Goal: Information Seeking & Learning: Learn about a topic

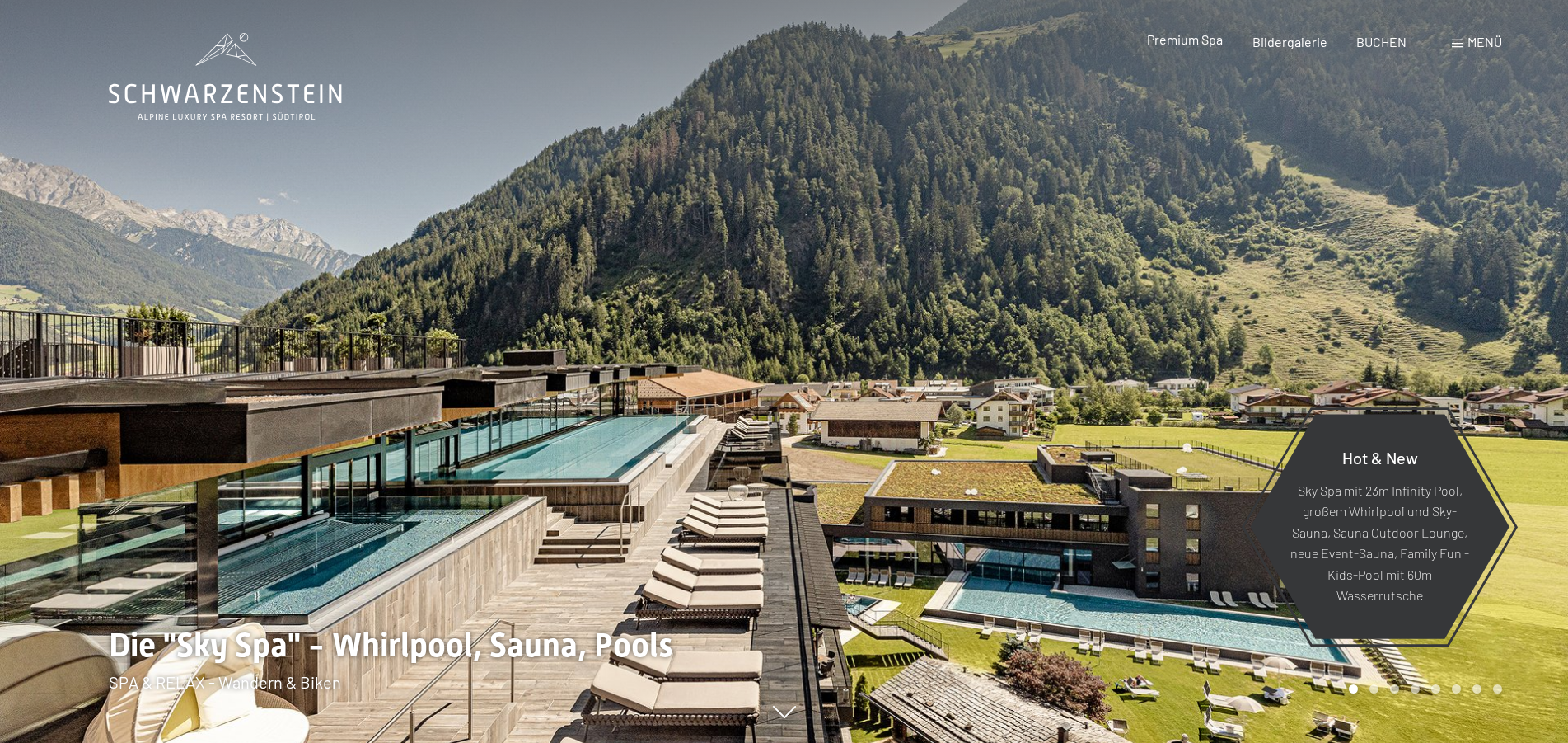
click at [1172, 41] on span "Premium Spa" at bounding box center [1184, 38] width 75 height 15
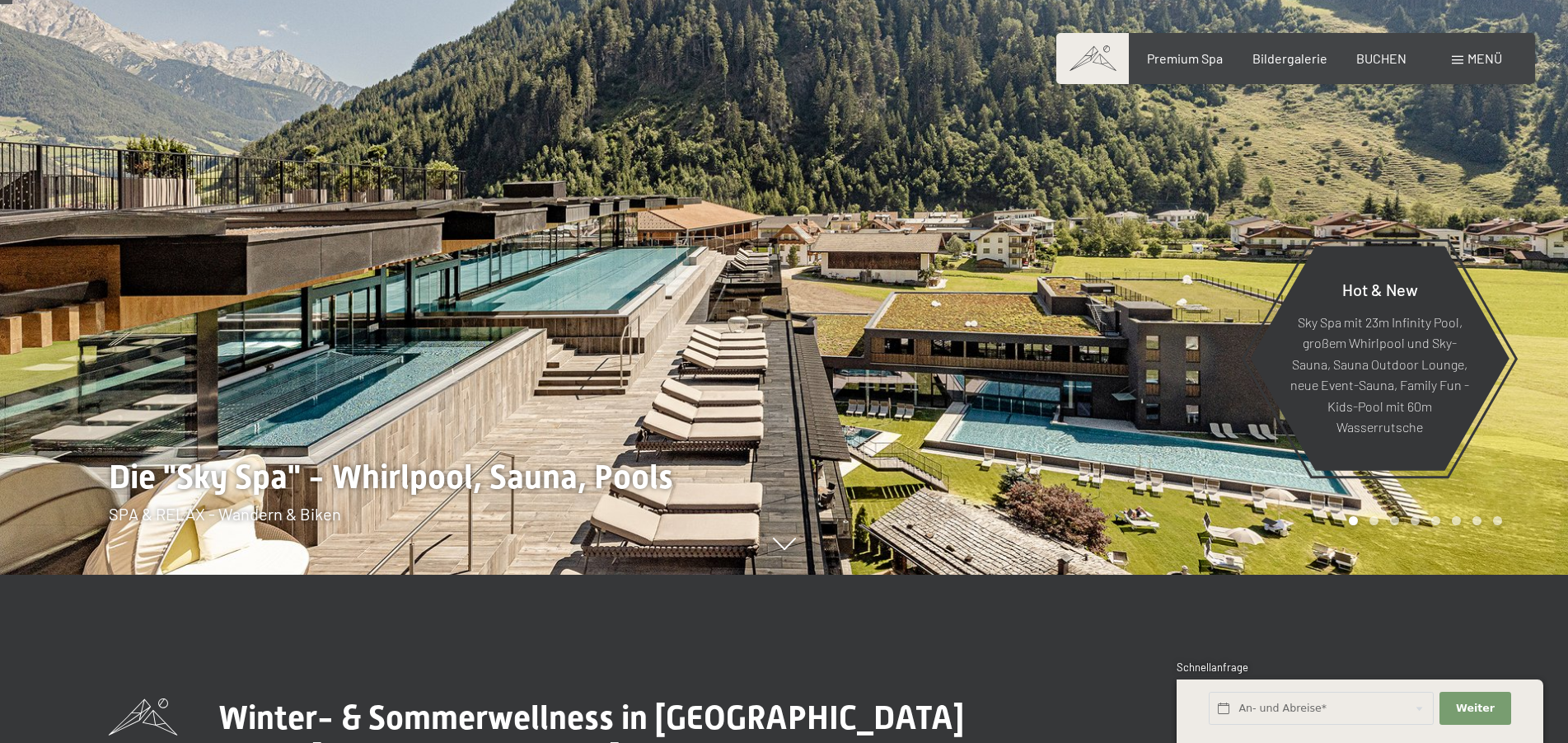
scroll to position [84, 0]
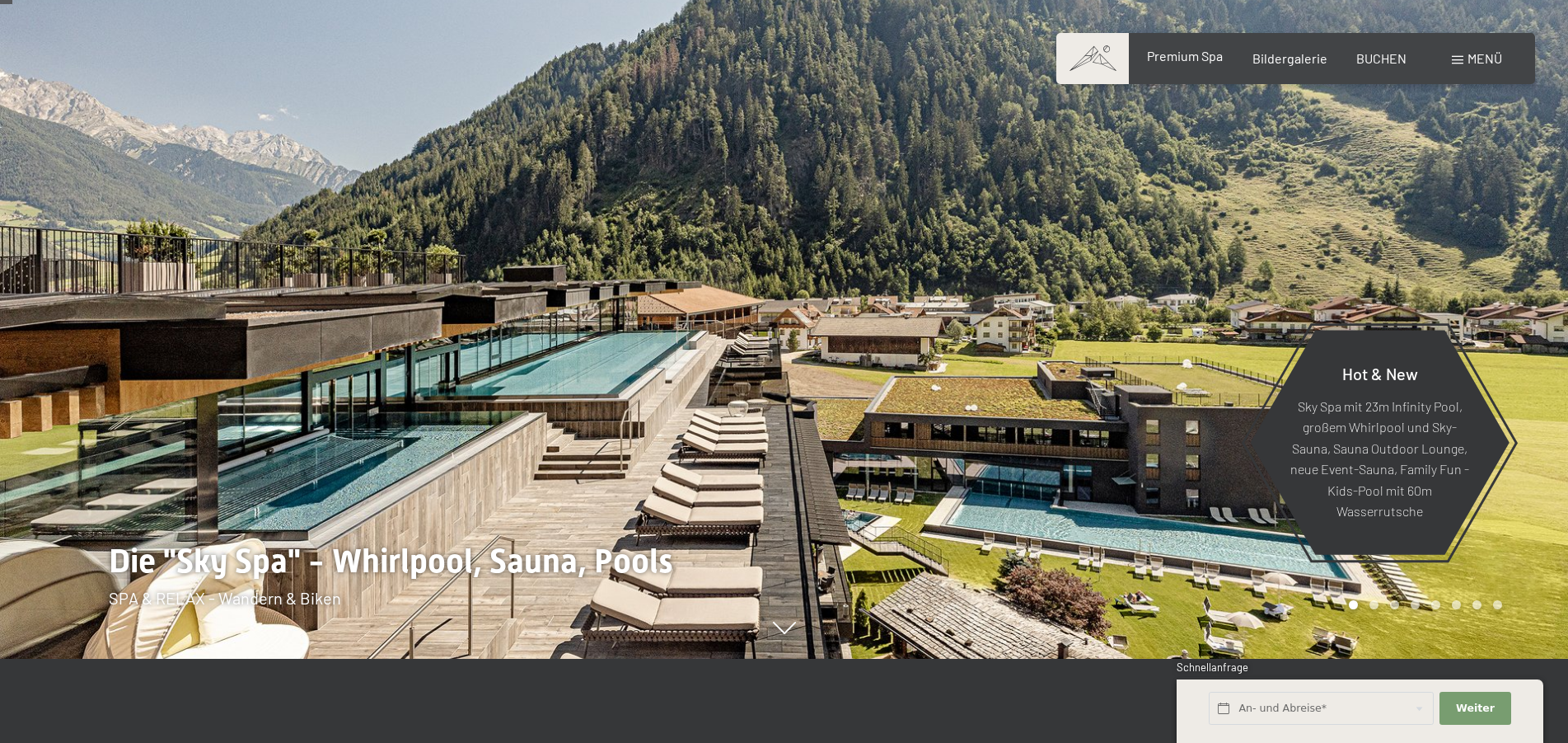
click at [1165, 57] on span "Premium Spa" at bounding box center [1184, 55] width 75 height 15
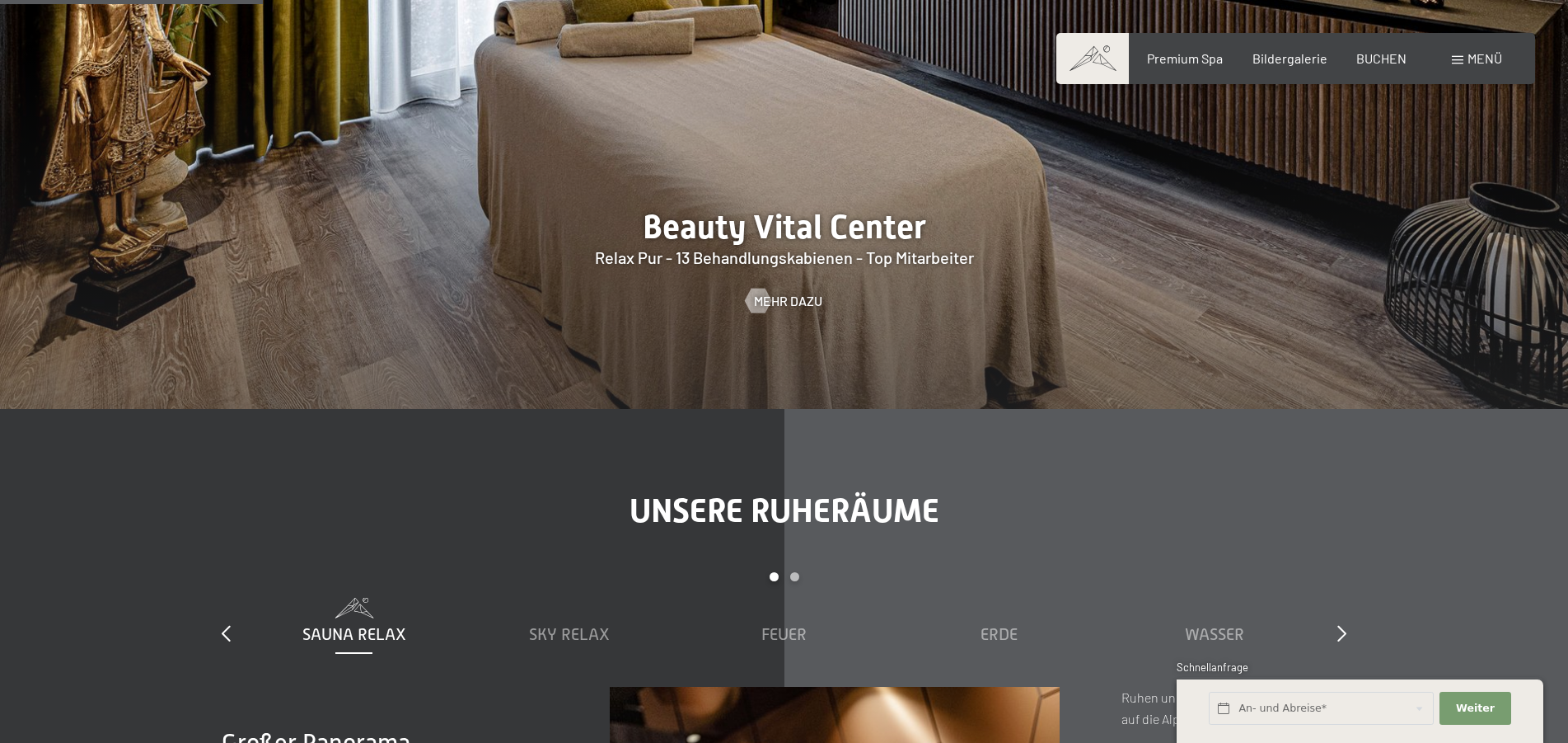
scroll to position [2102, 0]
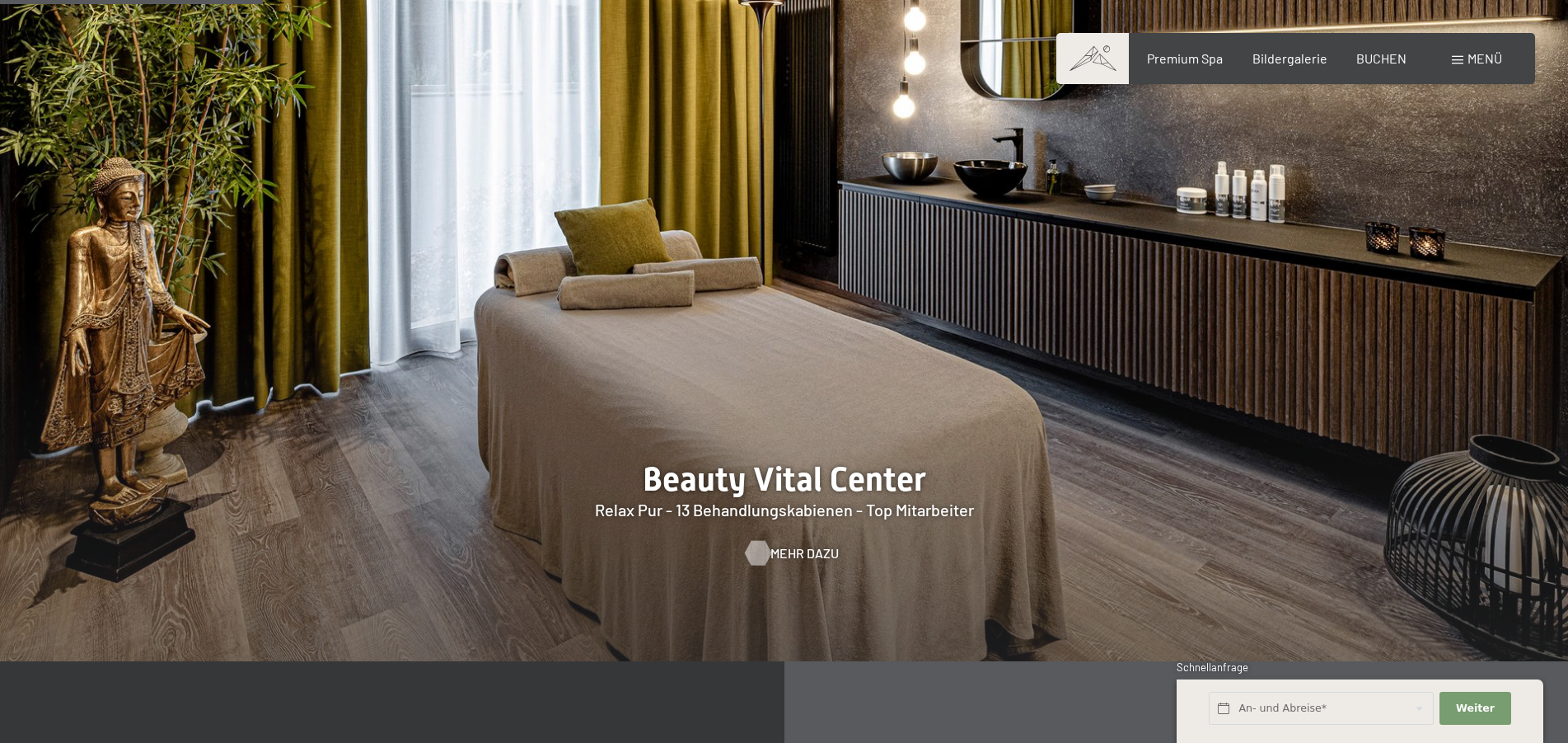
click at [764, 541] on div at bounding box center [757, 553] width 14 height 25
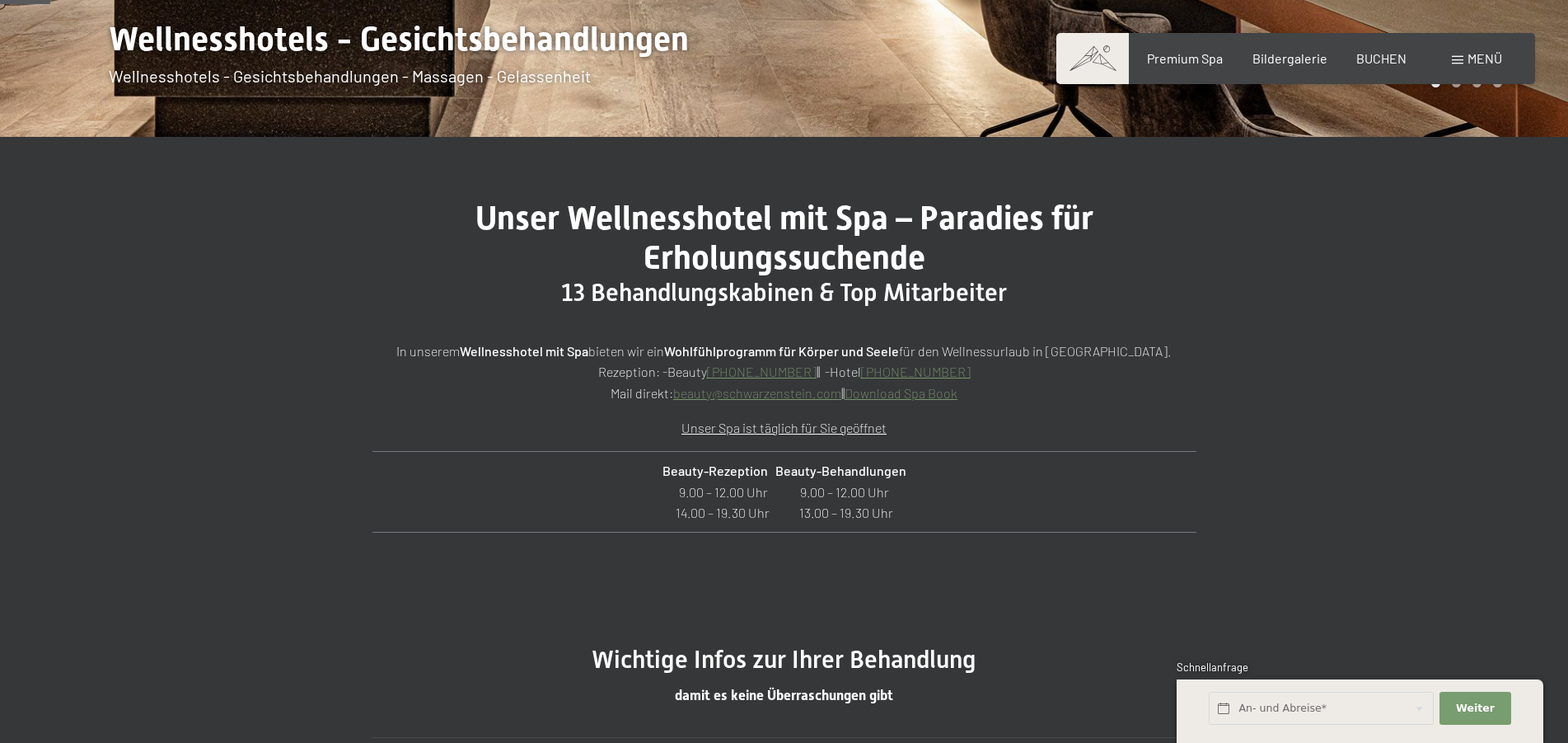
scroll to position [420, 0]
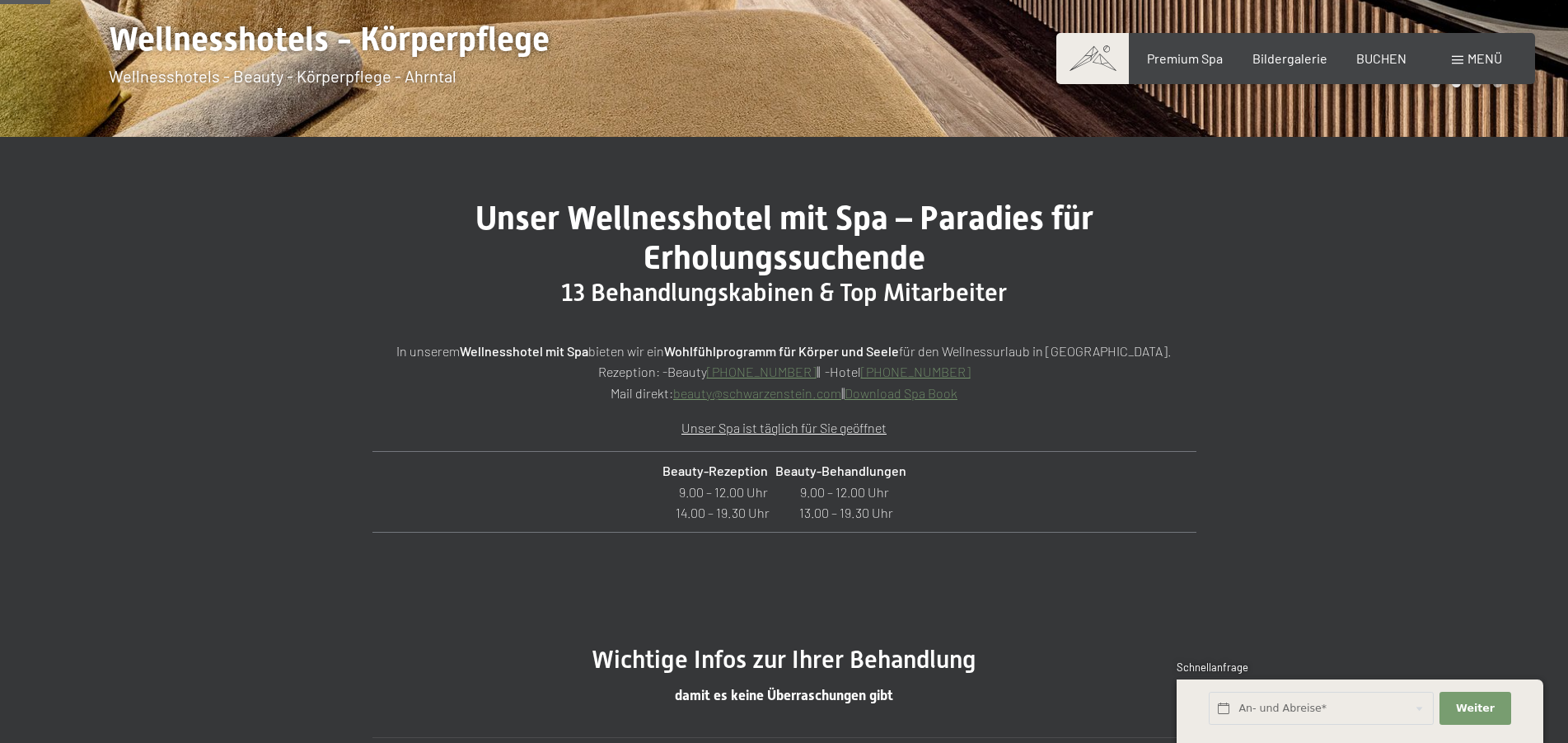
click at [880, 392] on link "Download Spa Book" at bounding box center [901, 392] width 113 height 15
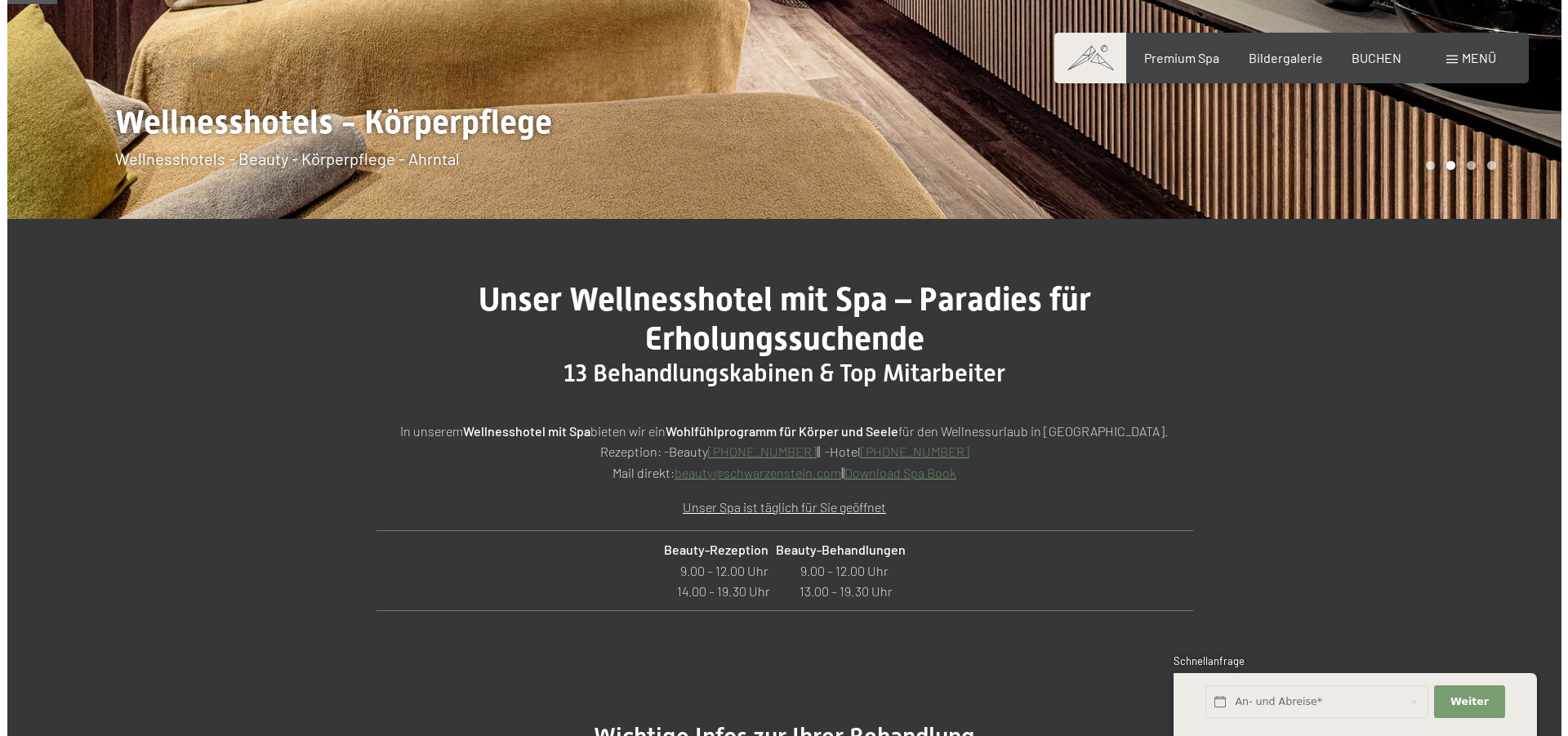
scroll to position [0, 0]
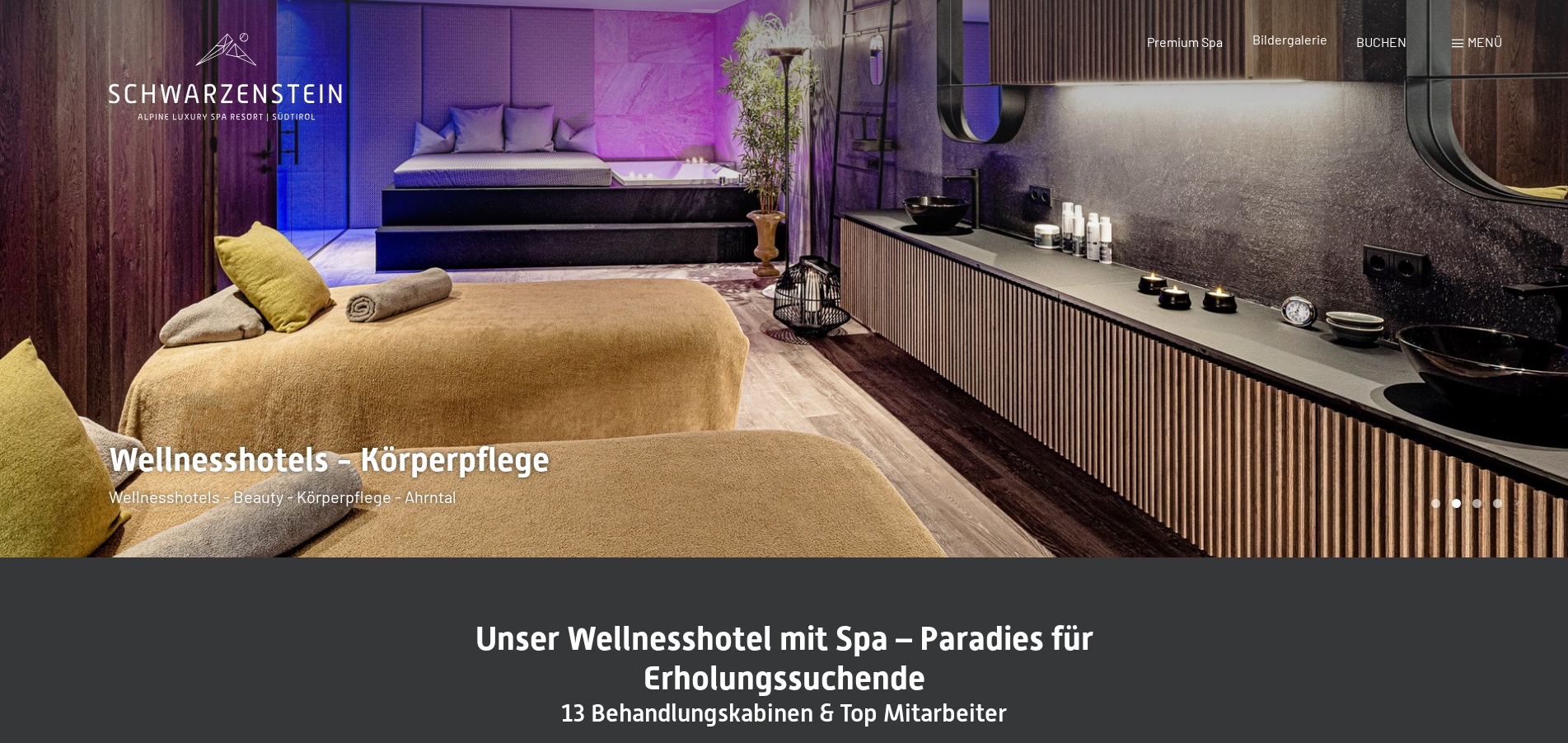
click at [1271, 48] on div "Bildergalerie" at bounding box center [1290, 40] width 75 height 18
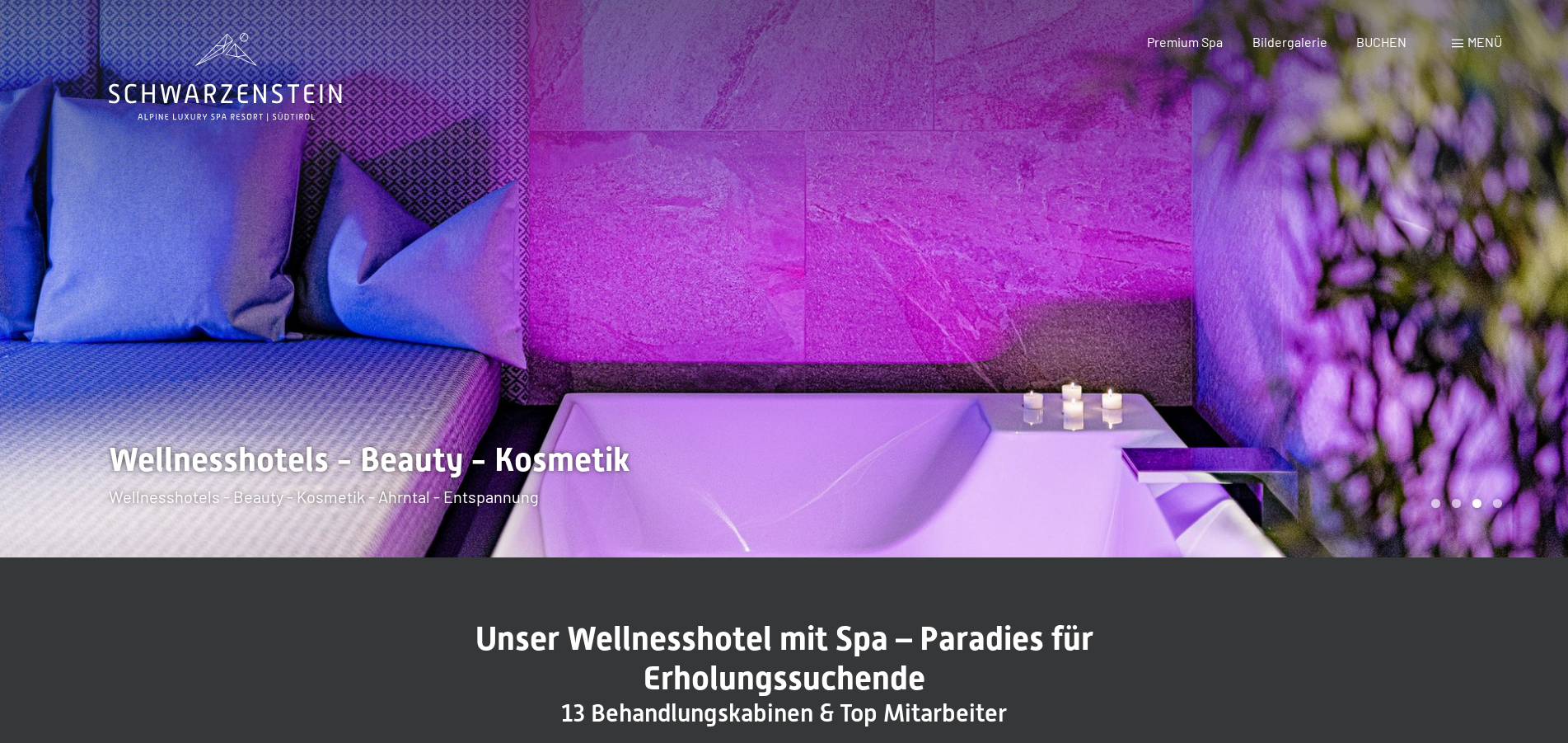
click at [1462, 37] on div "Menü" at bounding box center [1476, 42] width 50 height 18
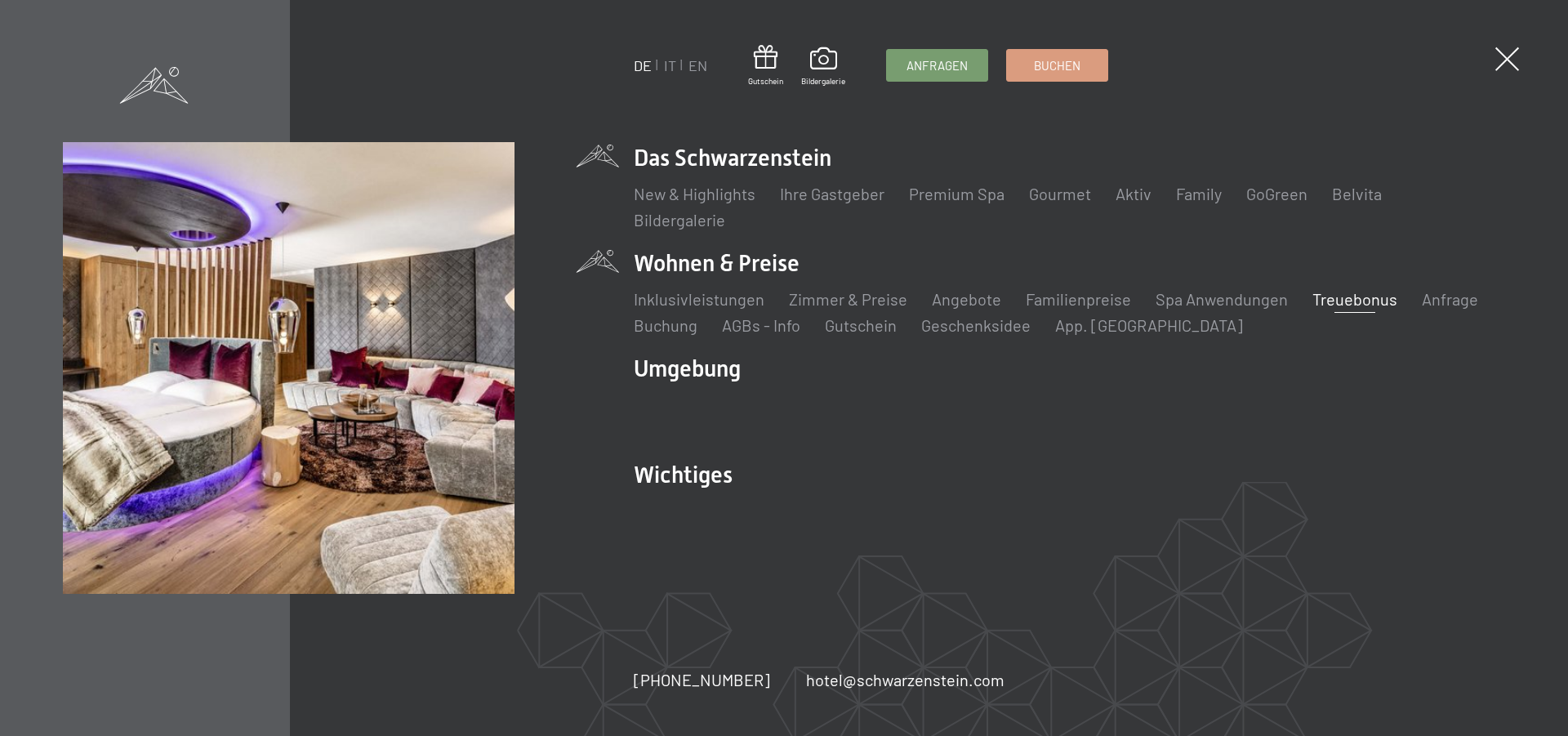
click at [1361, 301] on link "Treuebonus" at bounding box center [1354, 299] width 85 height 20
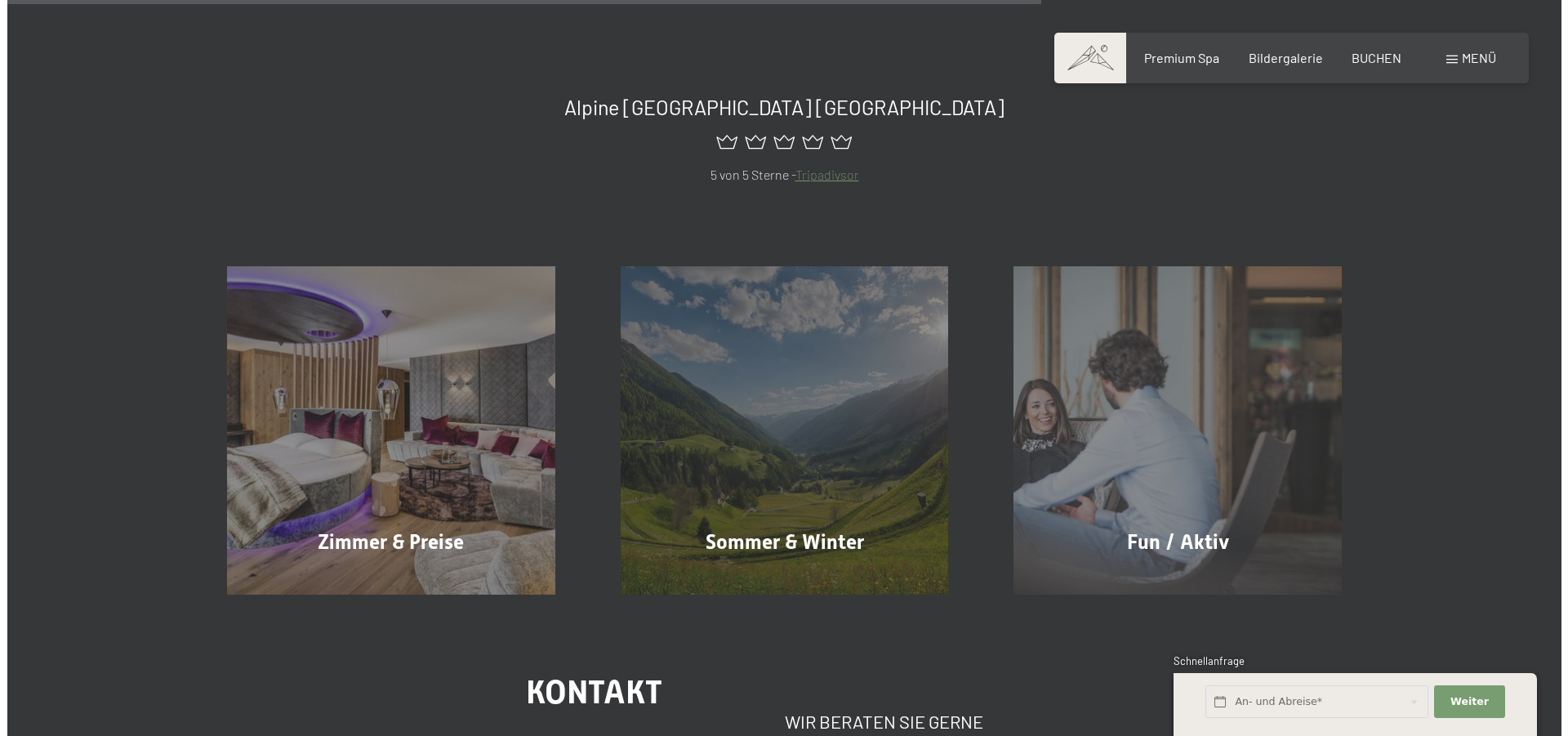
scroll to position [1166, 0]
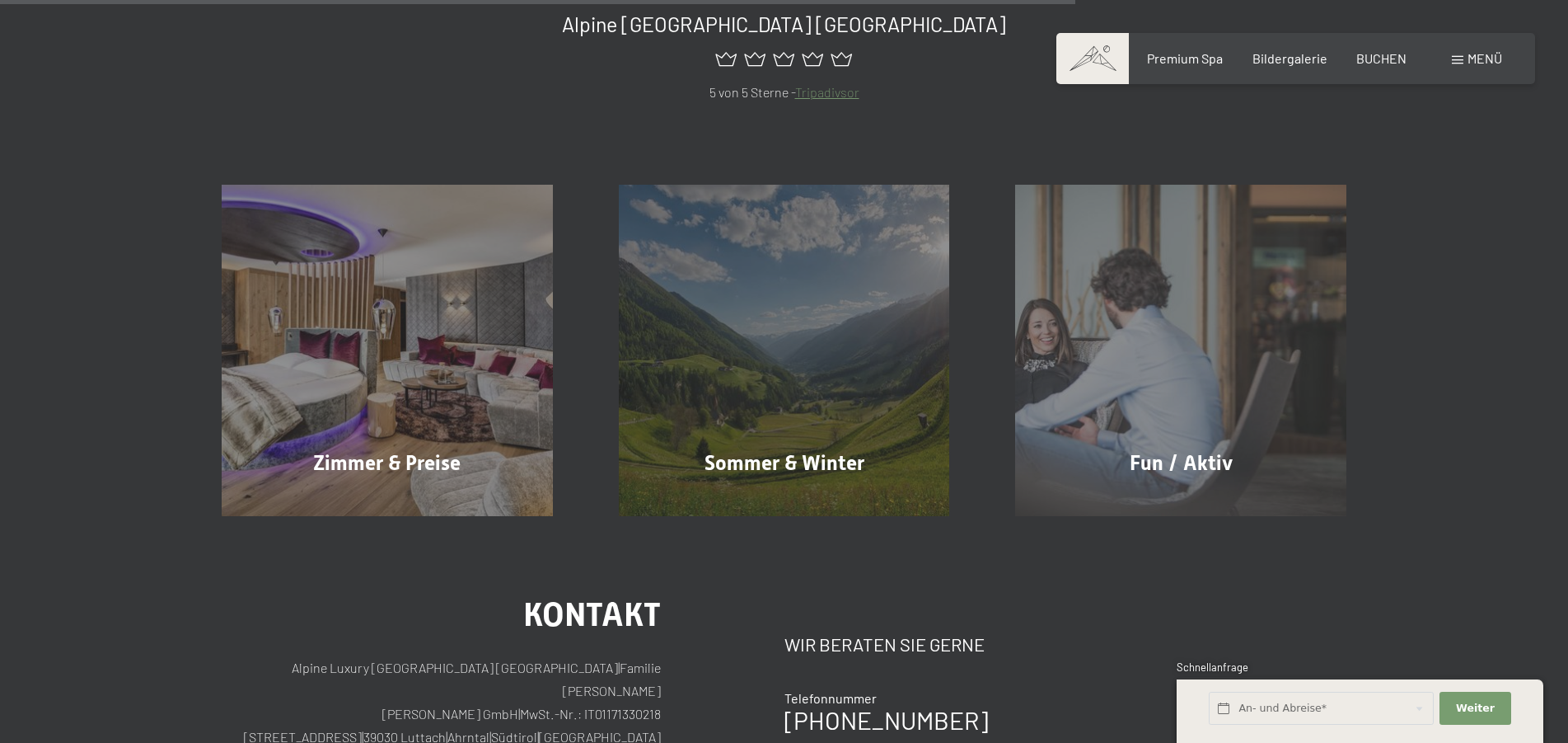
click at [1473, 62] on span "Menü" at bounding box center [1484, 57] width 35 height 15
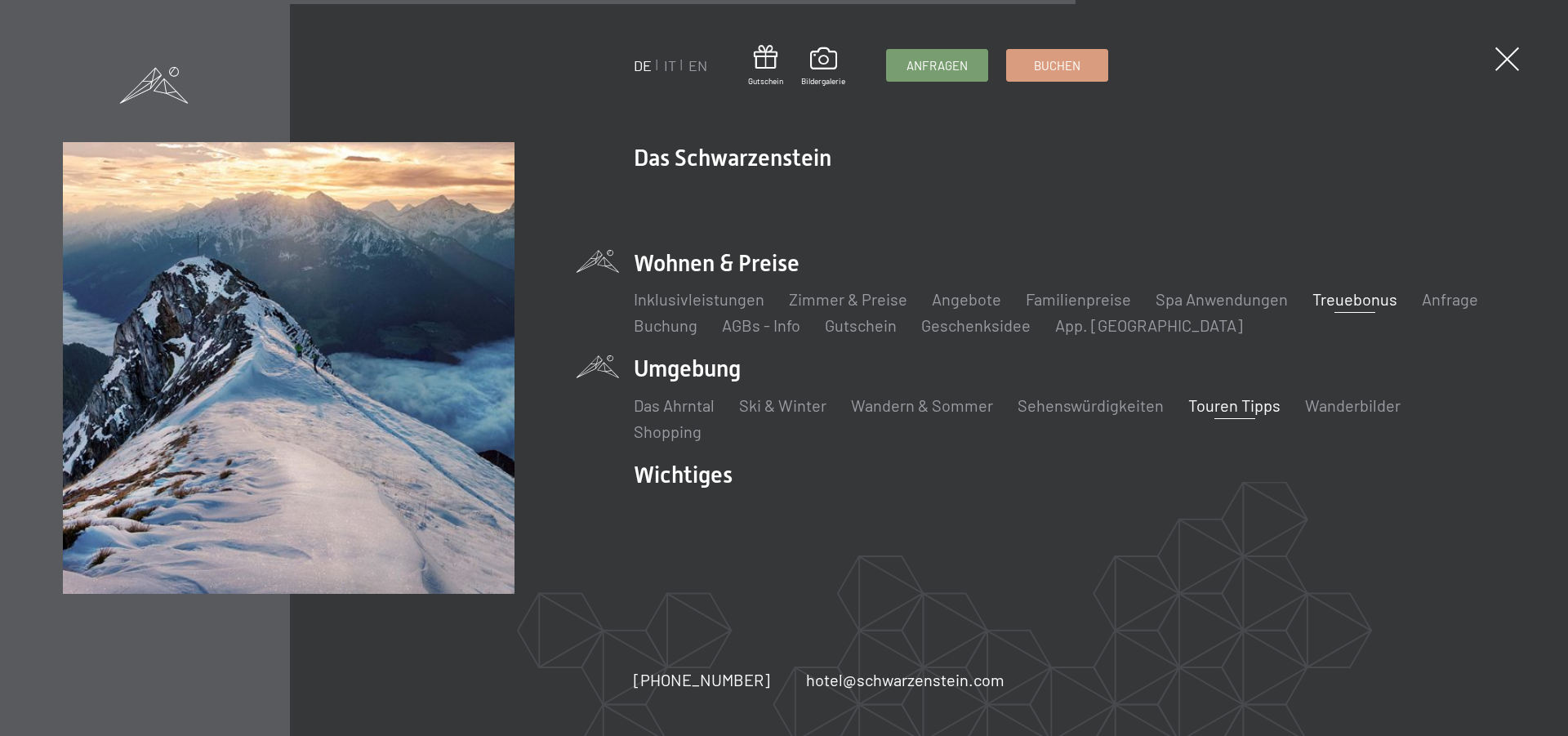
click at [1243, 400] on link "Touren Tipps" at bounding box center [1235, 405] width 92 height 20
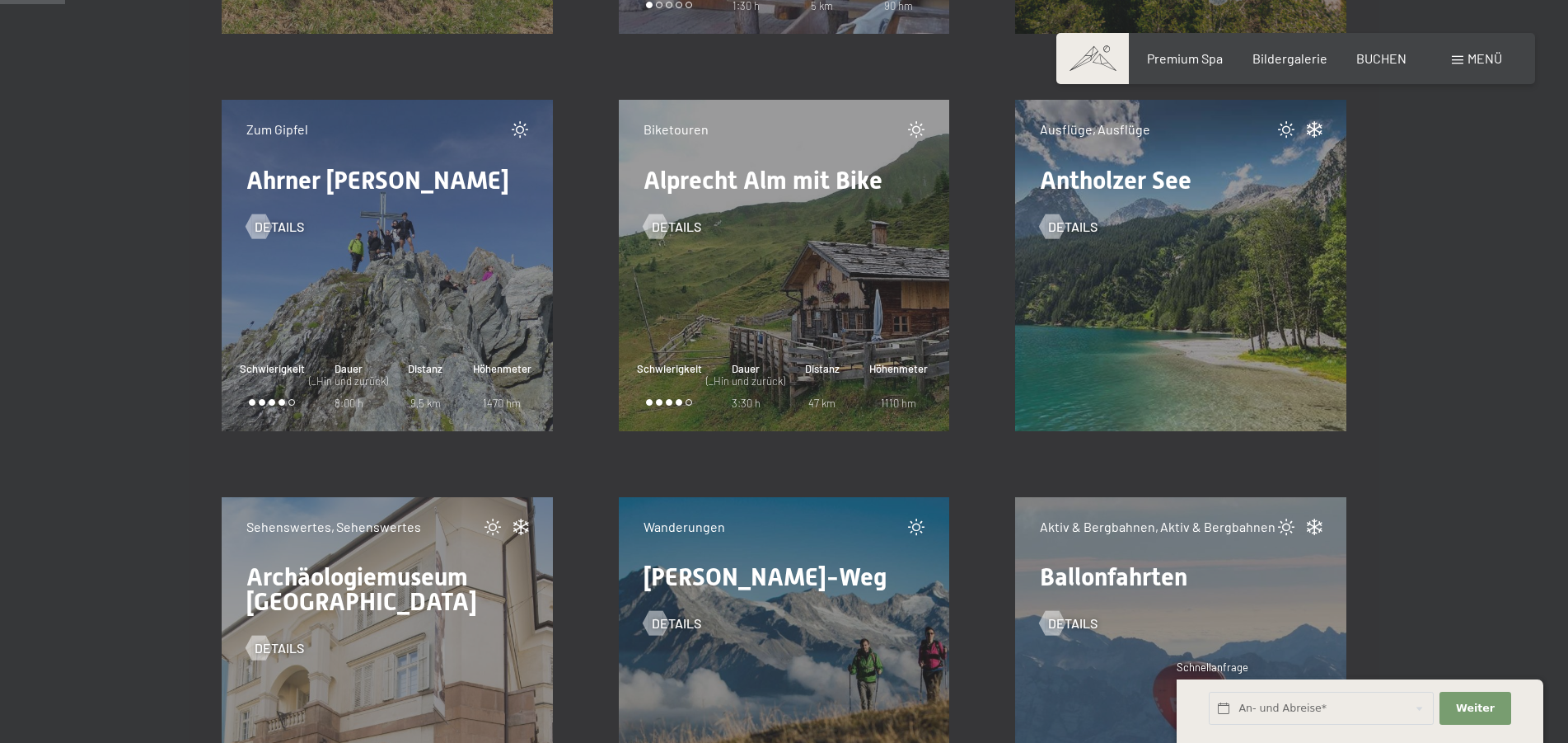
scroll to position [1177, 0]
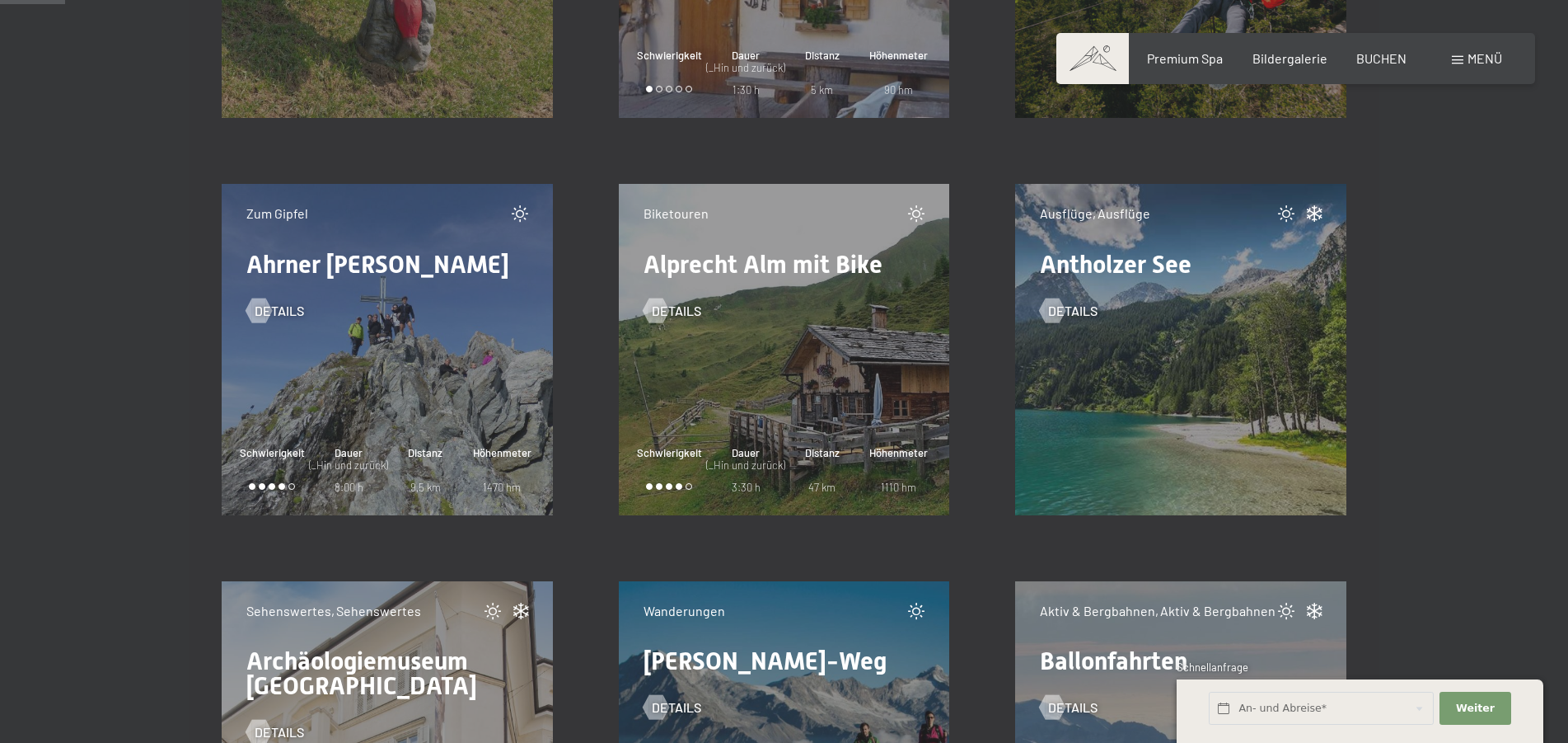
click at [470, 376] on div "Zum Gipfel Ahrner Kopf Details Schwierigkeit Dauer (_Hin und zurück) 8:00 h Dis…" at bounding box center [387, 349] width 331 height 331
click at [276, 306] on span "Details" at bounding box center [295, 311] width 49 height 18
click at [795, 409] on div "Biketouren Alprecht Alm mit Bike Details Schwierigkeit Dauer (_Hin und zurück) …" at bounding box center [784, 349] width 331 height 331
click at [769, 332] on div "Biketouren Alprecht Alm mit Bike Details Schwierigkeit Dauer (_Hin und zurück) …" at bounding box center [784, 349] width 331 height 331
click at [674, 310] on span "Details" at bounding box center [693, 311] width 49 height 18
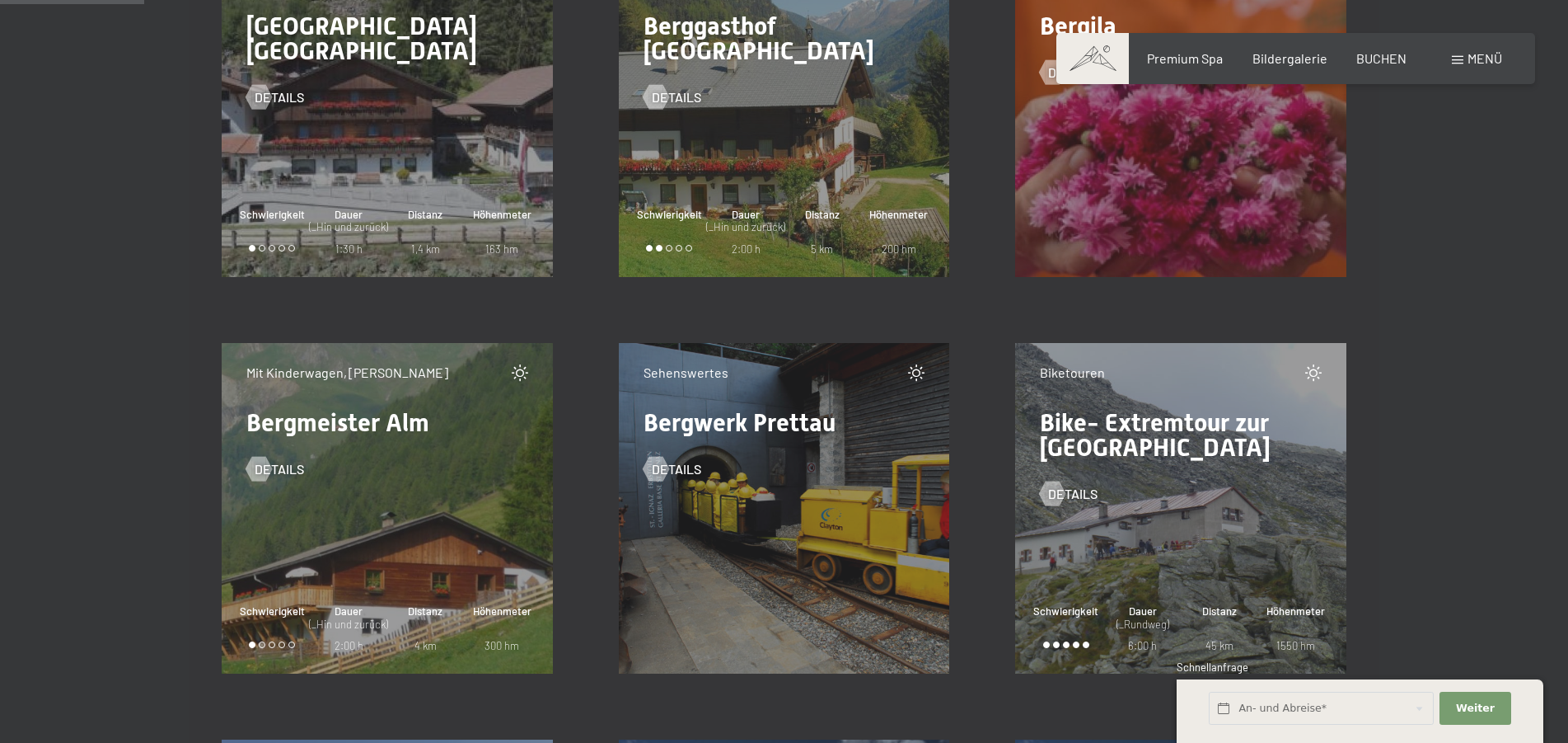
scroll to position [2690, 0]
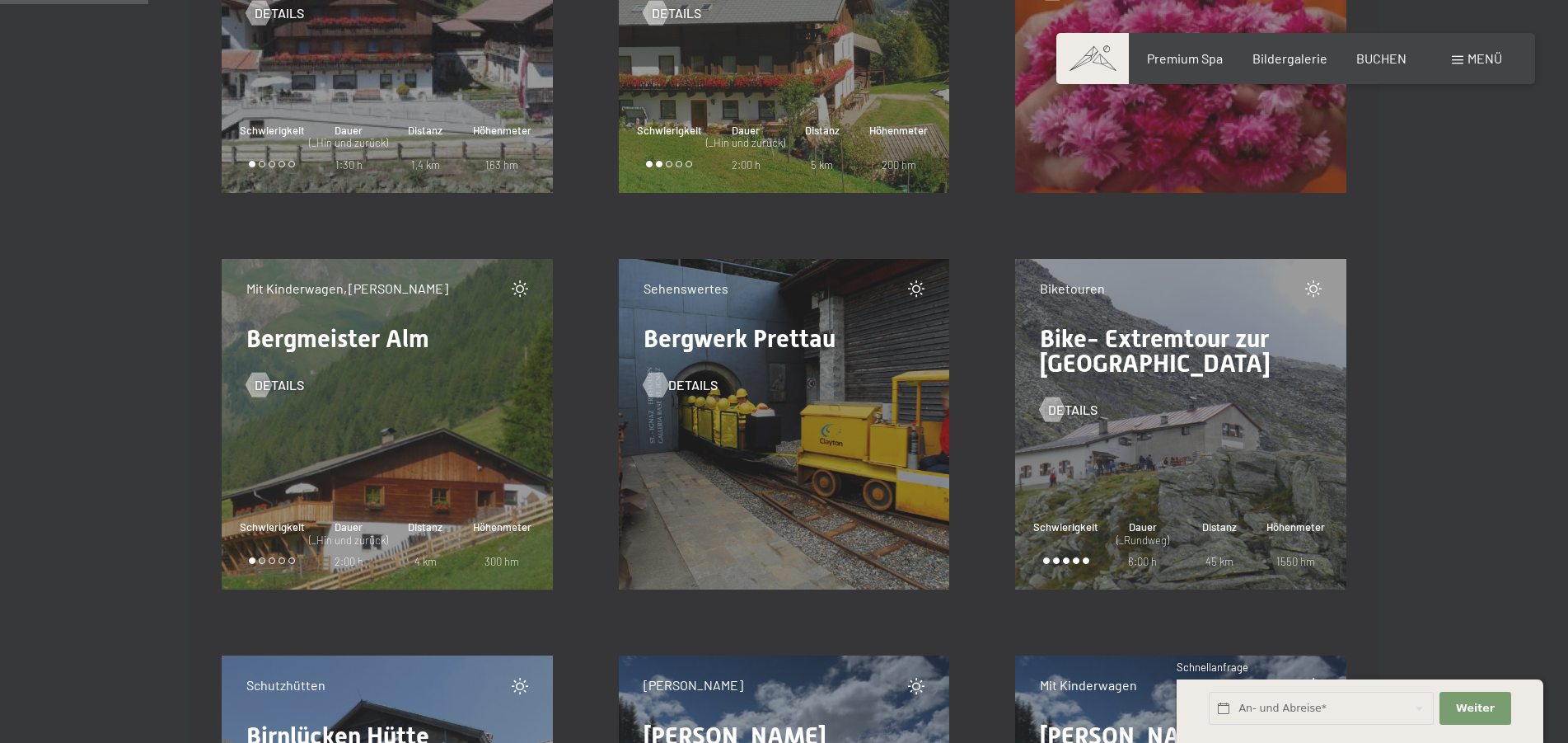
click at [673, 382] on span "Details" at bounding box center [693, 385] width 49 height 18
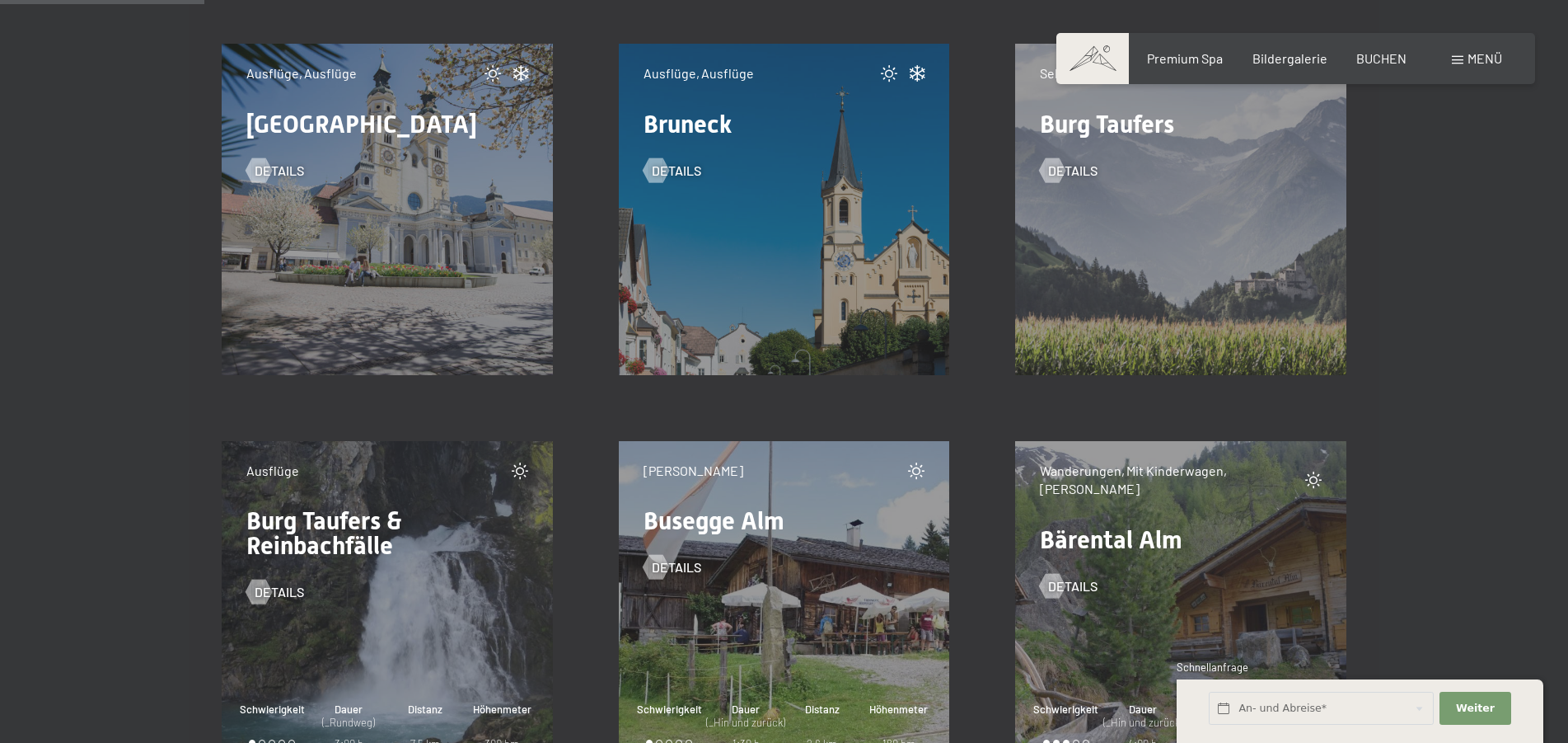
scroll to position [3867, 0]
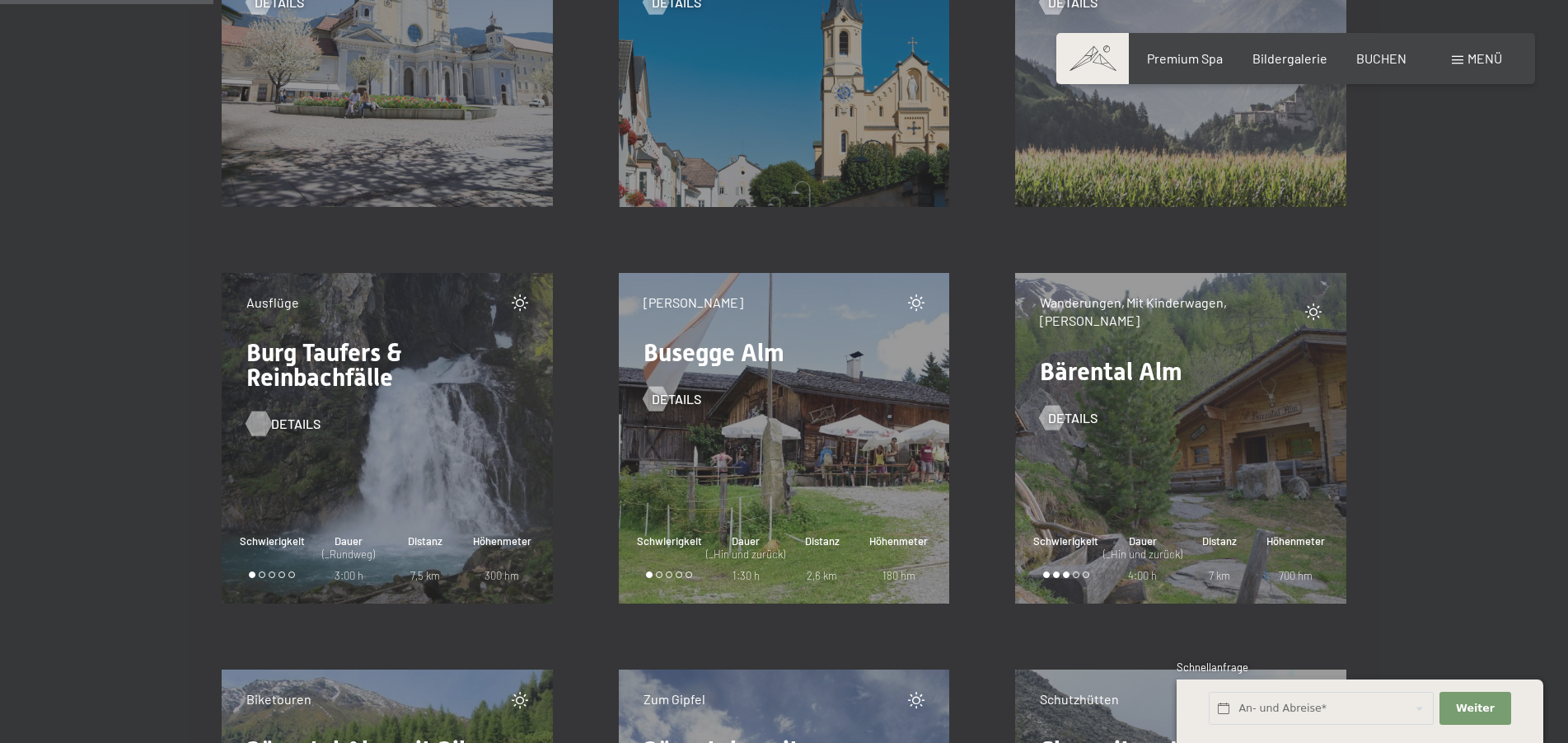
click at [277, 427] on span "Details" at bounding box center [295, 424] width 49 height 18
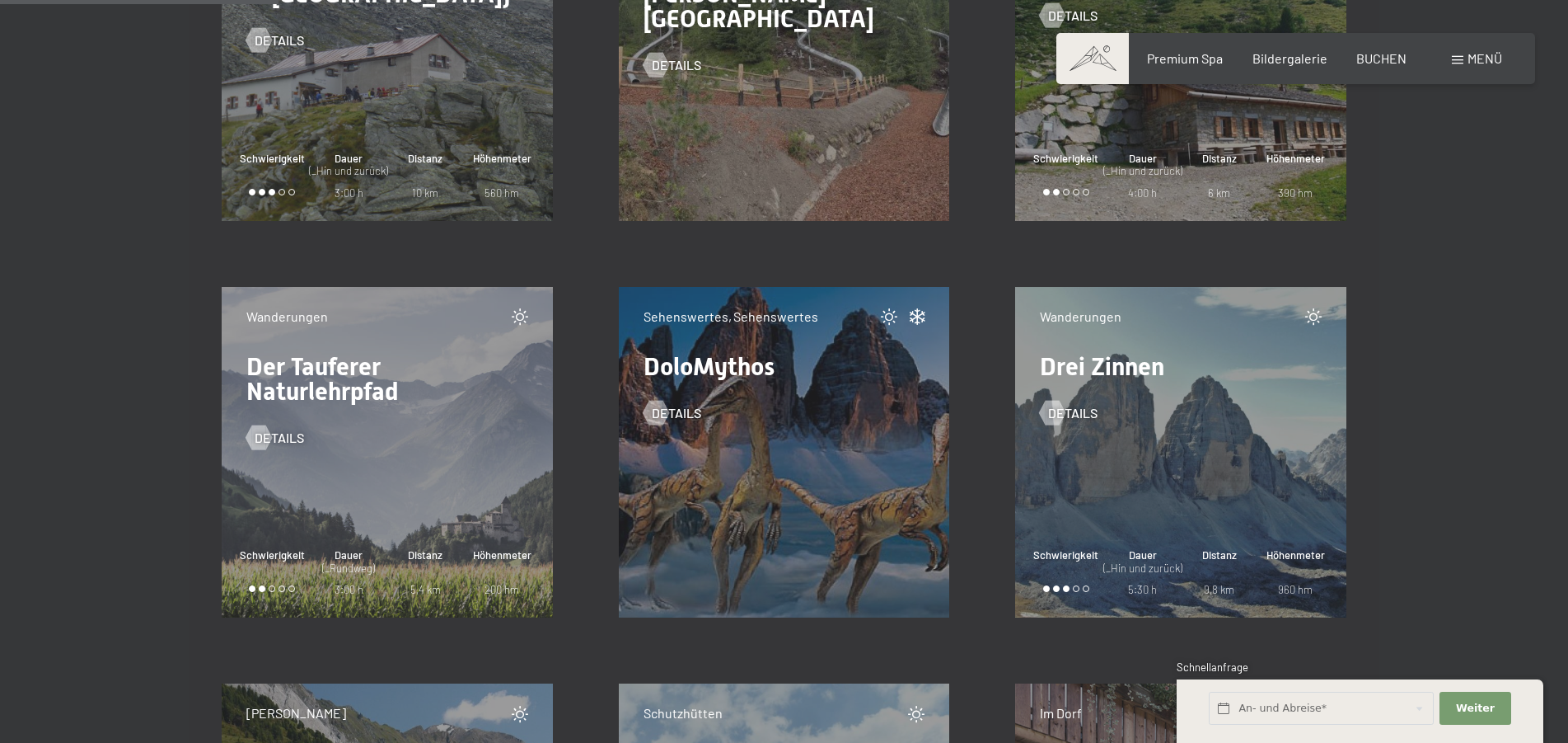
scroll to position [5128, 0]
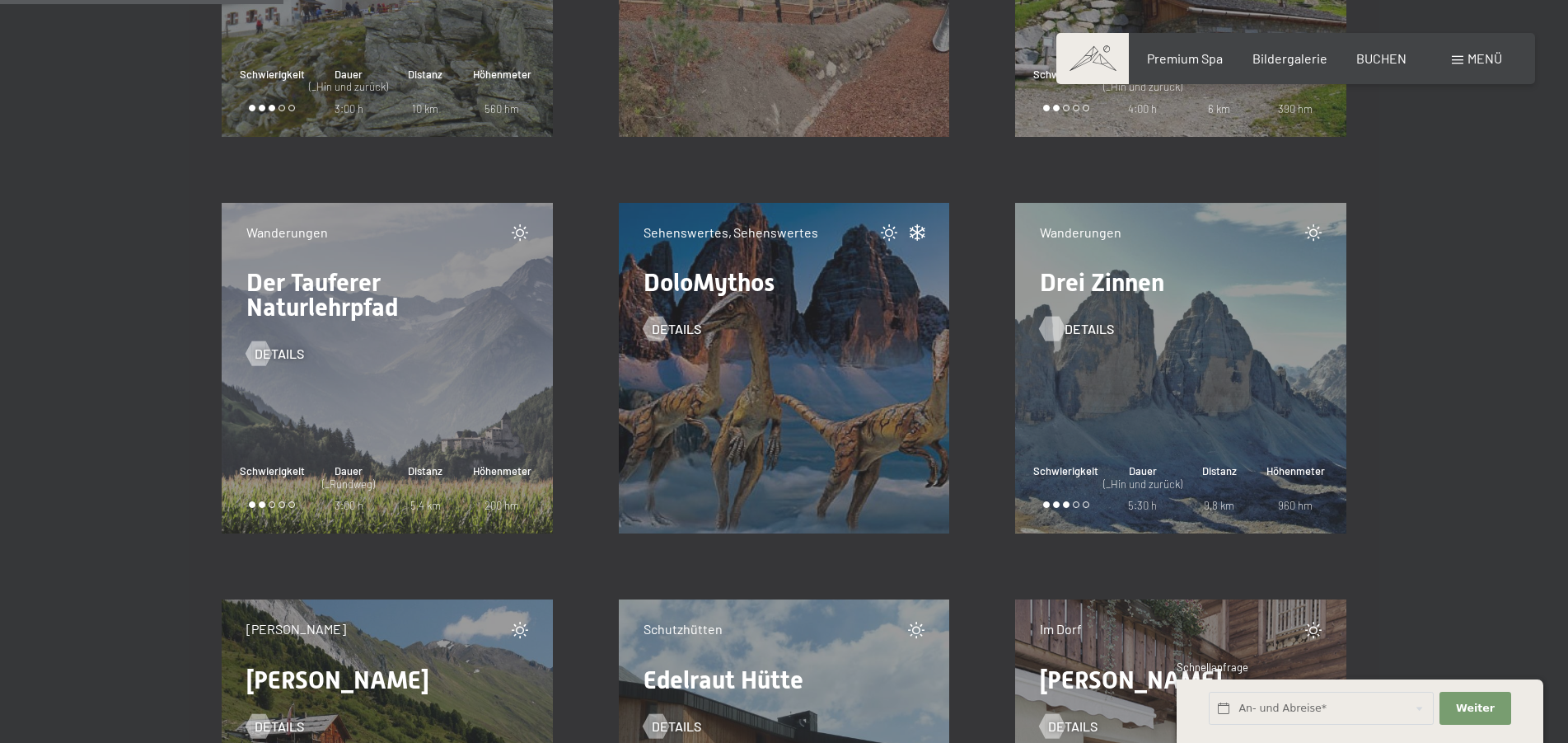
click at [1068, 330] on span "Details" at bounding box center [1089, 329] width 49 height 18
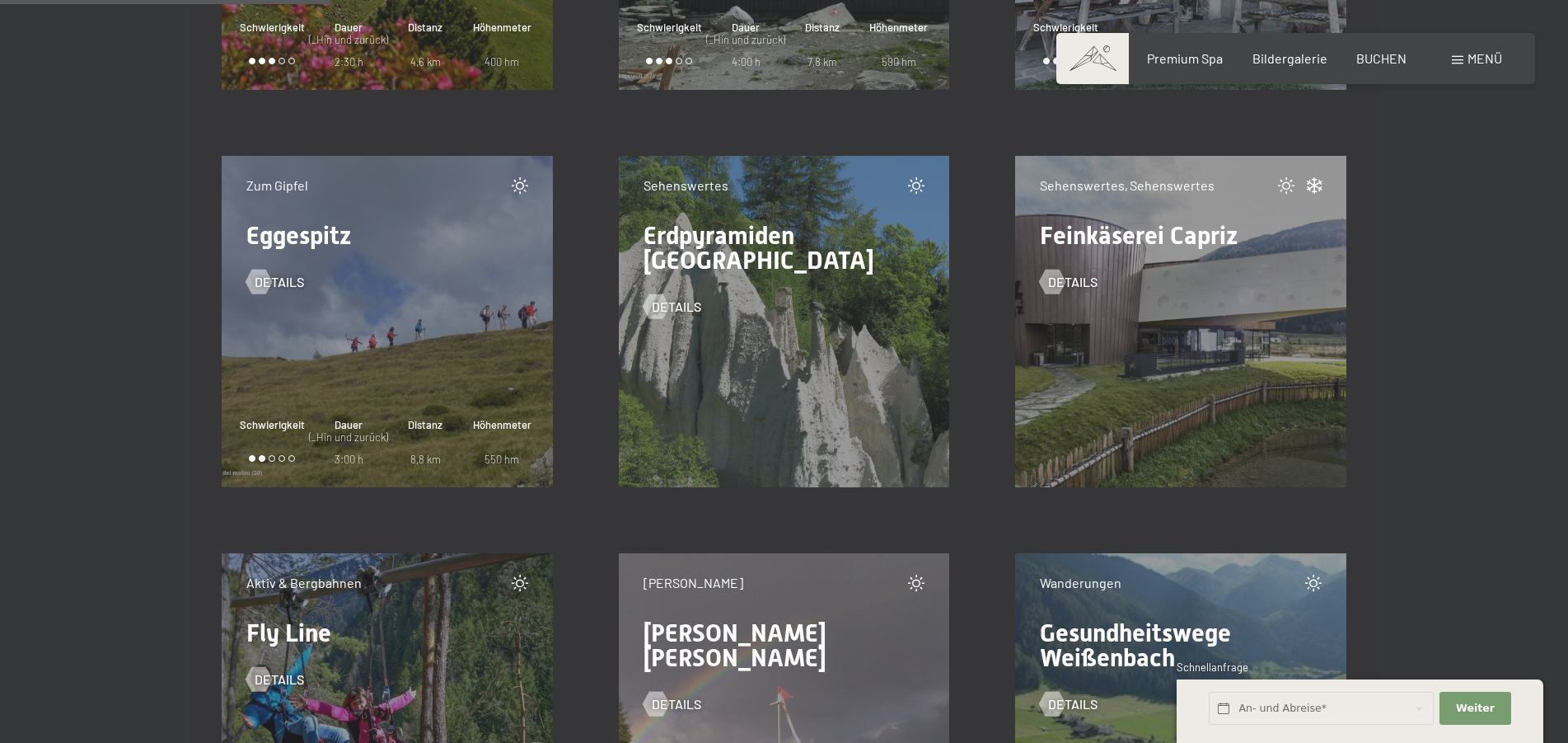
scroll to position [6053, 0]
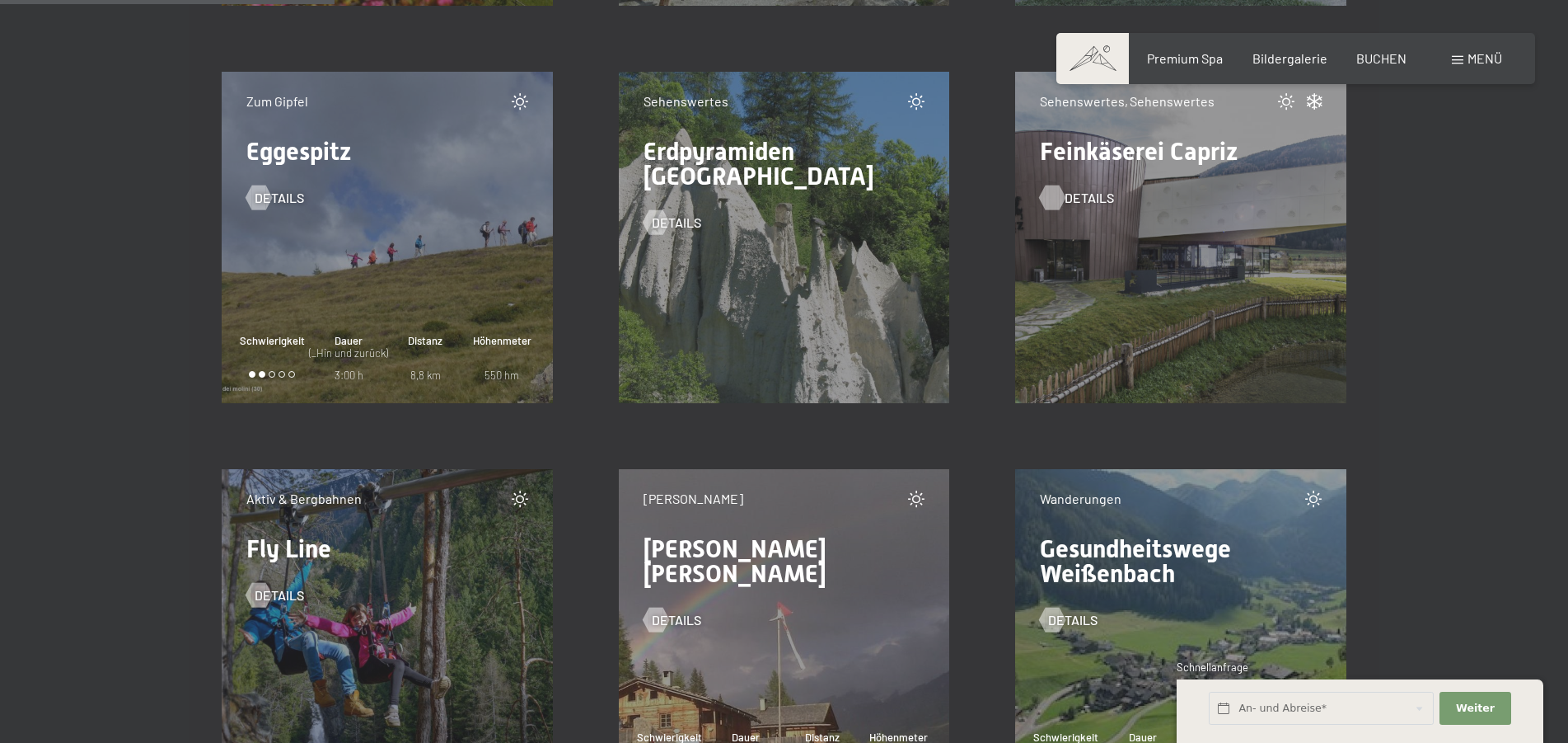
click at [1054, 193] on div at bounding box center [1052, 197] width 14 height 25
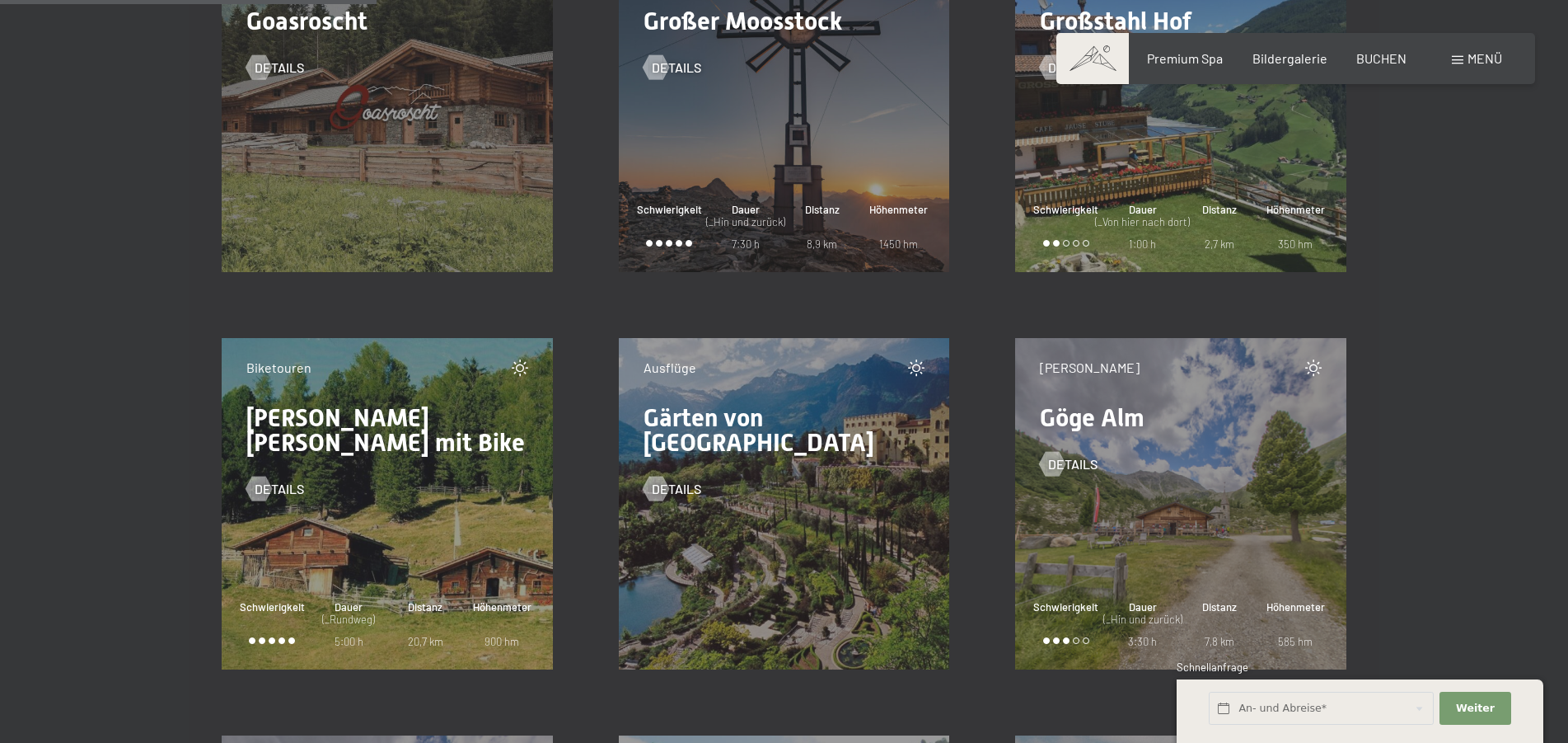
scroll to position [6810, 0]
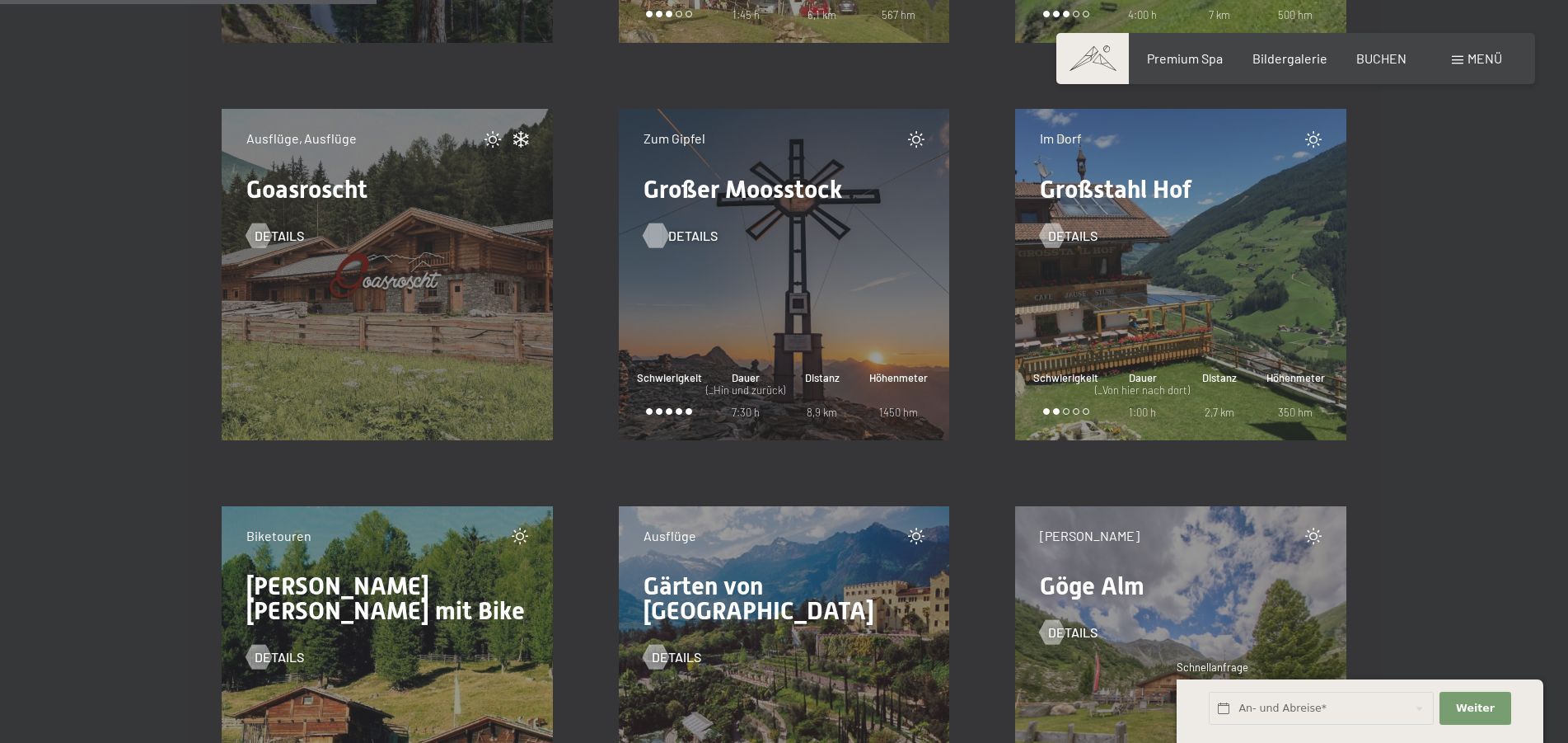
click at [669, 226] on span "Details" at bounding box center [693, 236] width 49 height 18
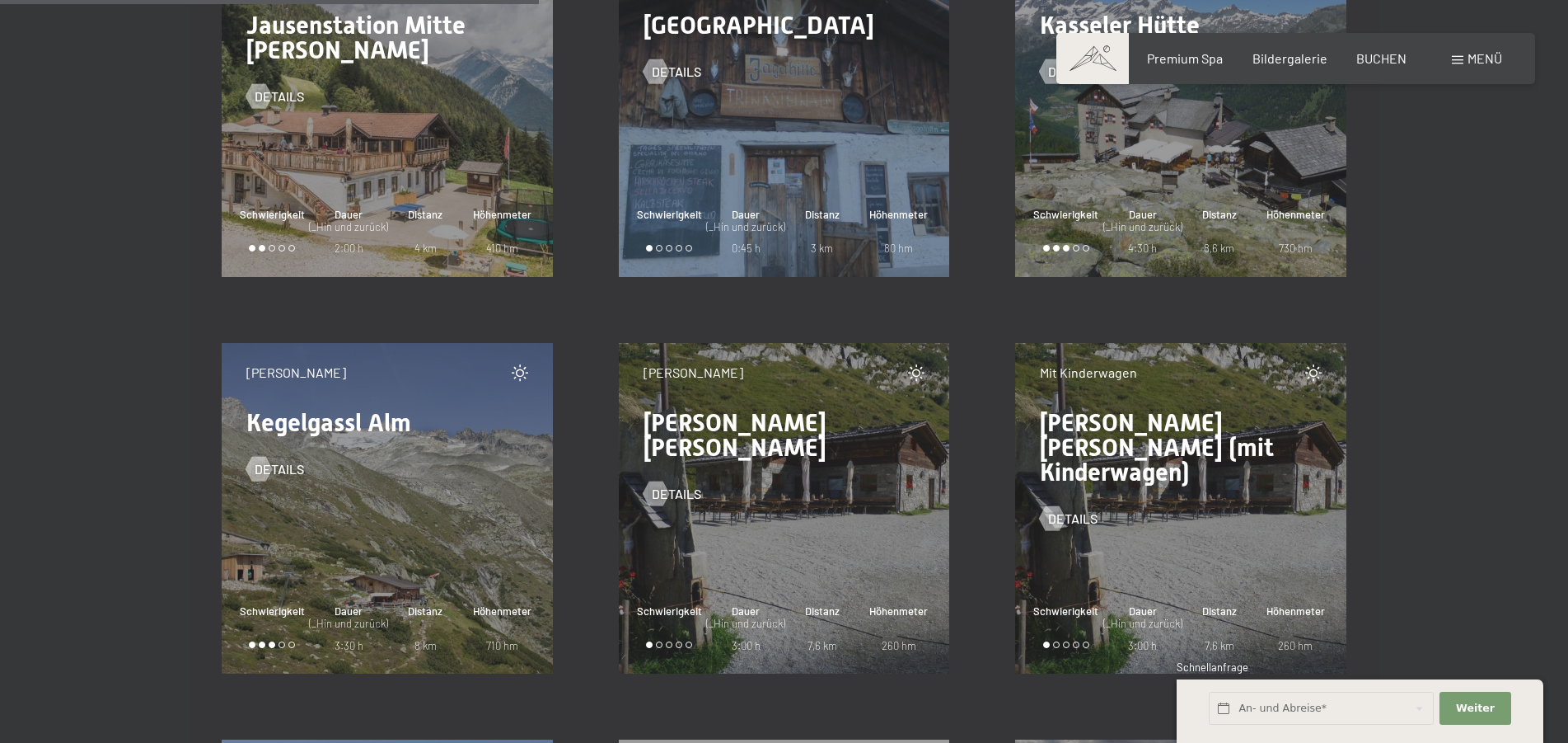
scroll to position [9668, 0]
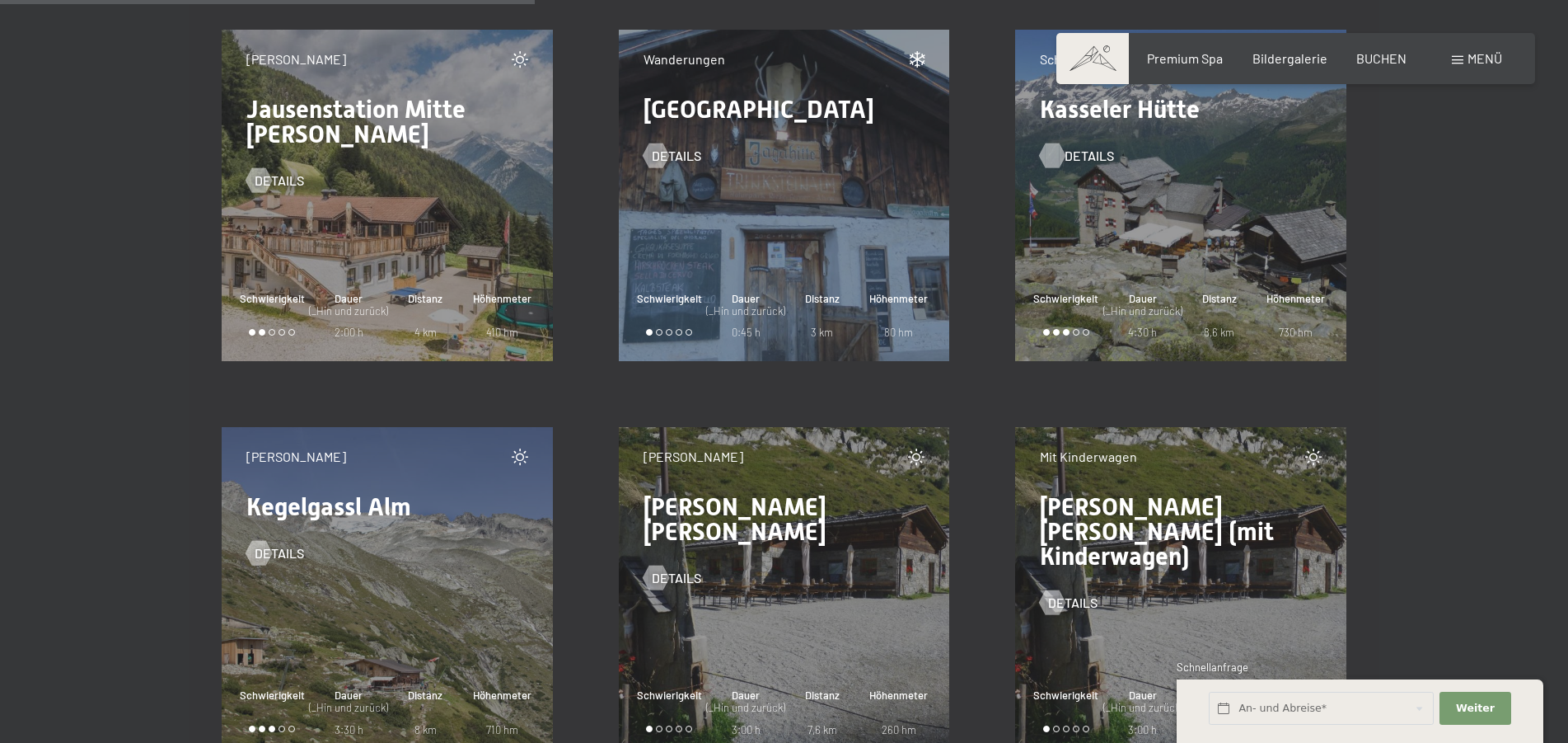
click at [1051, 154] on div at bounding box center [1052, 156] width 14 height 25
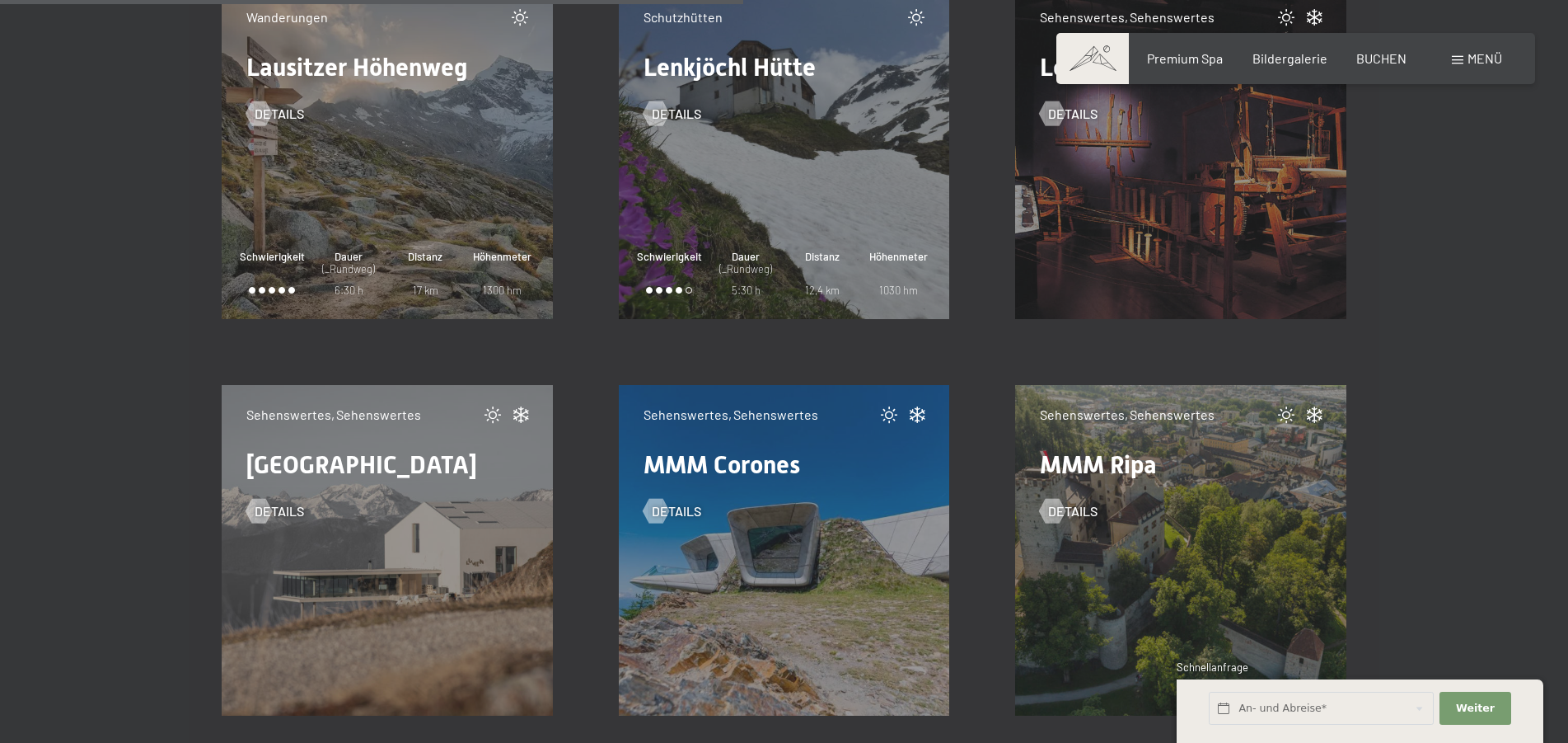
scroll to position [13451, 0]
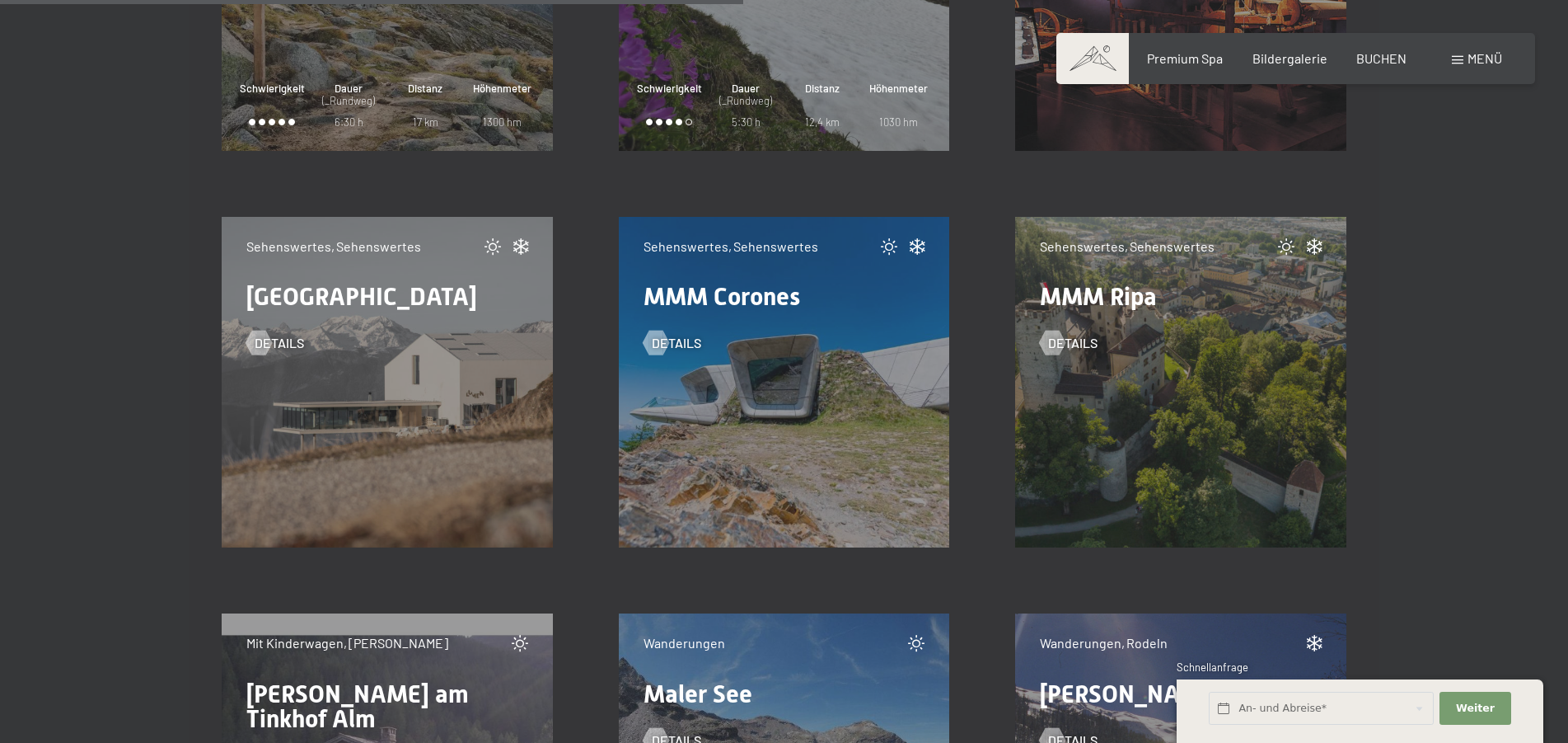
click at [660, 343] on div at bounding box center [654, 342] width 14 height 25
click at [329, 333] on div "Details" at bounding box center [387, 330] width 282 height 43
click at [294, 337] on span "Details" at bounding box center [295, 343] width 49 height 18
click at [1068, 336] on span "Details" at bounding box center [1089, 343] width 49 height 18
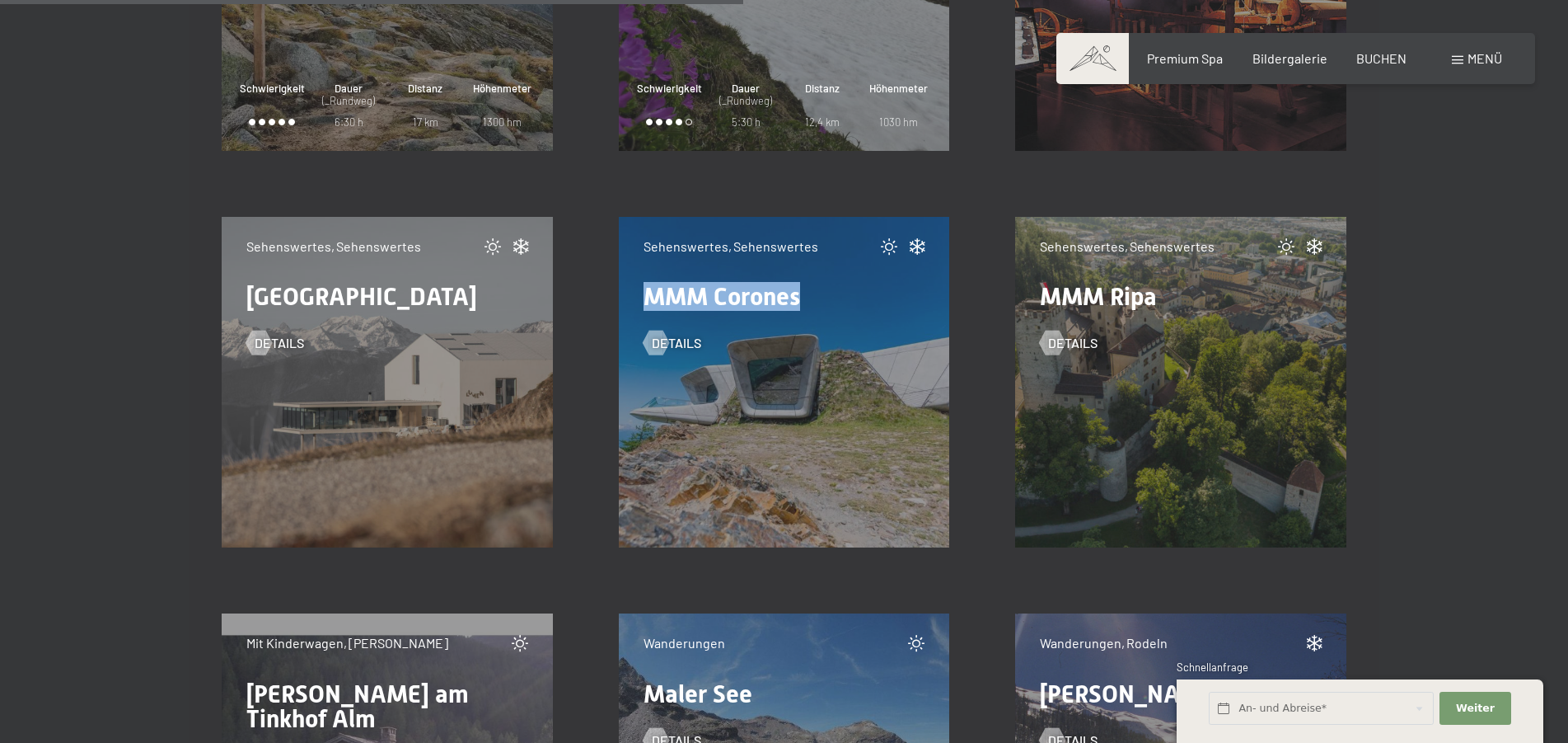
drag, startPoint x: 648, startPoint y: 295, endPoint x: 813, endPoint y: 294, distance: 165.0
click at [813, 294] on div "MMM Corones" at bounding box center [784, 296] width 282 height 25
copy span "MMM Corones"
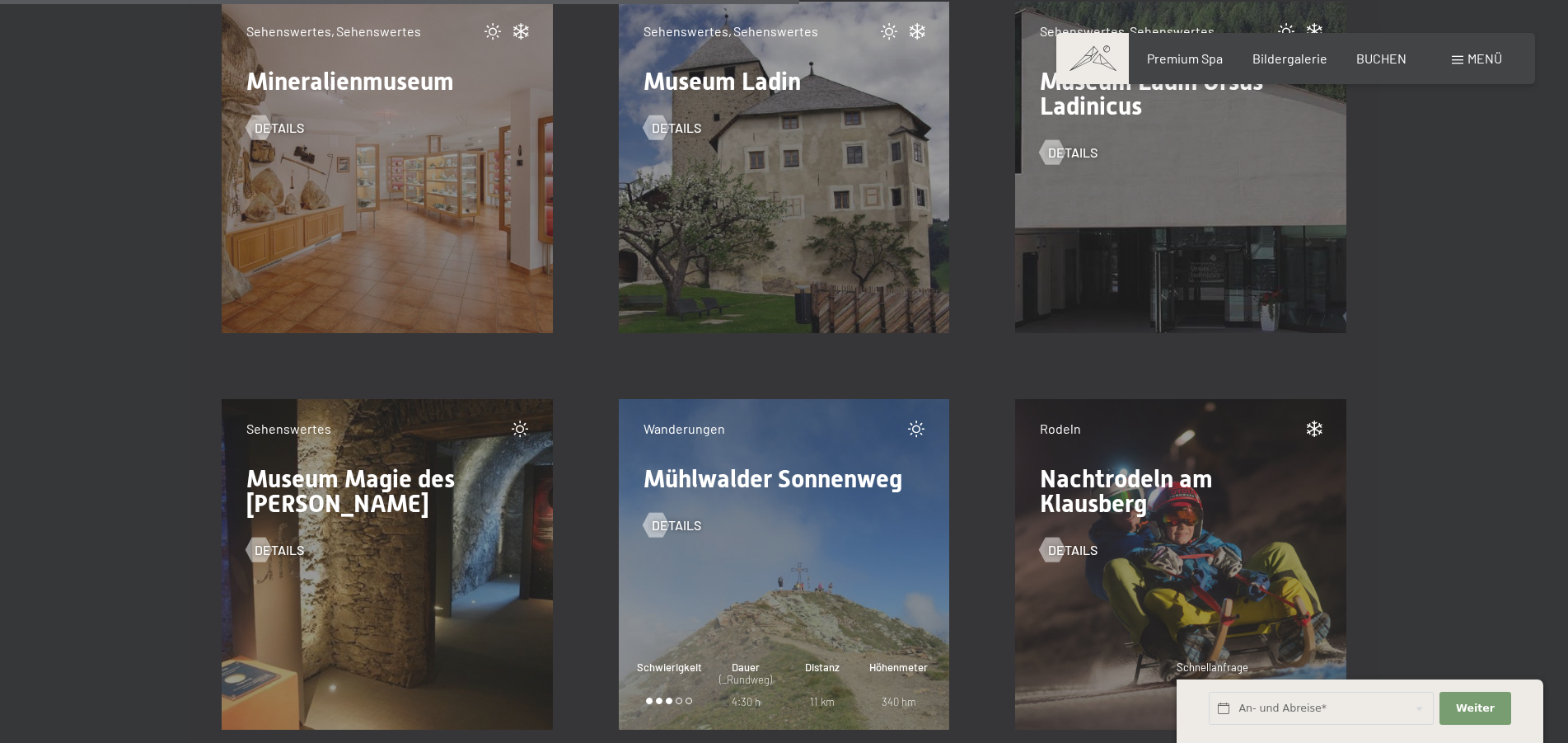
scroll to position [14544, 0]
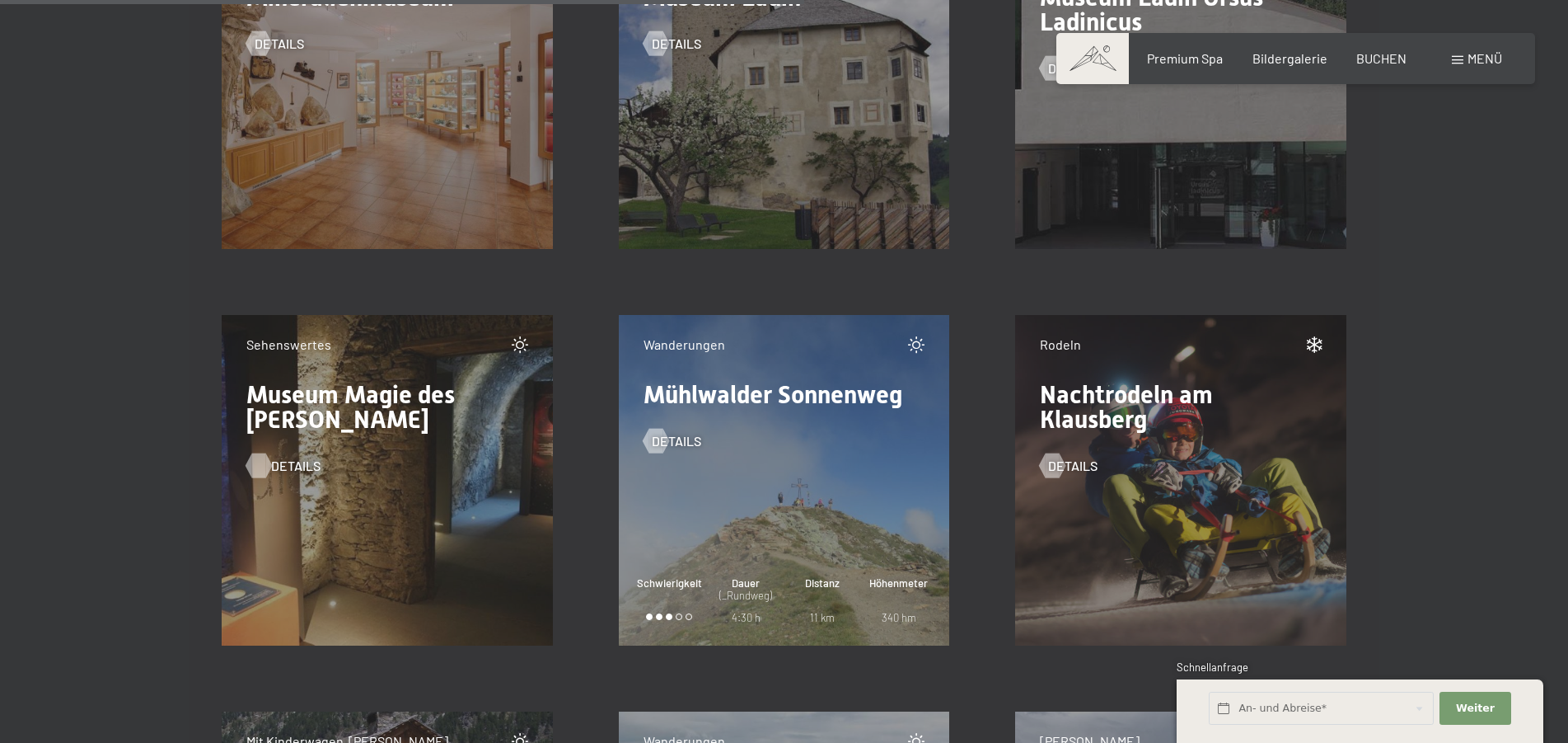
click at [271, 464] on span "Details" at bounding box center [295, 466] width 49 height 18
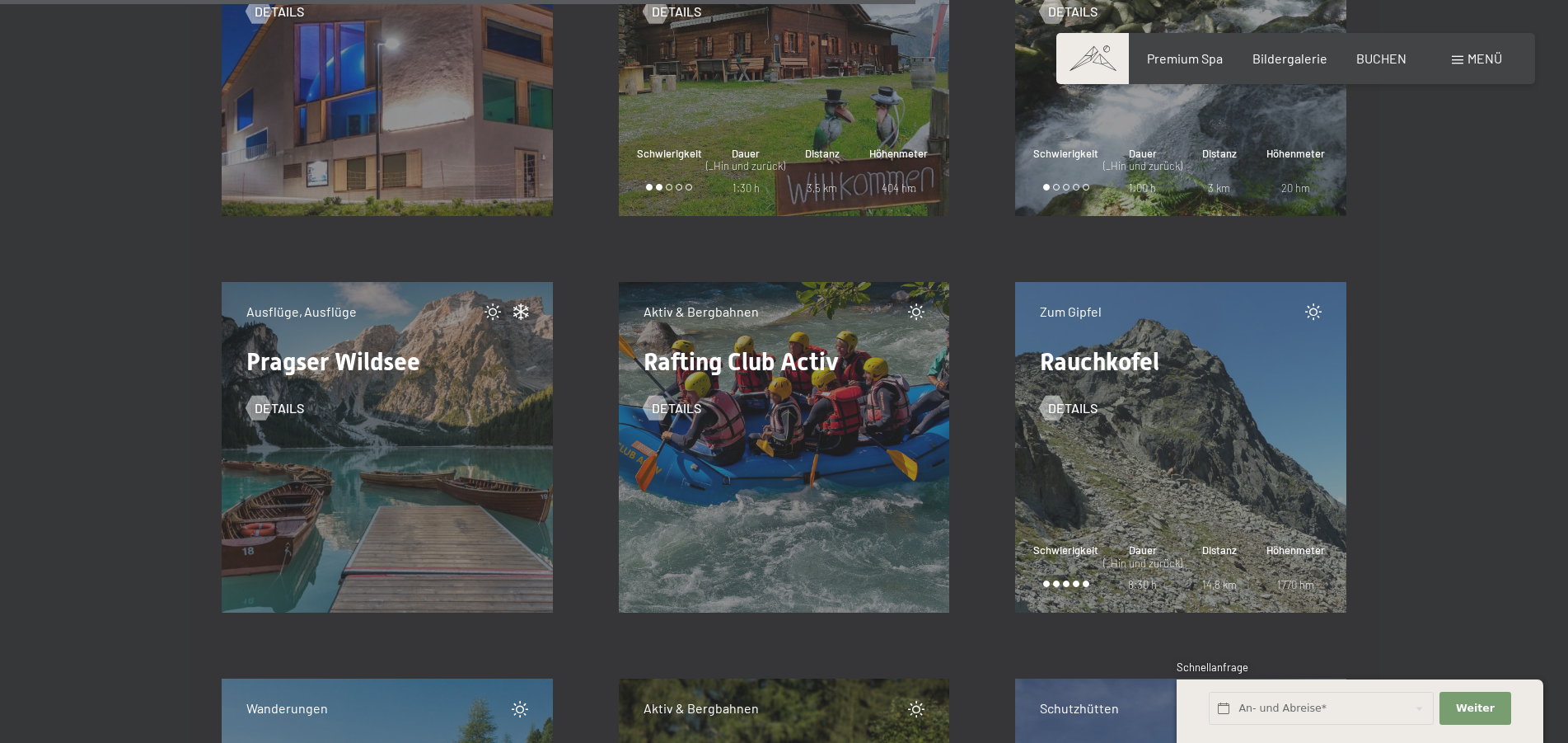
scroll to position [16730, 0]
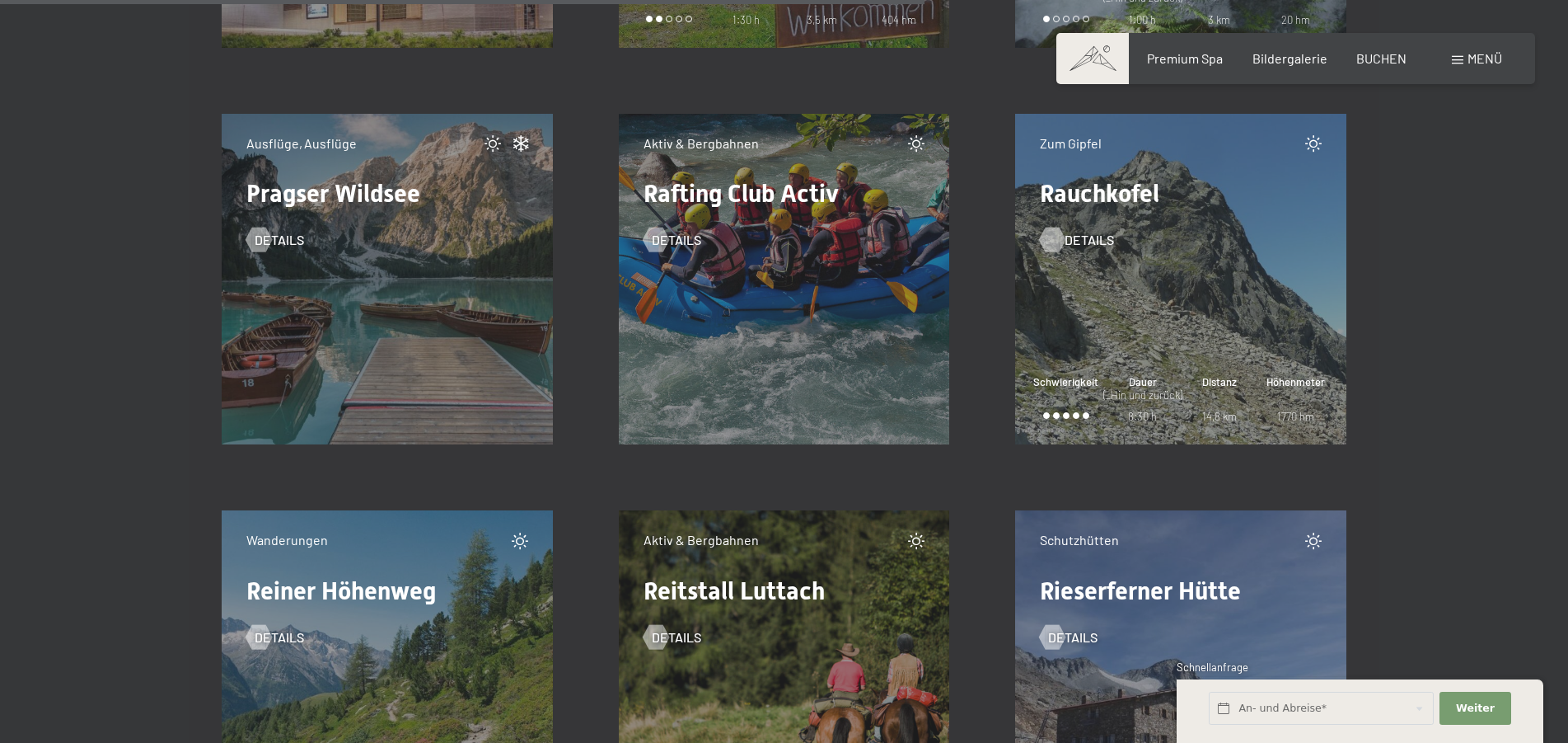
click at [1086, 236] on span "Details" at bounding box center [1089, 240] width 49 height 18
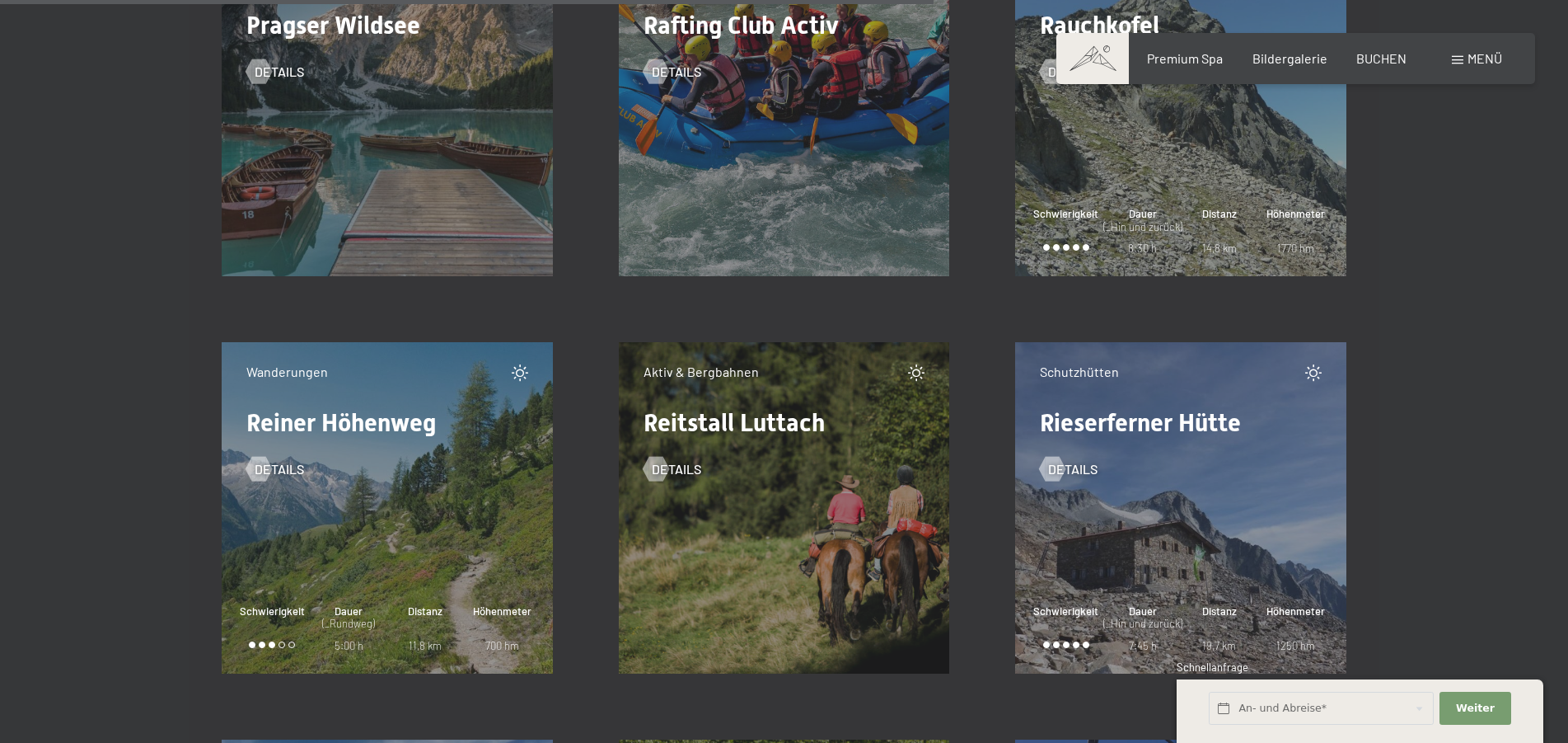
scroll to position [16983, 0]
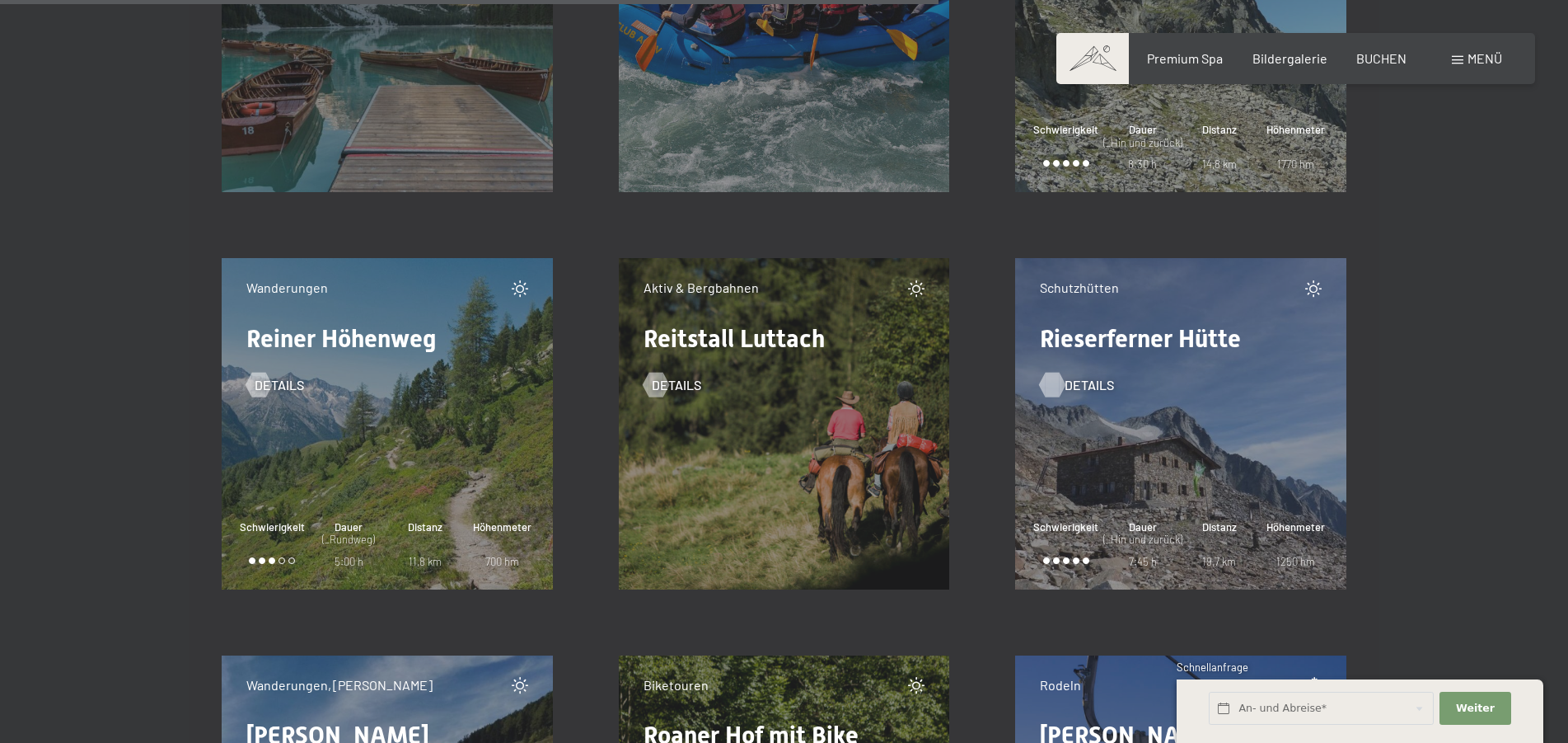
click at [1060, 383] on div at bounding box center [1052, 384] width 14 height 25
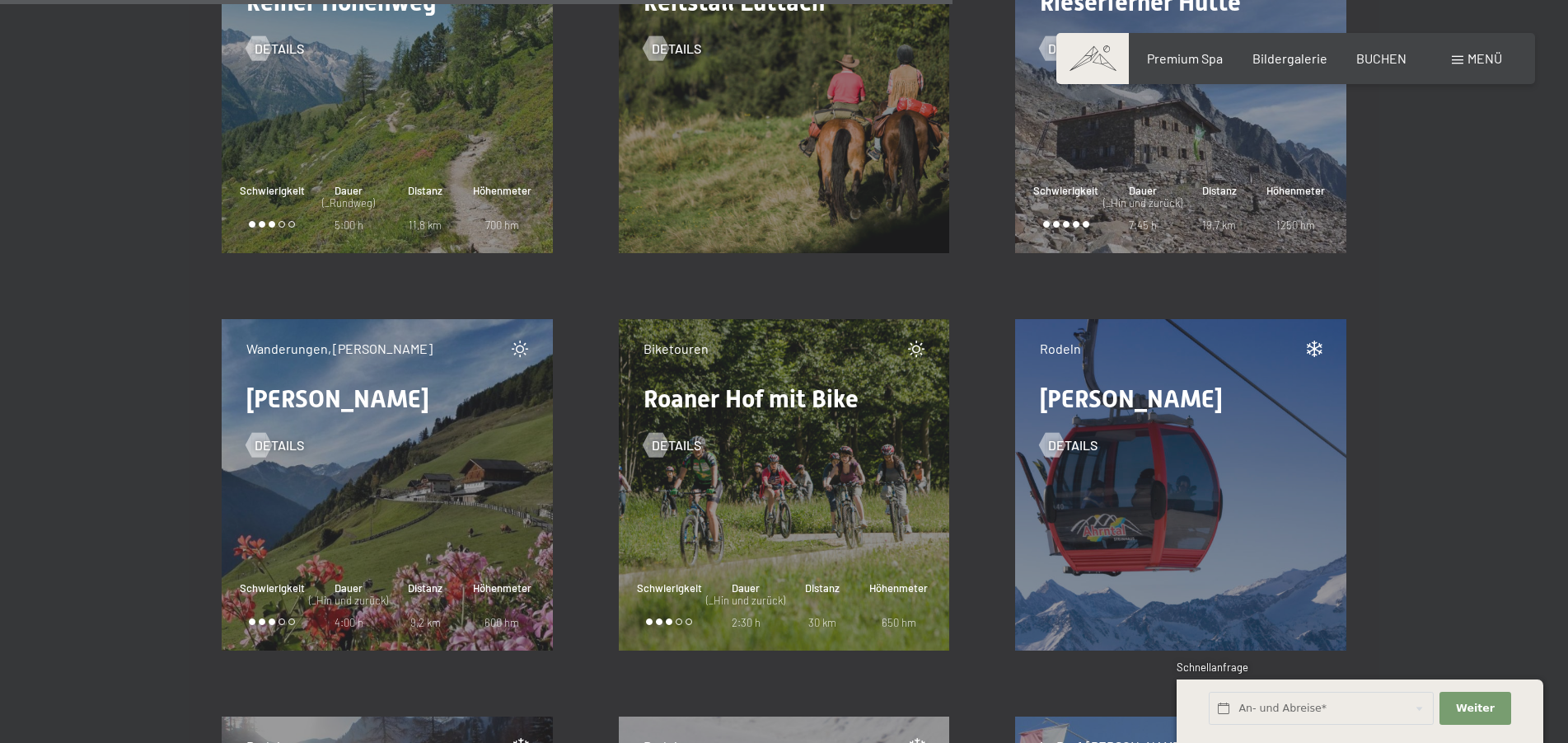
scroll to position [17066, 0]
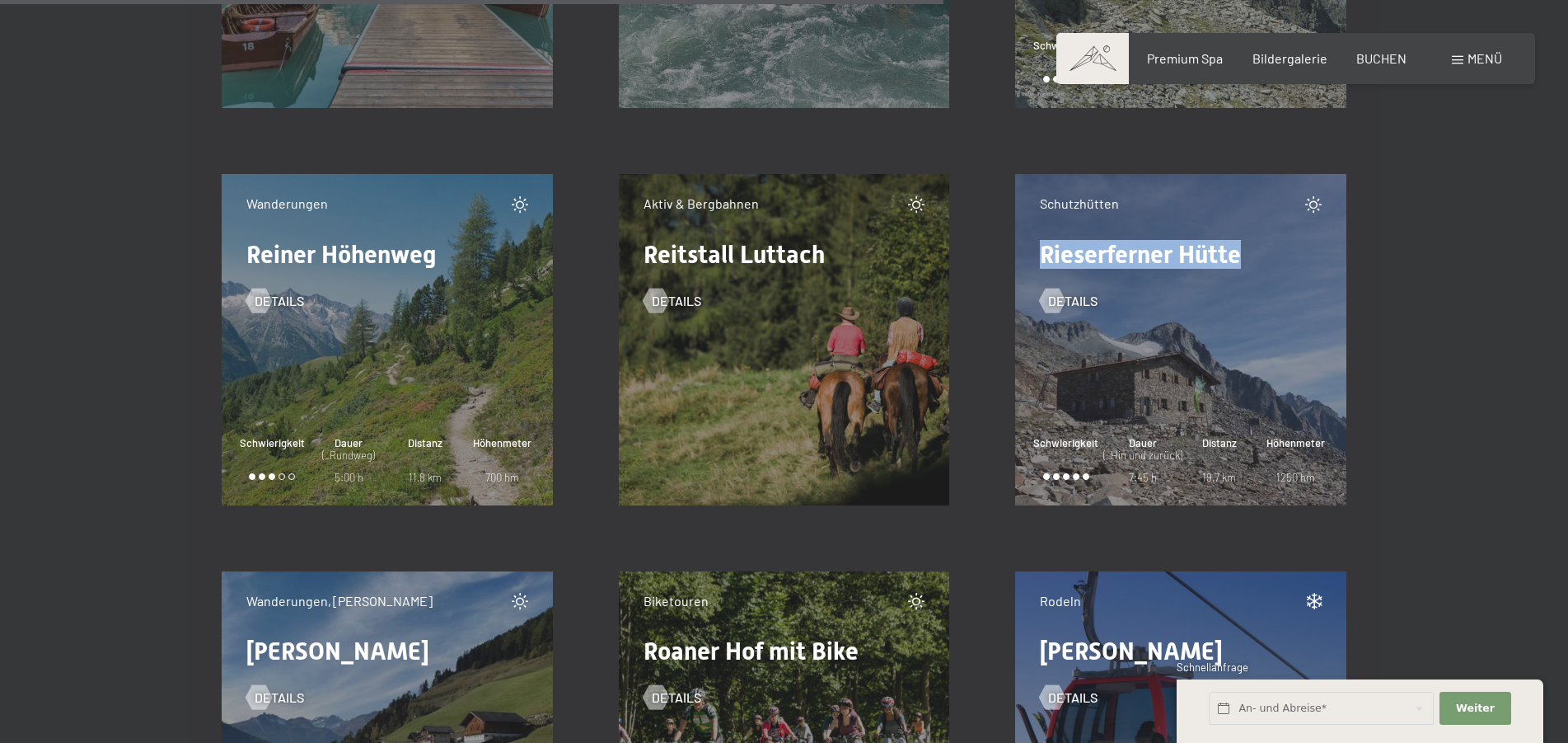
drag, startPoint x: 1043, startPoint y: 241, endPoint x: 1272, endPoint y: 253, distance: 229.3
click at [1272, 253] on div "Rieserferner Hütte" at bounding box center [1181, 254] width 282 height 25
copy span "Rieserferner Hütte"
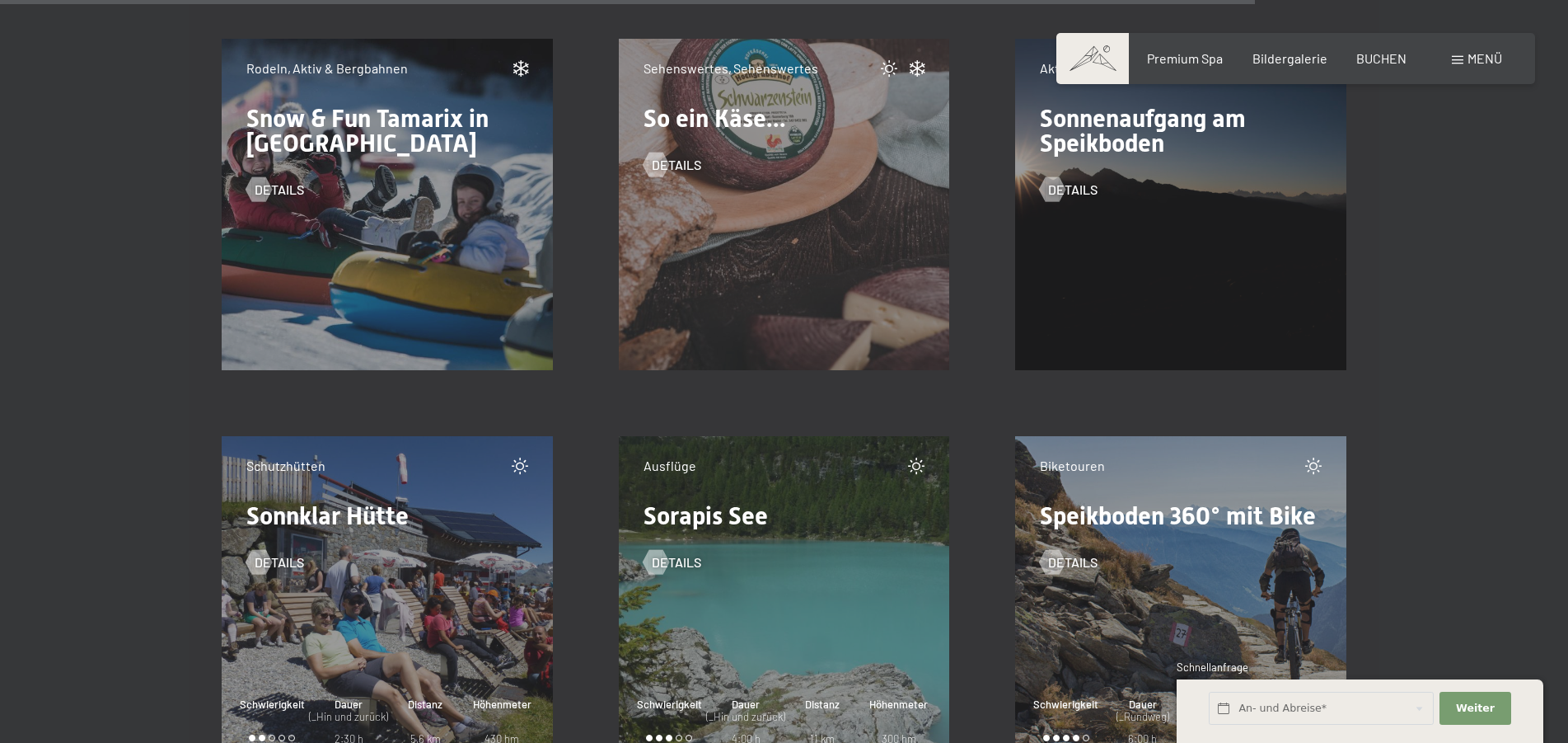
scroll to position [22699, 0]
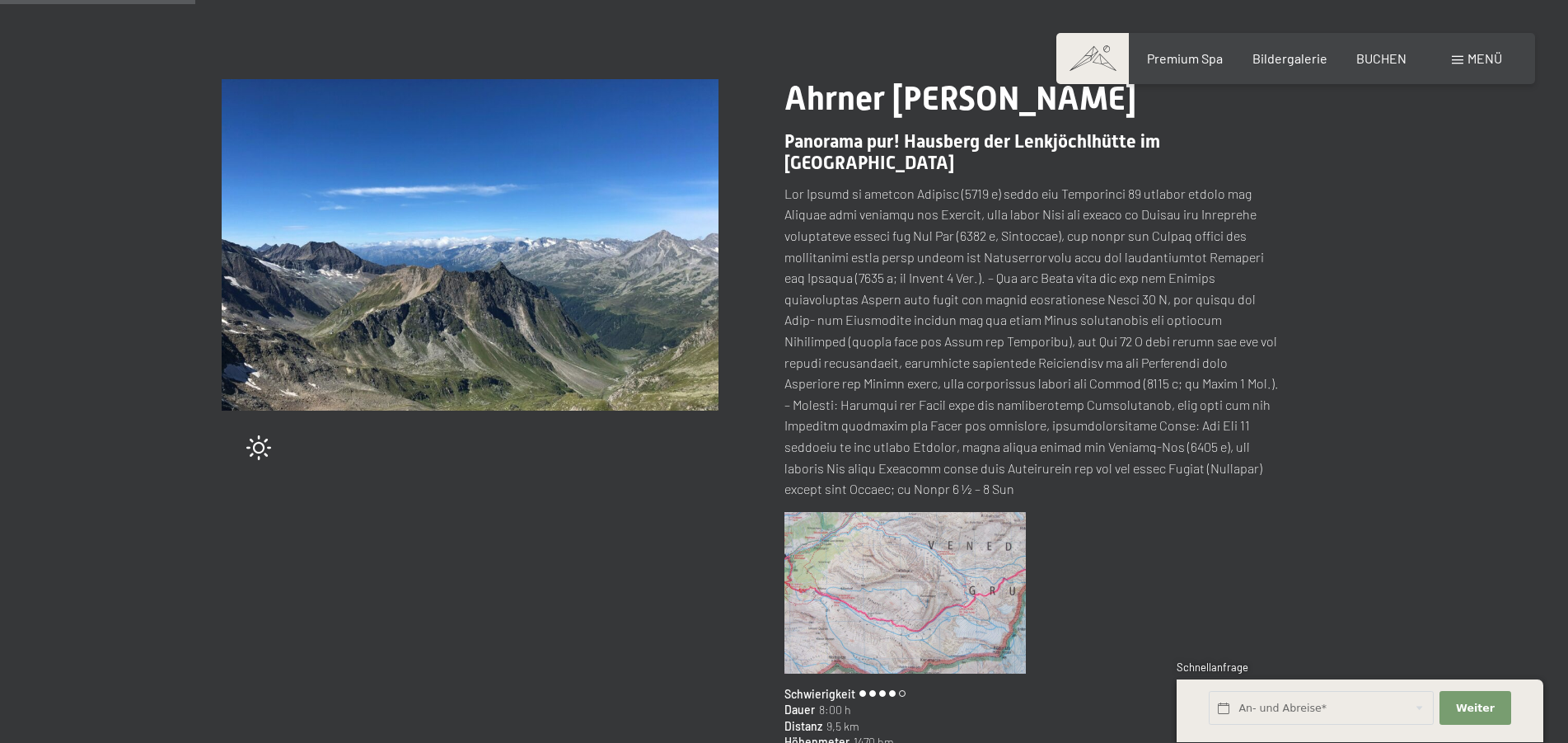
scroll to position [252, 0]
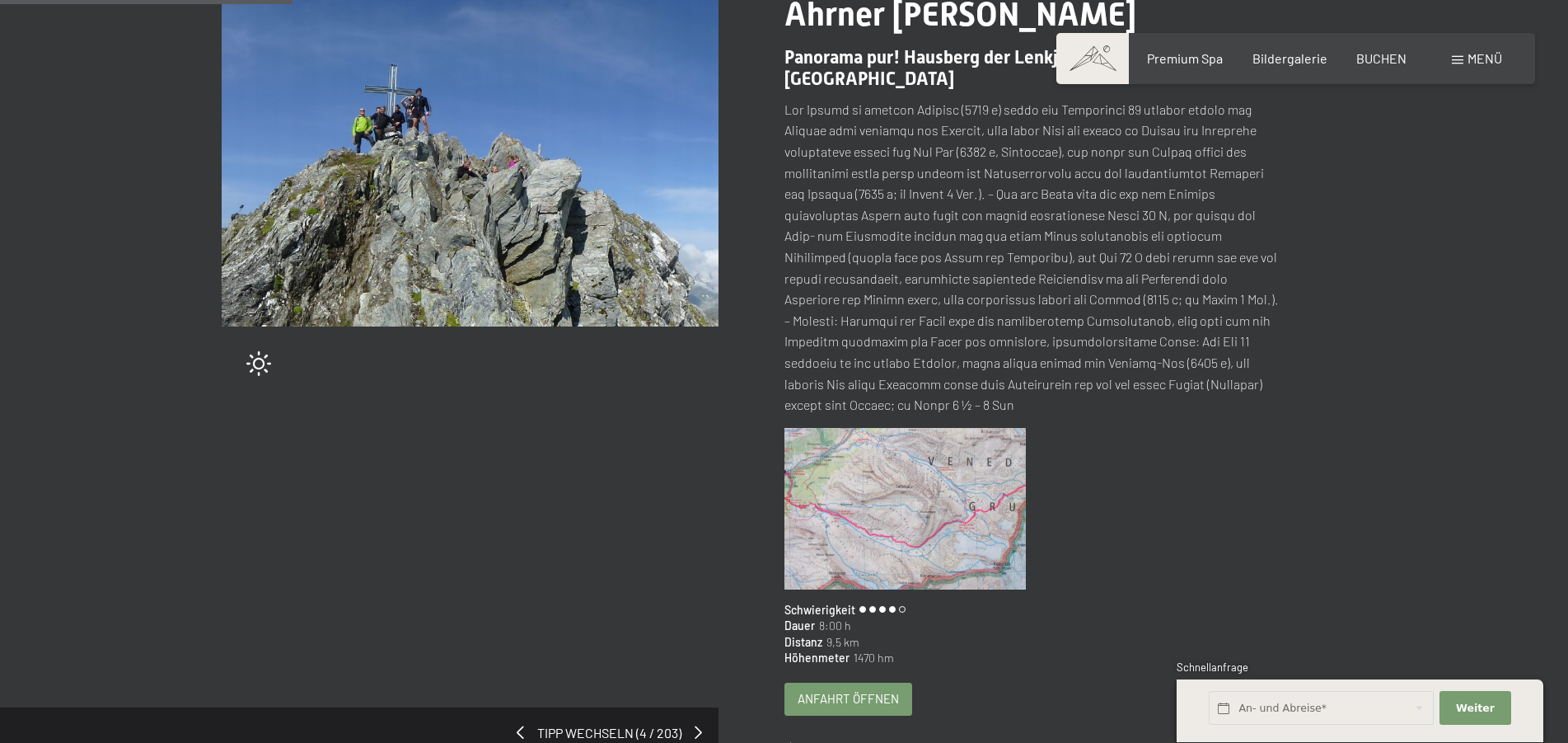
click at [869, 491] on img at bounding box center [905, 508] width 242 height 162
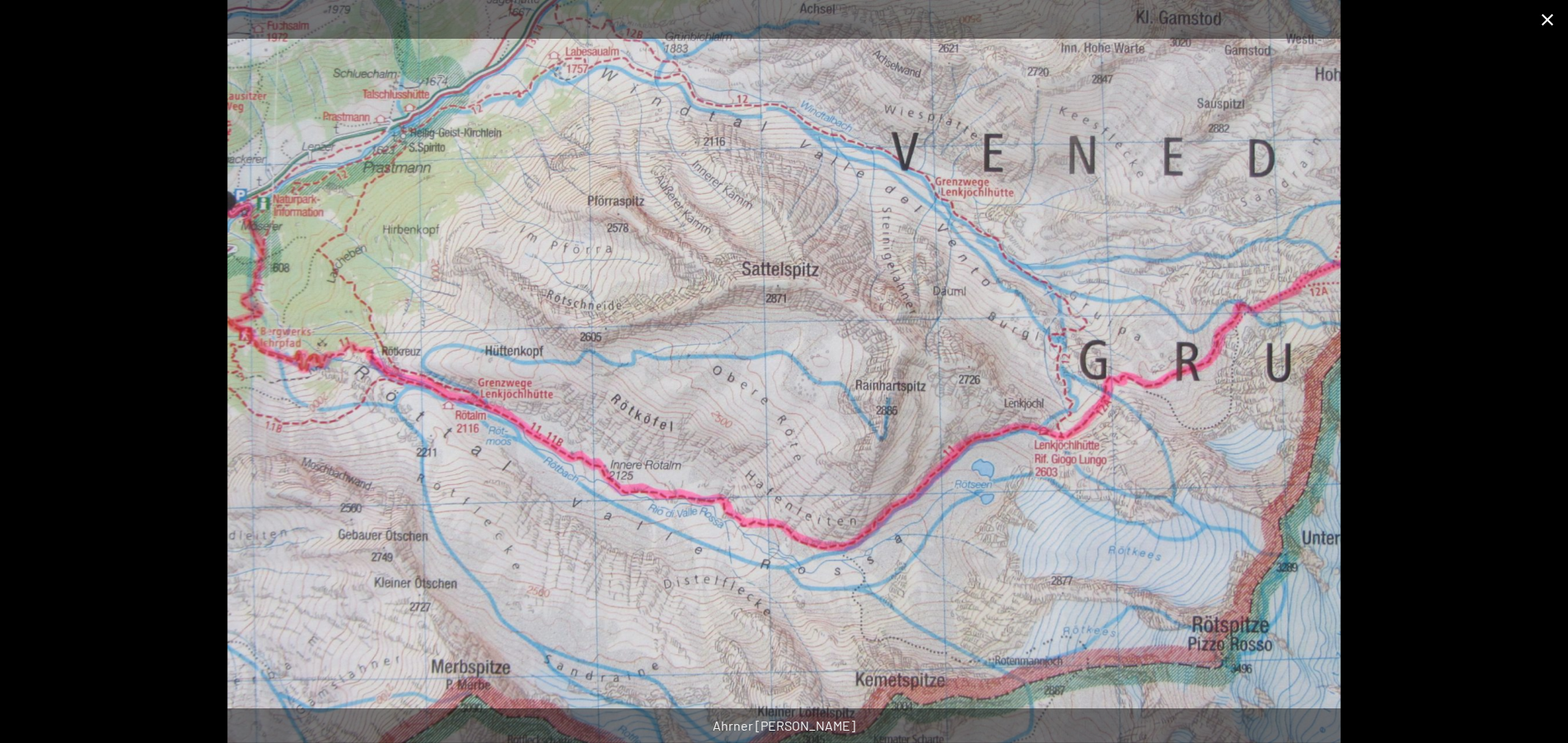
click at [1557, 17] on button "Close gallery" at bounding box center [1546, 19] width 41 height 39
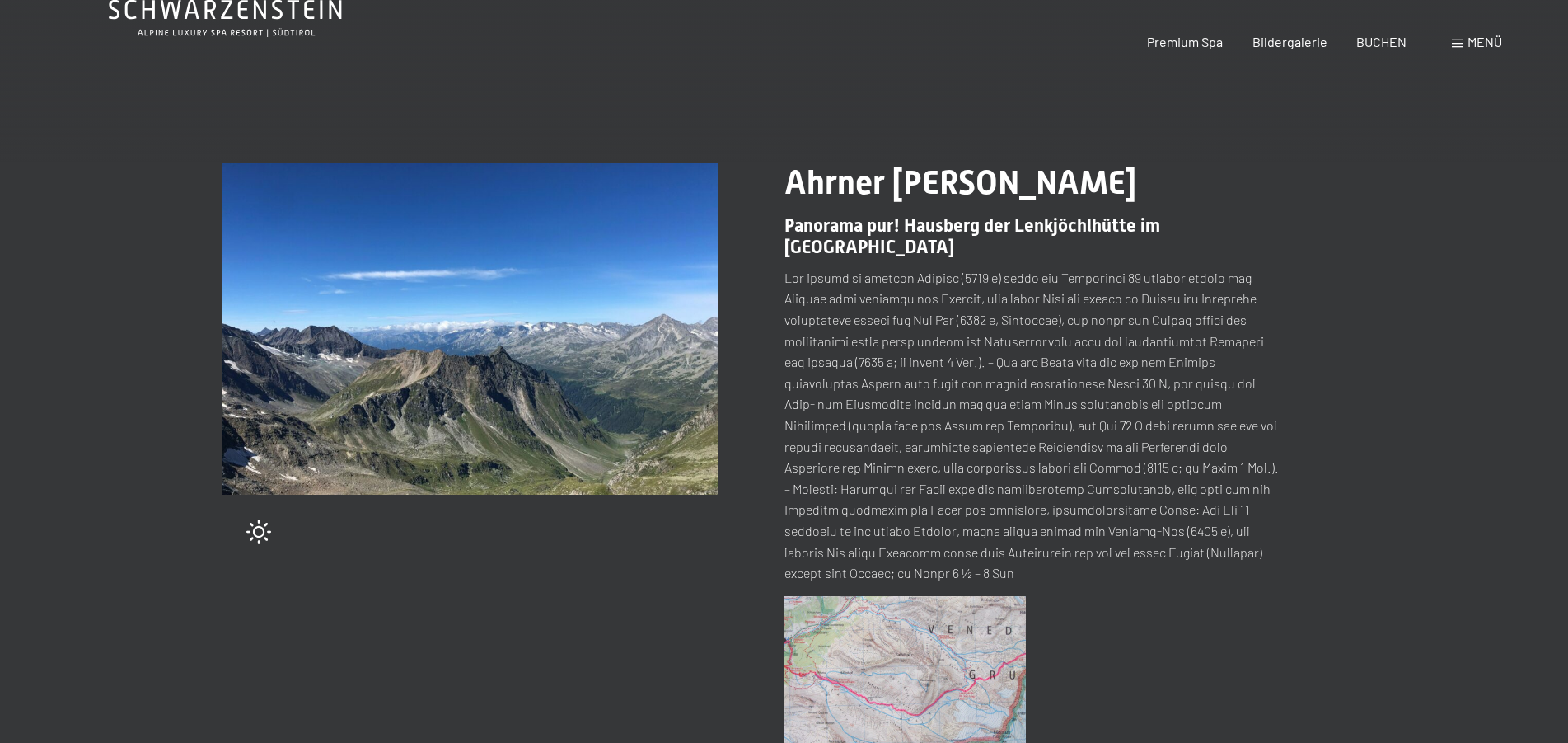
scroll to position [0, 0]
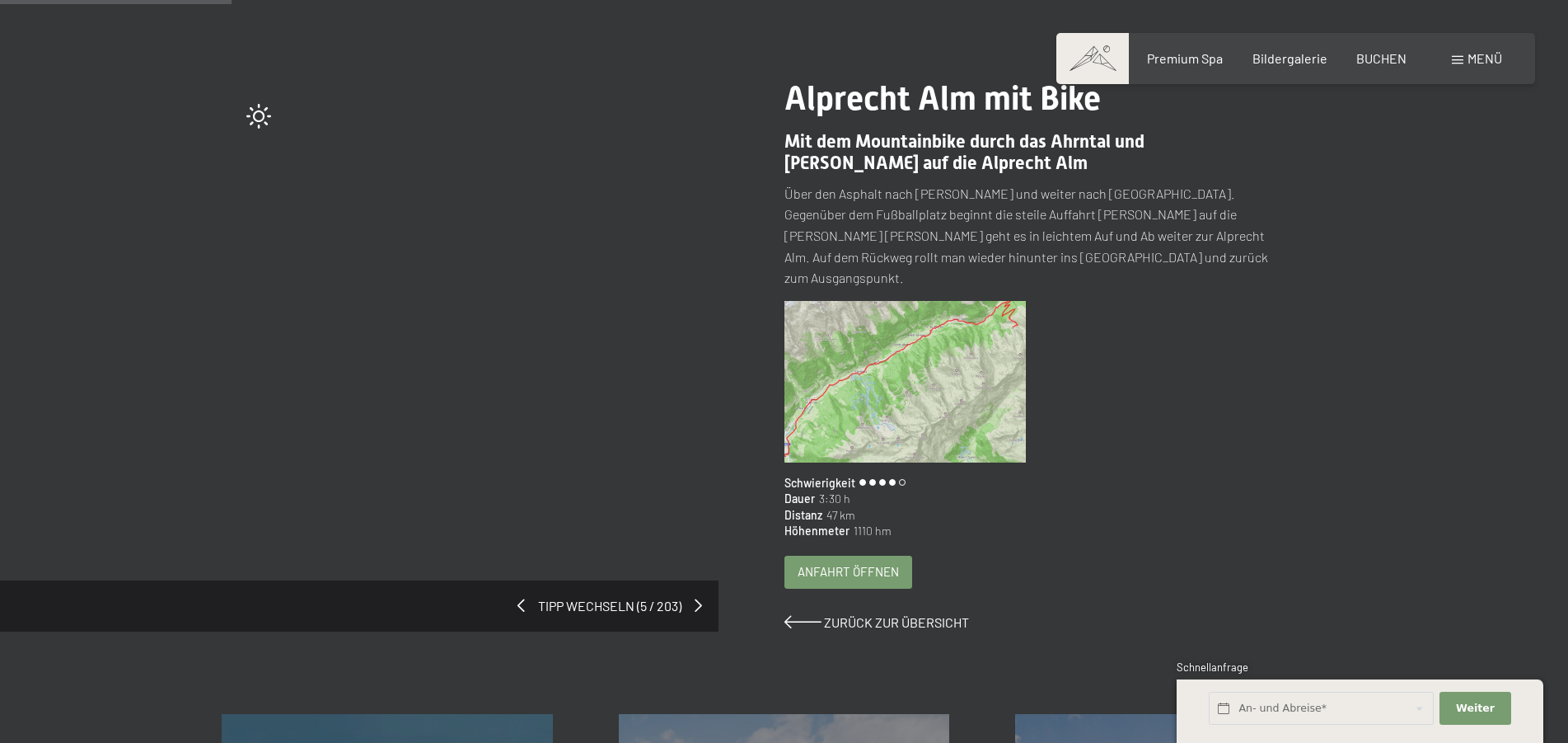
scroll to position [168, 0]
click at [846, 361] on img at bounding box center [905, 382] width 242 height 162
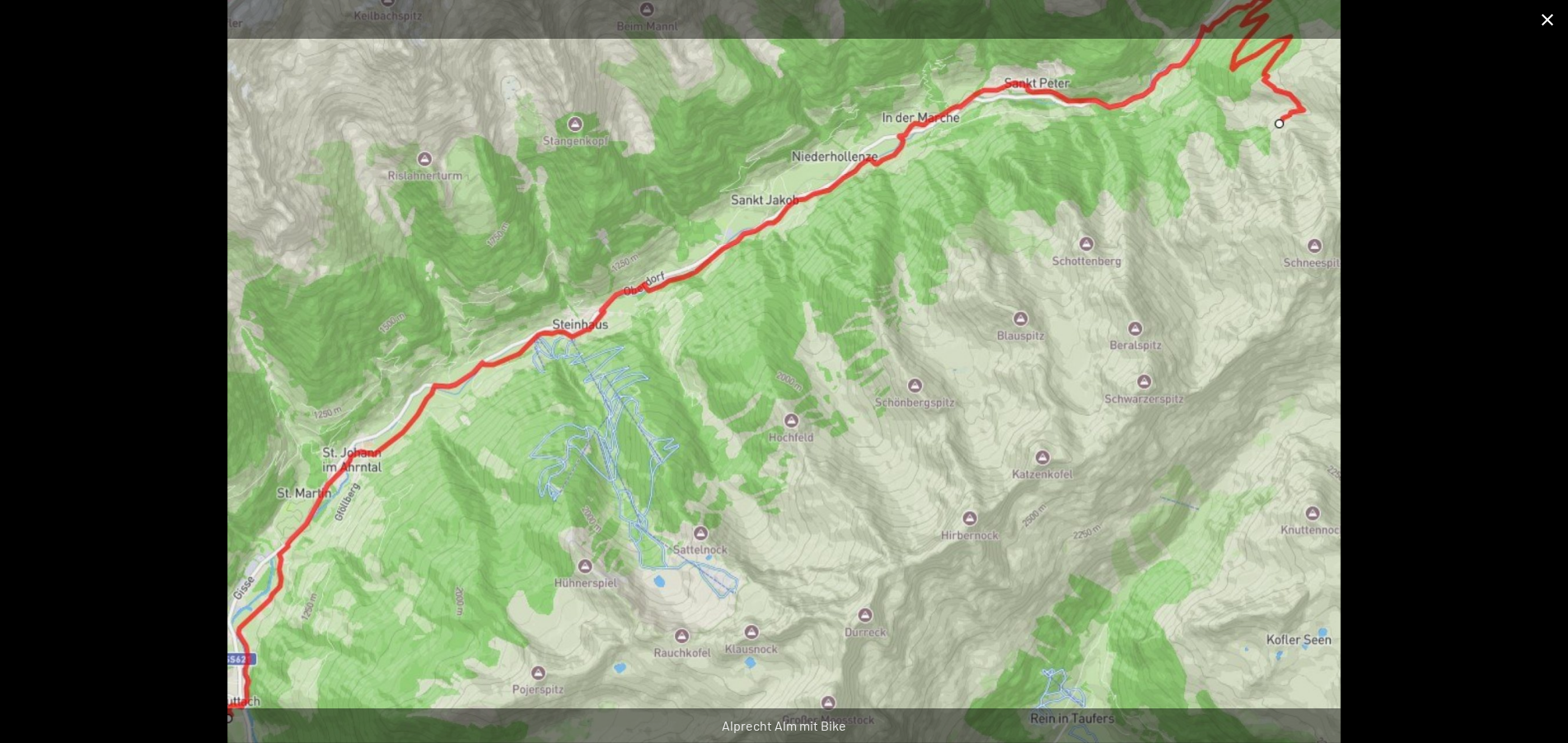
click at [1535, 16] on button "Close gallery" at bounding box center [1546, 19] width 41 height 39
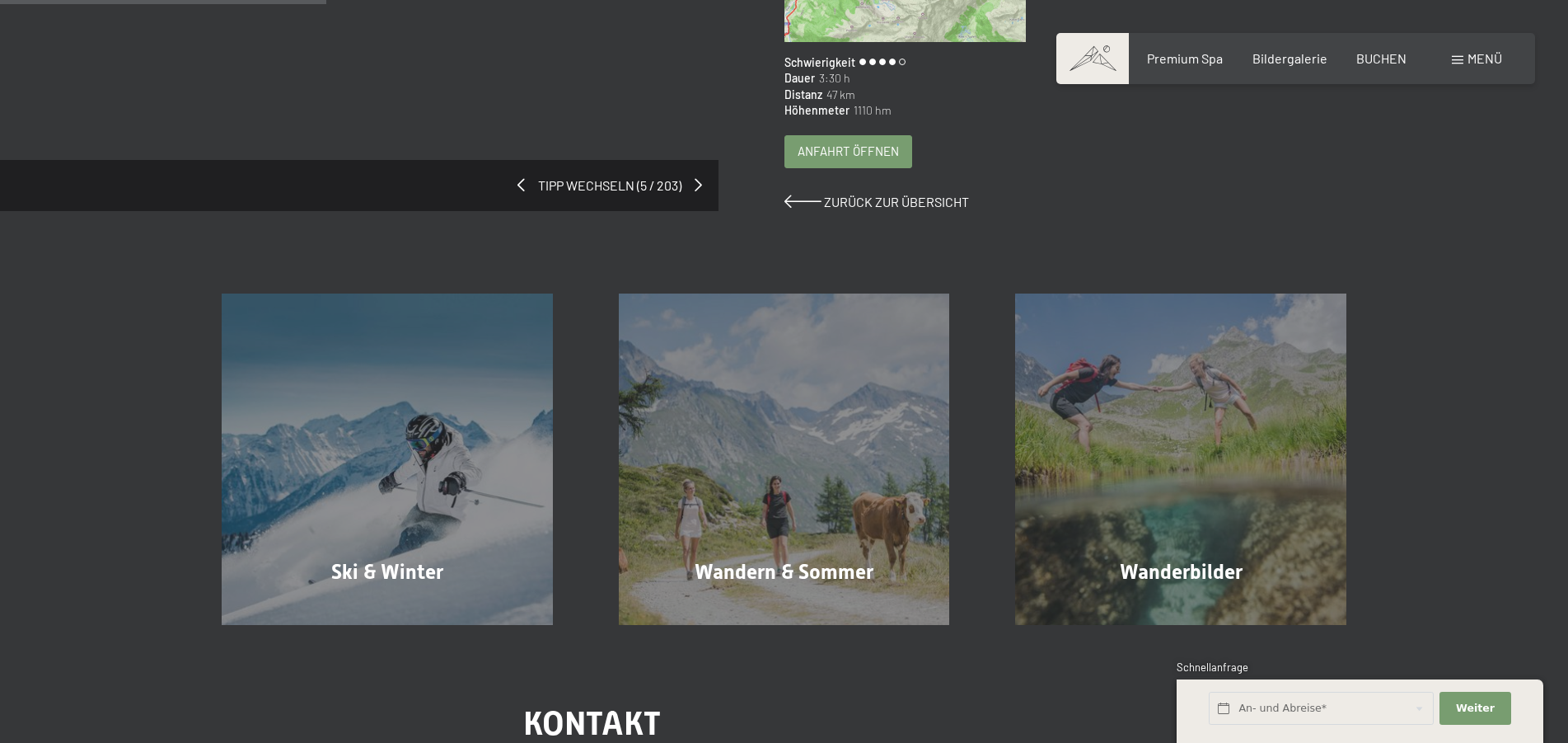
scroll to position [0, 0]
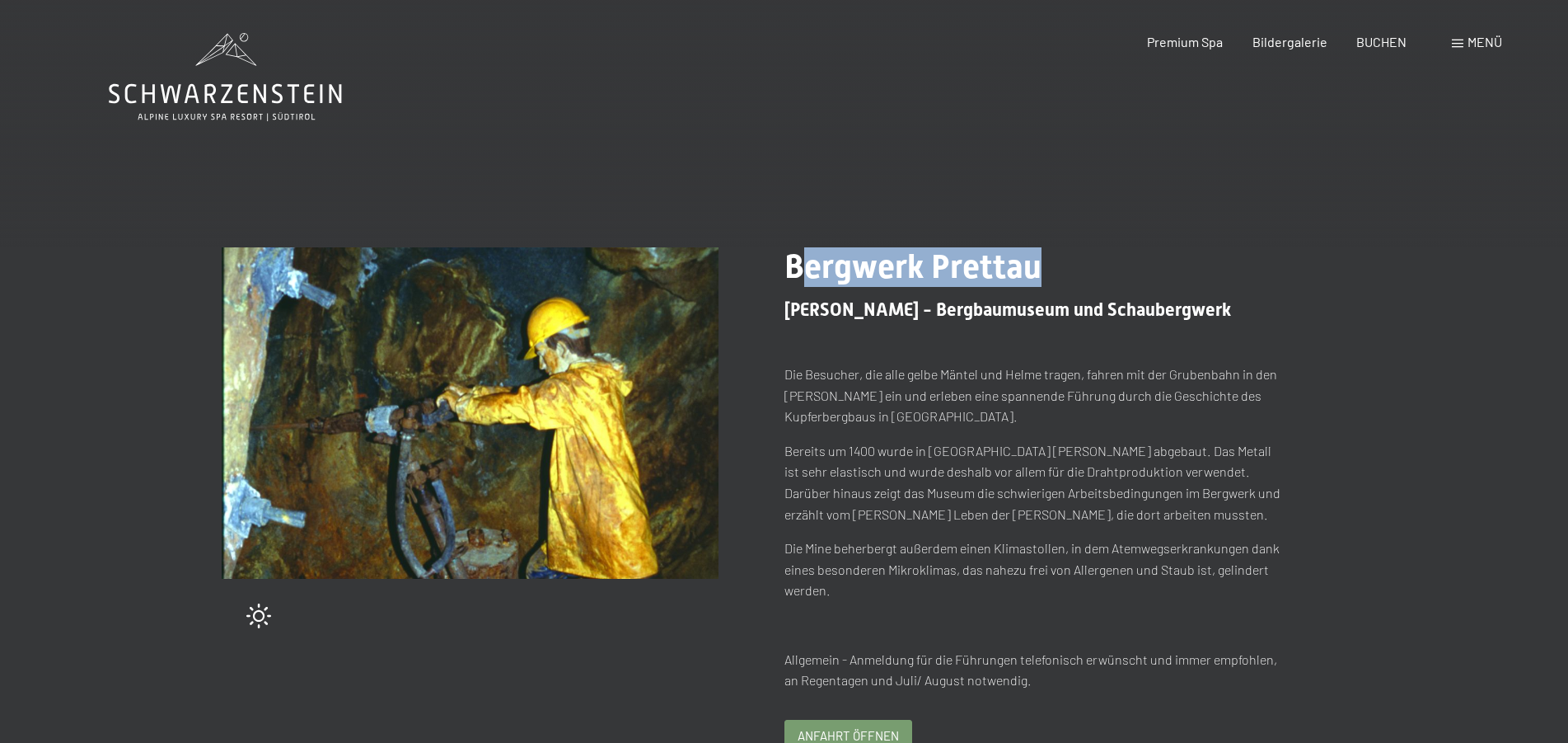
drag, startPoint x: 796, startPoint y: 267, endPoint x: 1024, endPoint y: 268, distance: 228.0
click at [1119, 278] on h1 "Bergwerk Prettau" at bounding box center [1033, 267] width 497 height 40
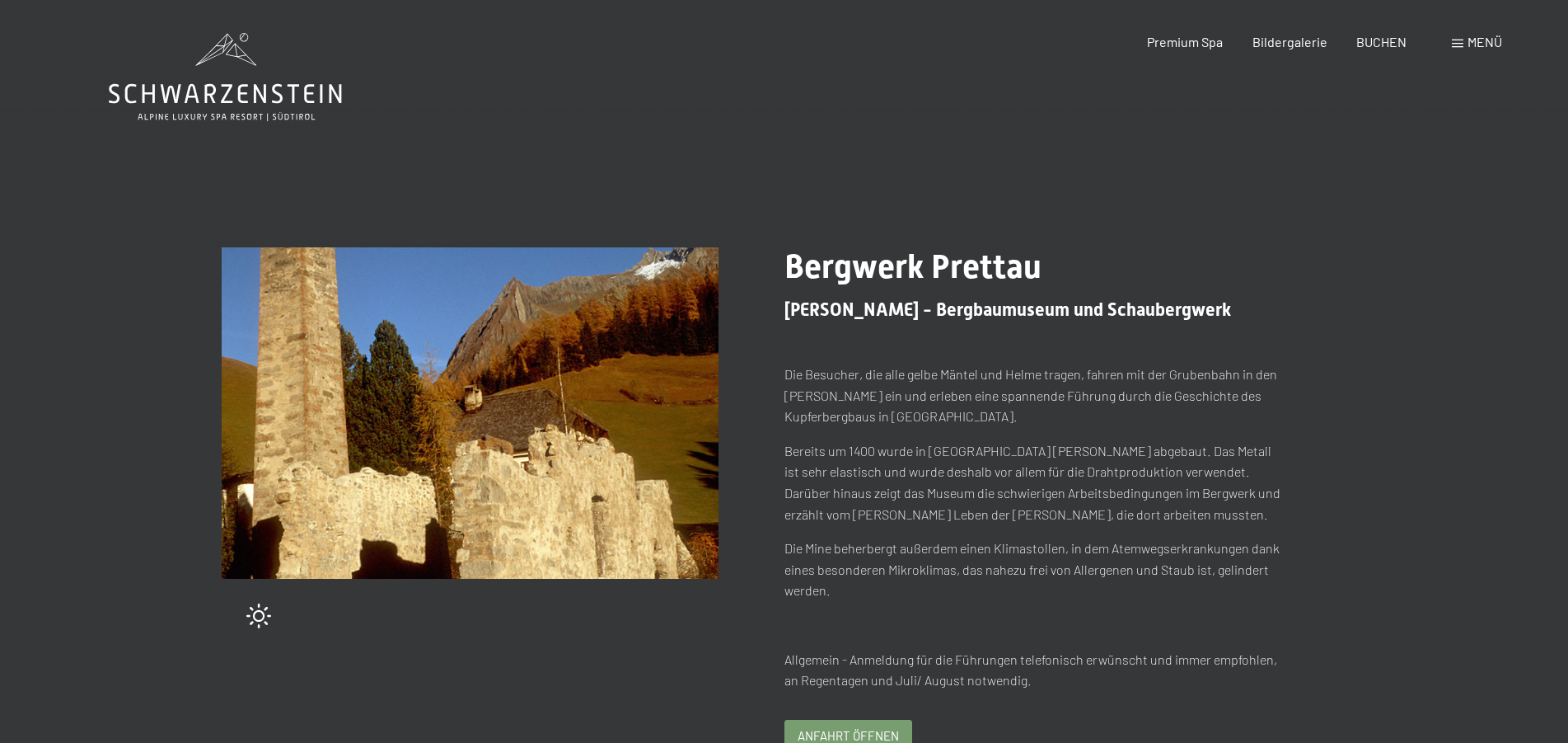
click at [785, 268] on span "Bergwerk Prettau" at bounding box center [913, 266] width 257 height 39
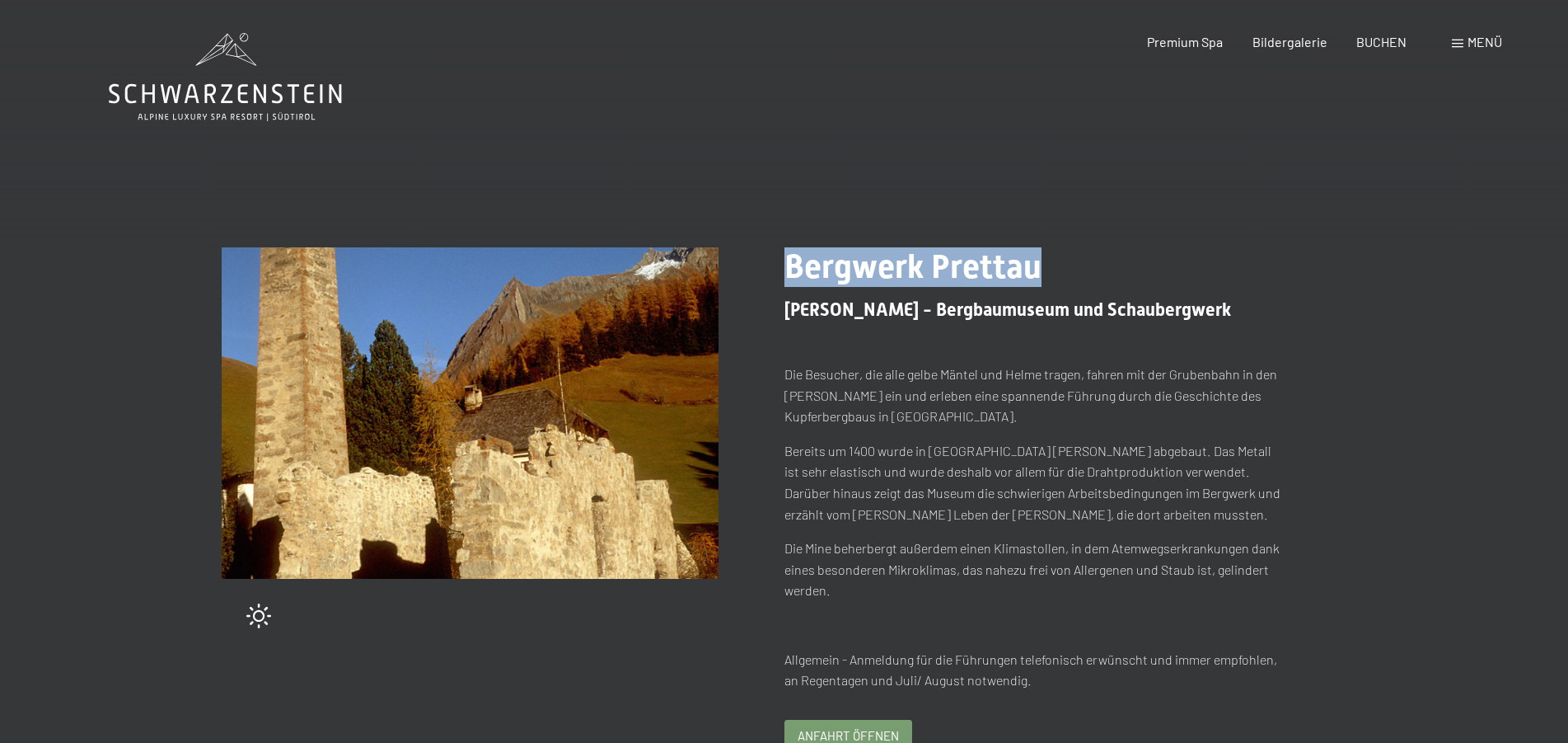
drag, startPoint x: 787, startPoint y: 266, endPoint x: 1066, endPoint y: 268, distance: 279.0
click at [1066, 268] on h1 "Bergwerk Prettau" at bounding box center [1033, 267] width 497 height 40
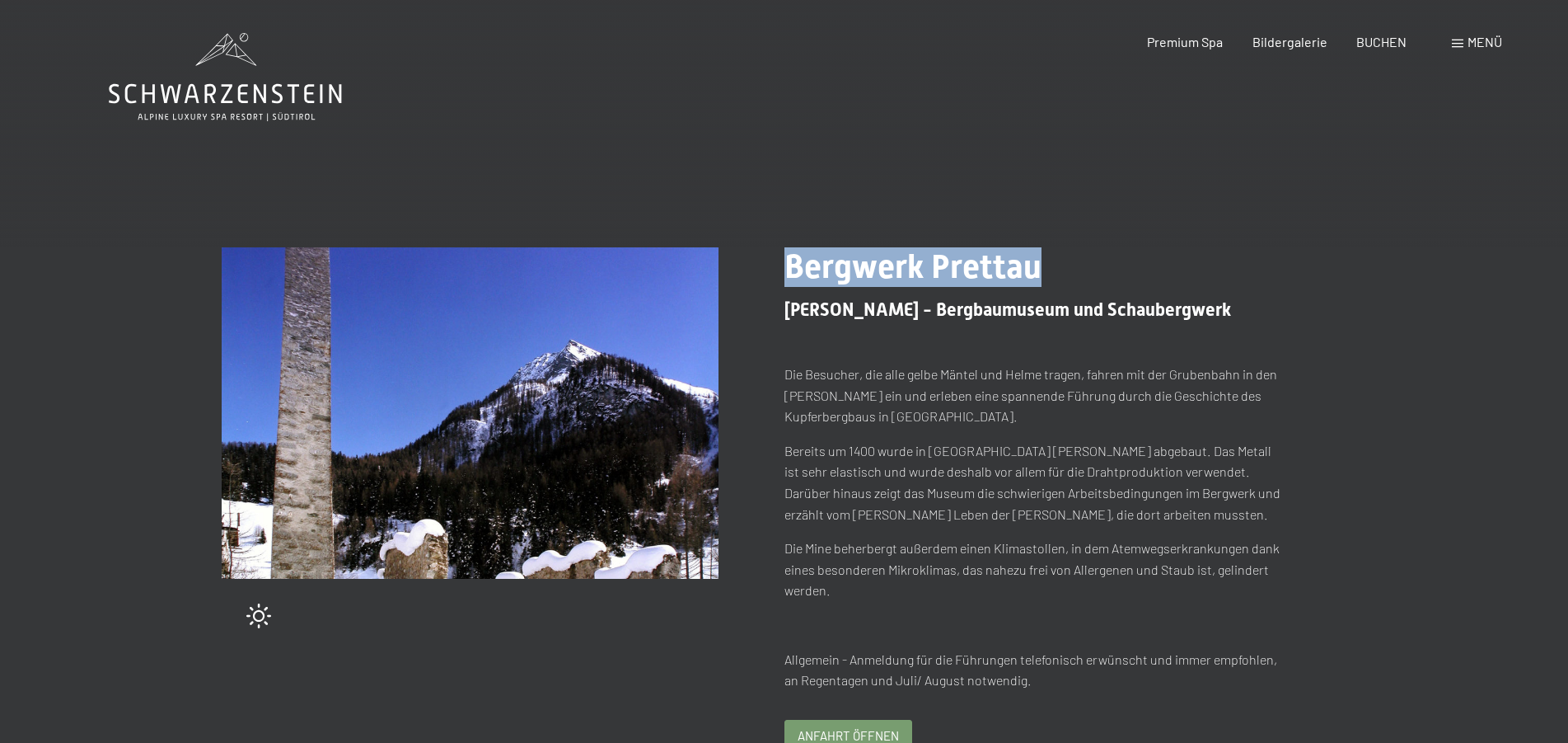
copy span "Bergwerk Prettau"
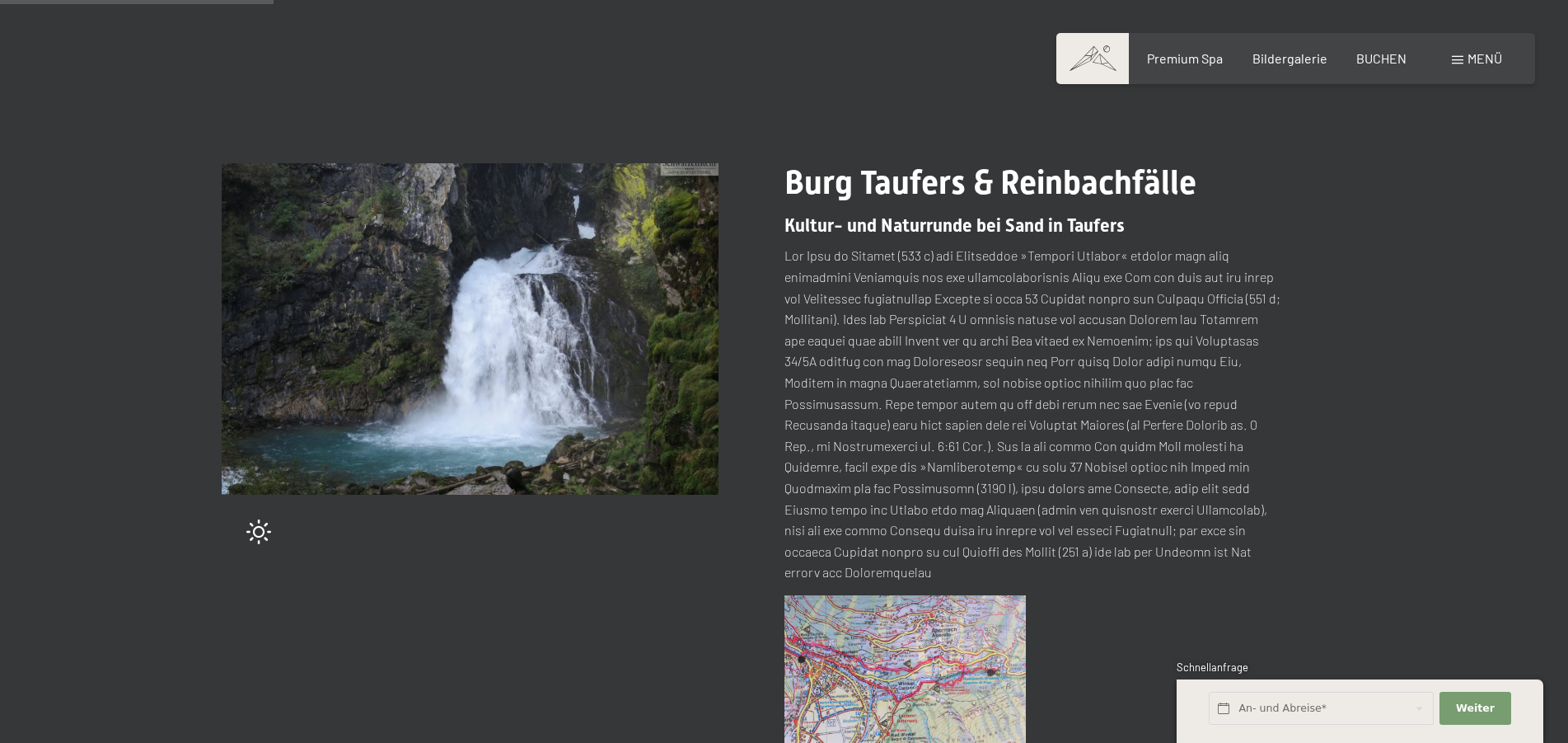
scroll to position [336, 0]
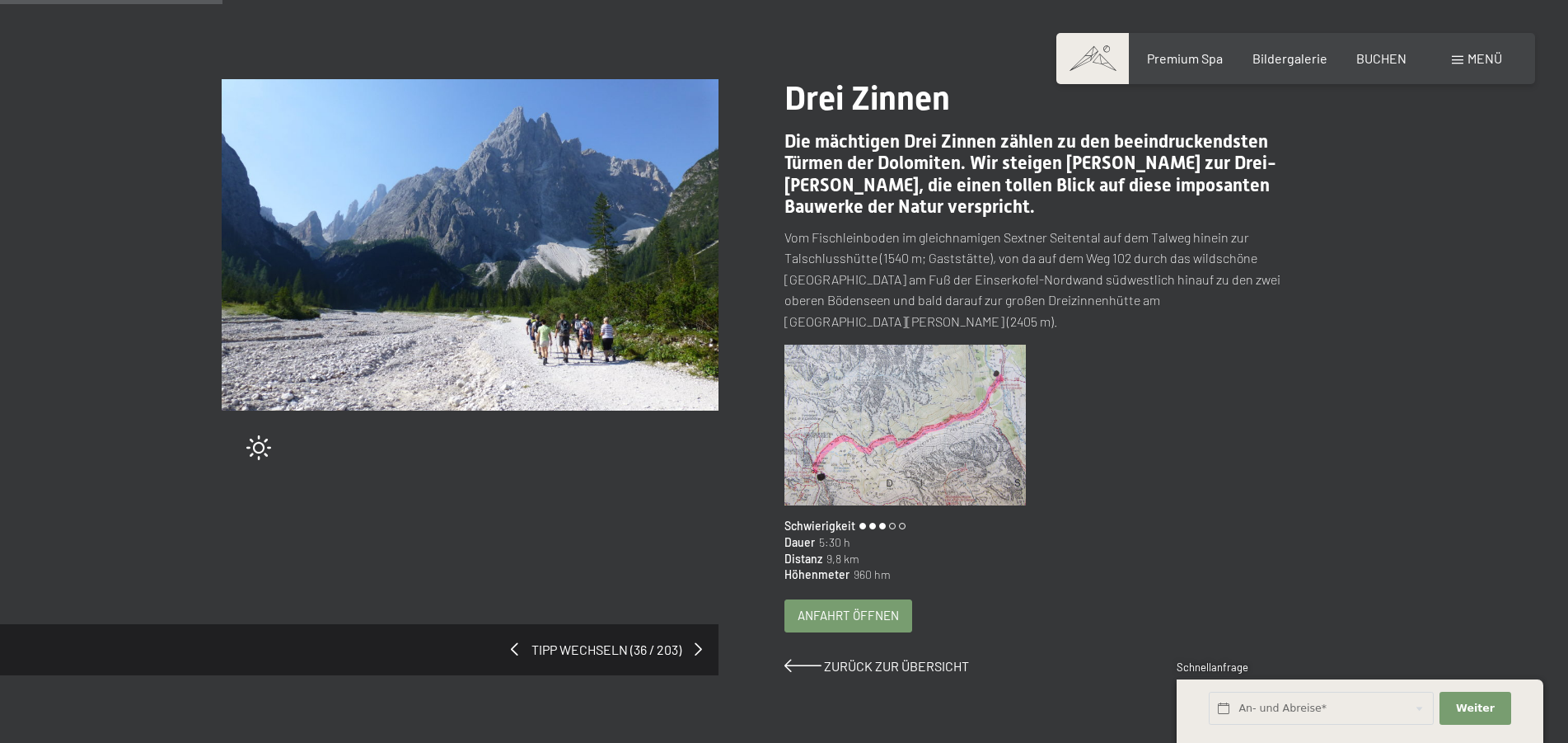
scroll to position [168, 0]
click at [902, 427] on img at bounding box center [905, 426] width 242 height 162
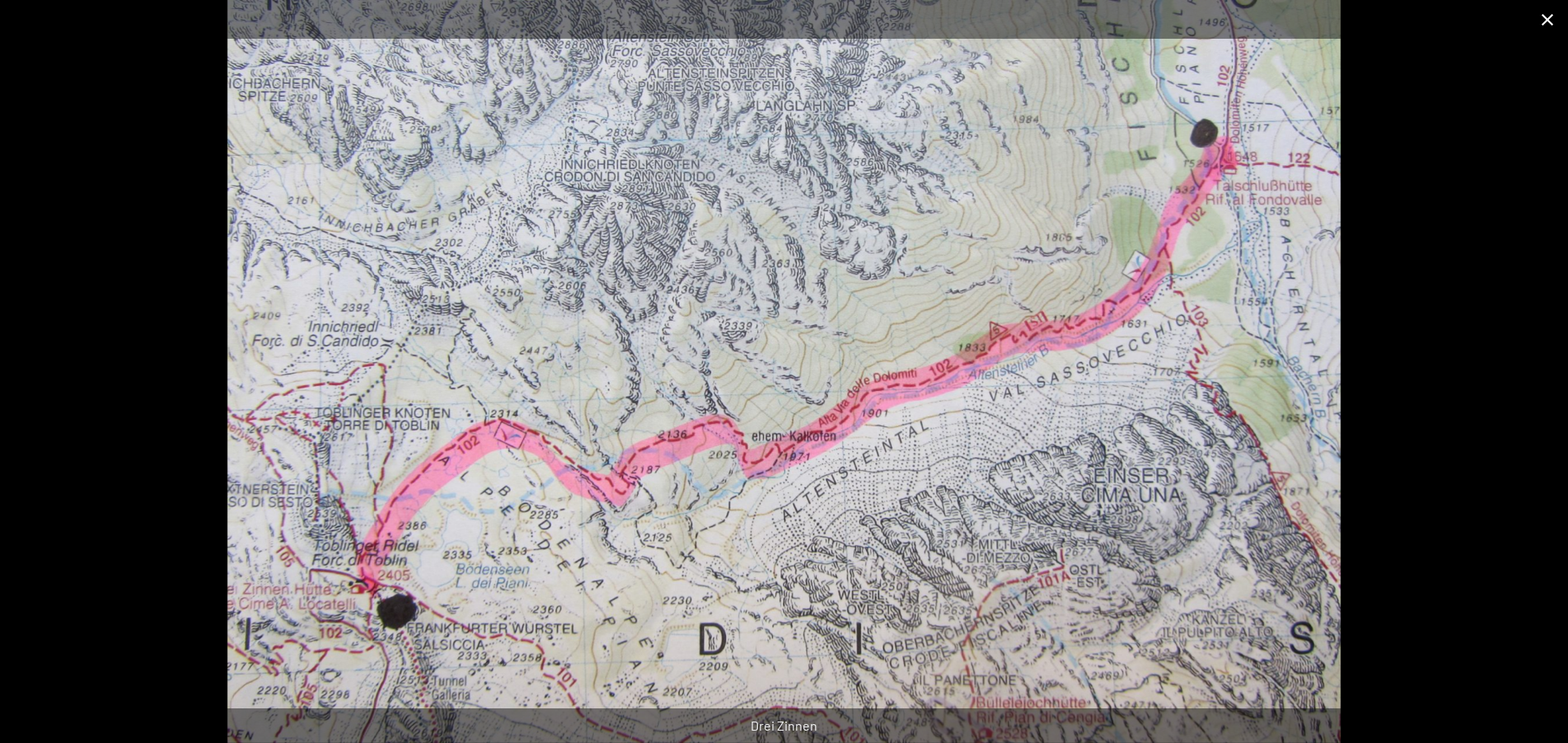
click at [1540, 21] on button "Close gallery" at bounding box center [1546, 19] width 41 height 39
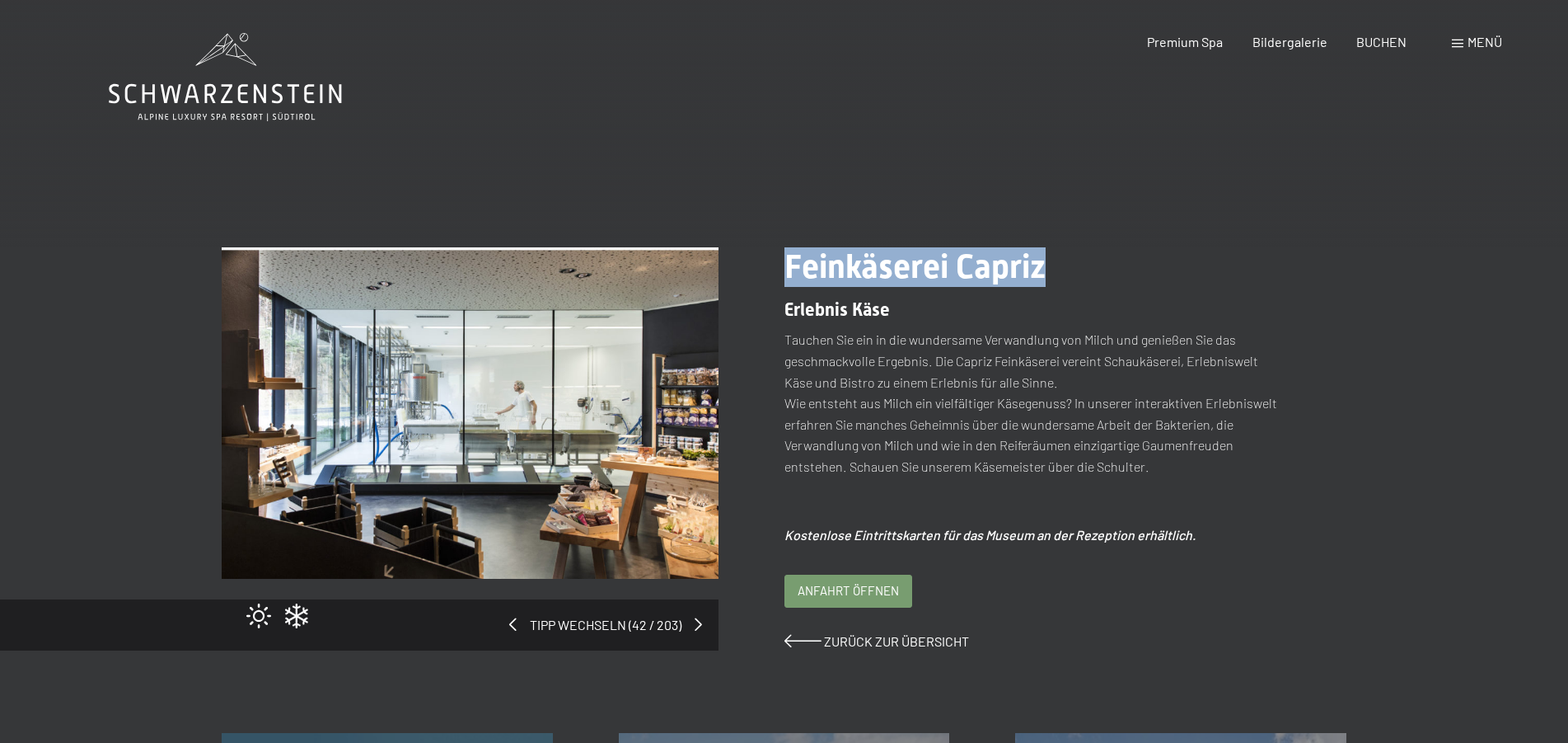
drag, startPoint x: 790, startPoint y: 255, endPoint x: 1043, endPoint y: 256, distance: 253.0
click at [1043, 256] on span "Feinkäserei Capriz" at bounding box center [914, 266] width 261 height 39
copy span "Feinkäserei Capriz"
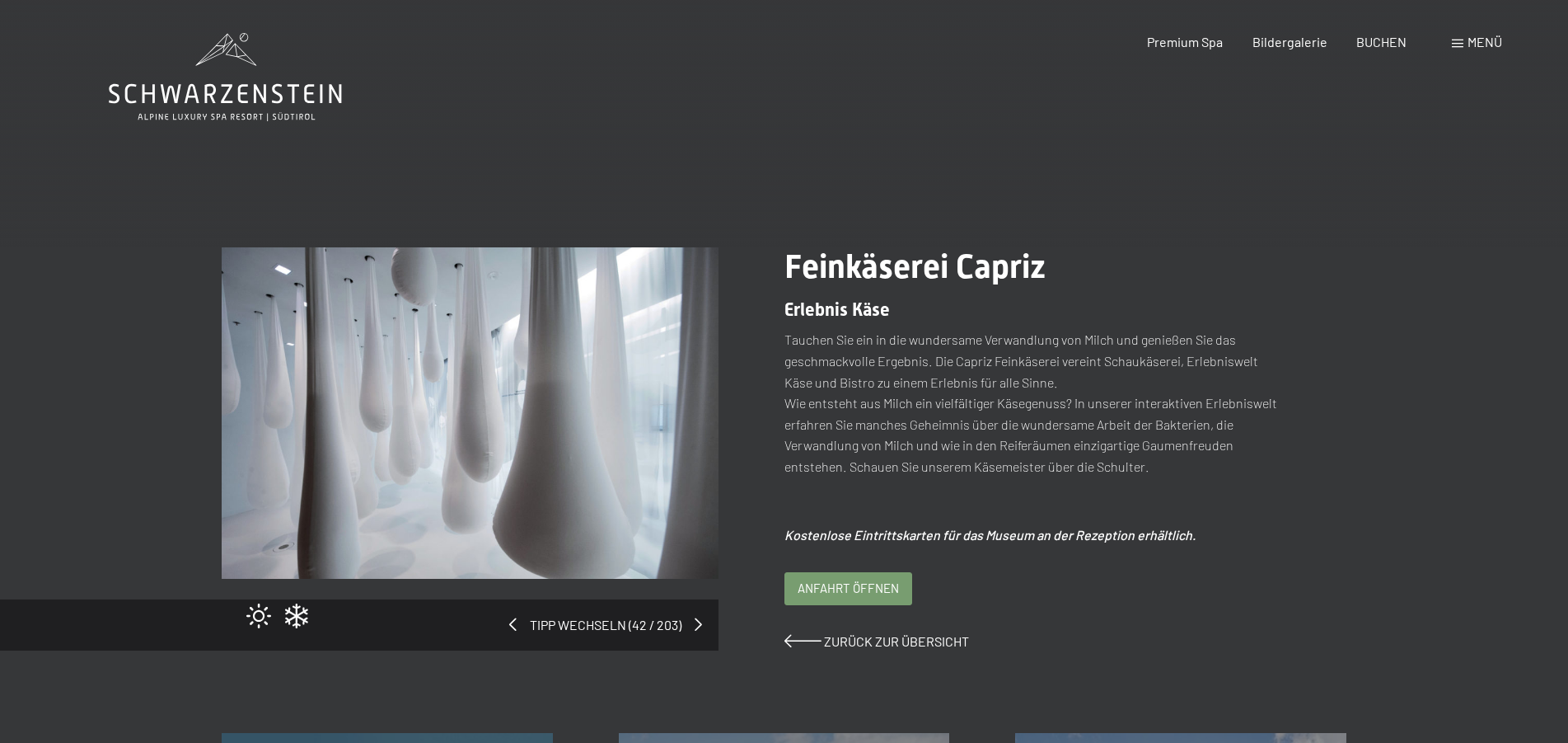
click at [880, 586] on span "Anfahrt öffnen" at bounding box center [847, 587] width 101 height 17
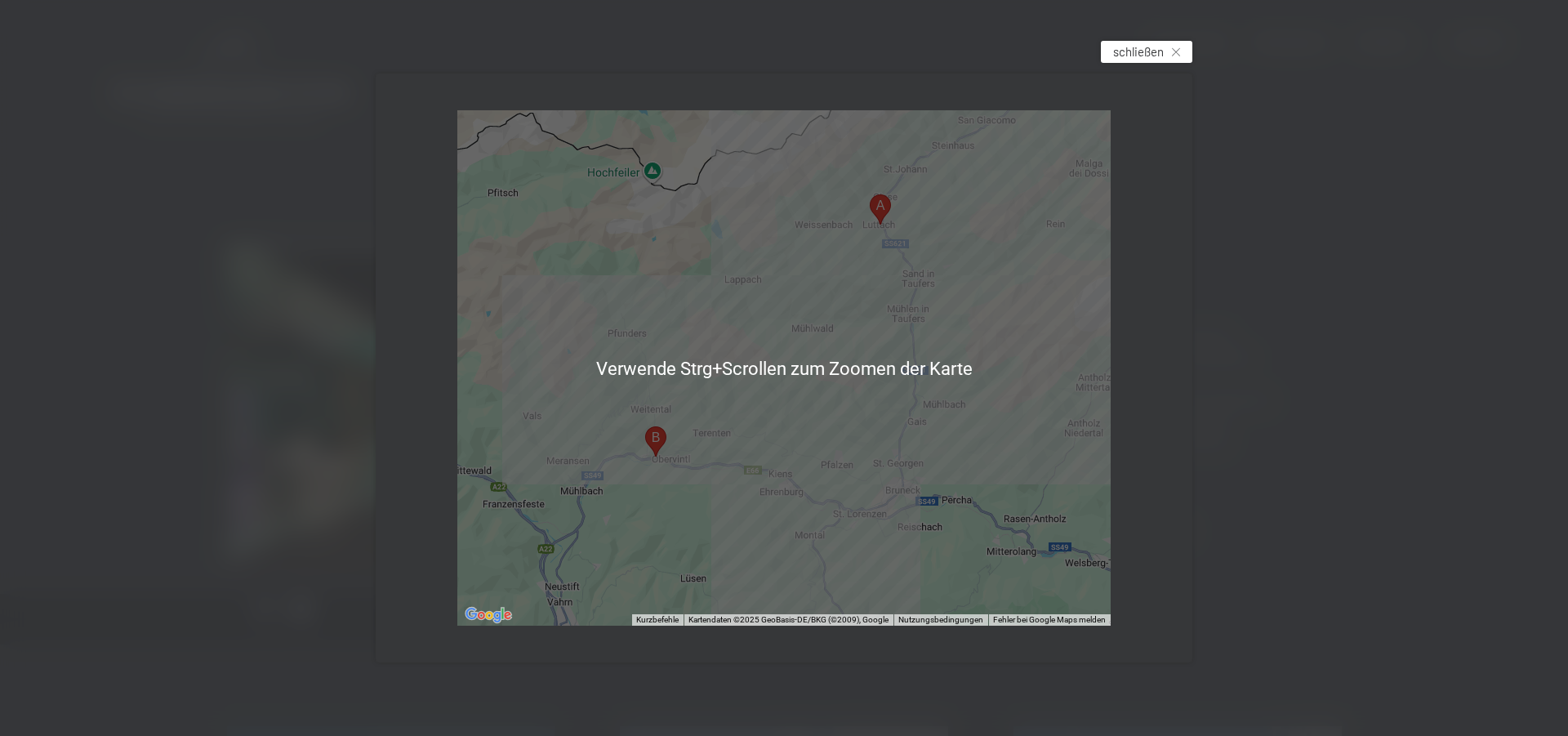
click at [1139, 53] on span "schließen" at bounding box center [1138, 51] width 50 height 17
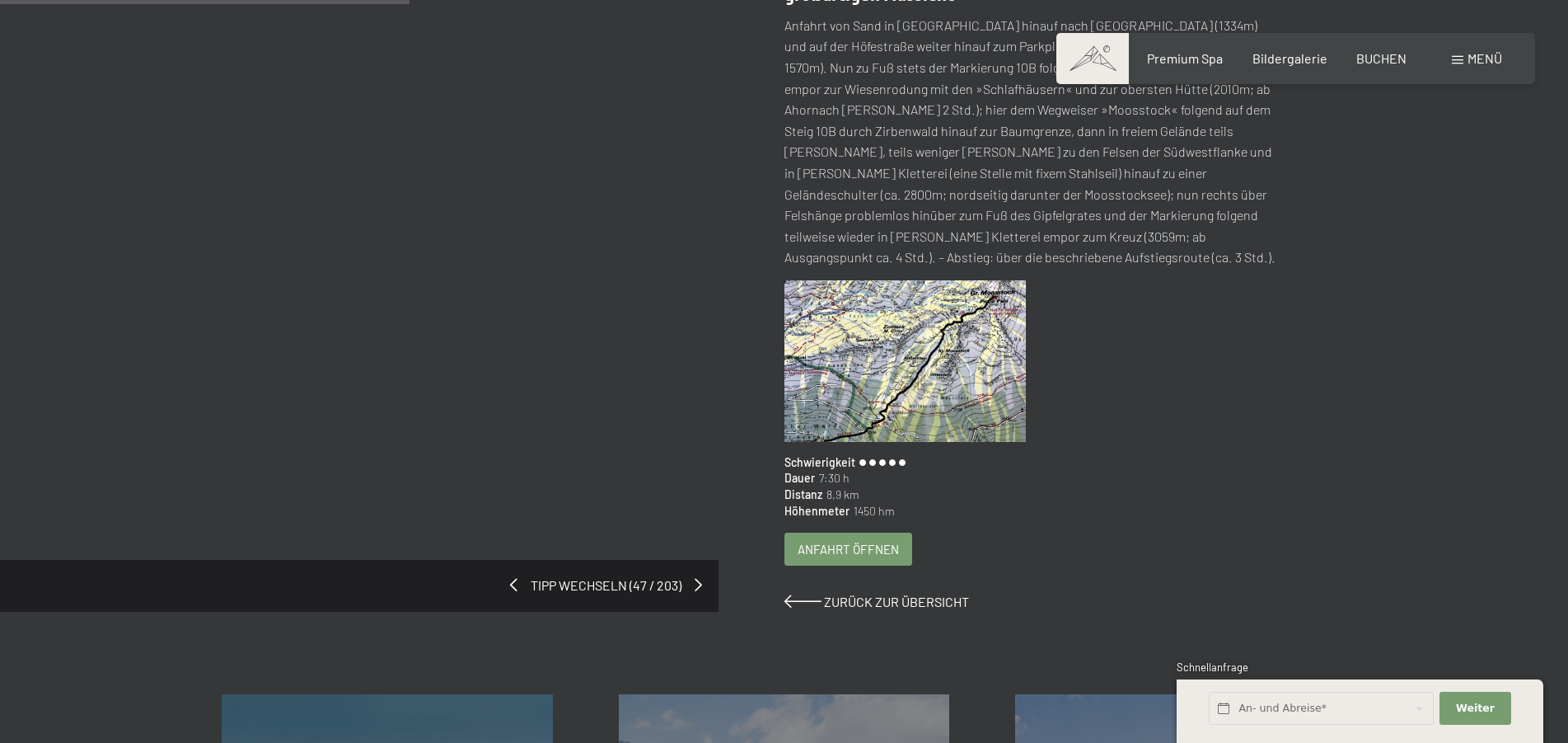
scroll to position [336, 0]
click at [844, 538] on div "Anfahrt öffnen" at bounding box center [848, 548] width 126 height 31
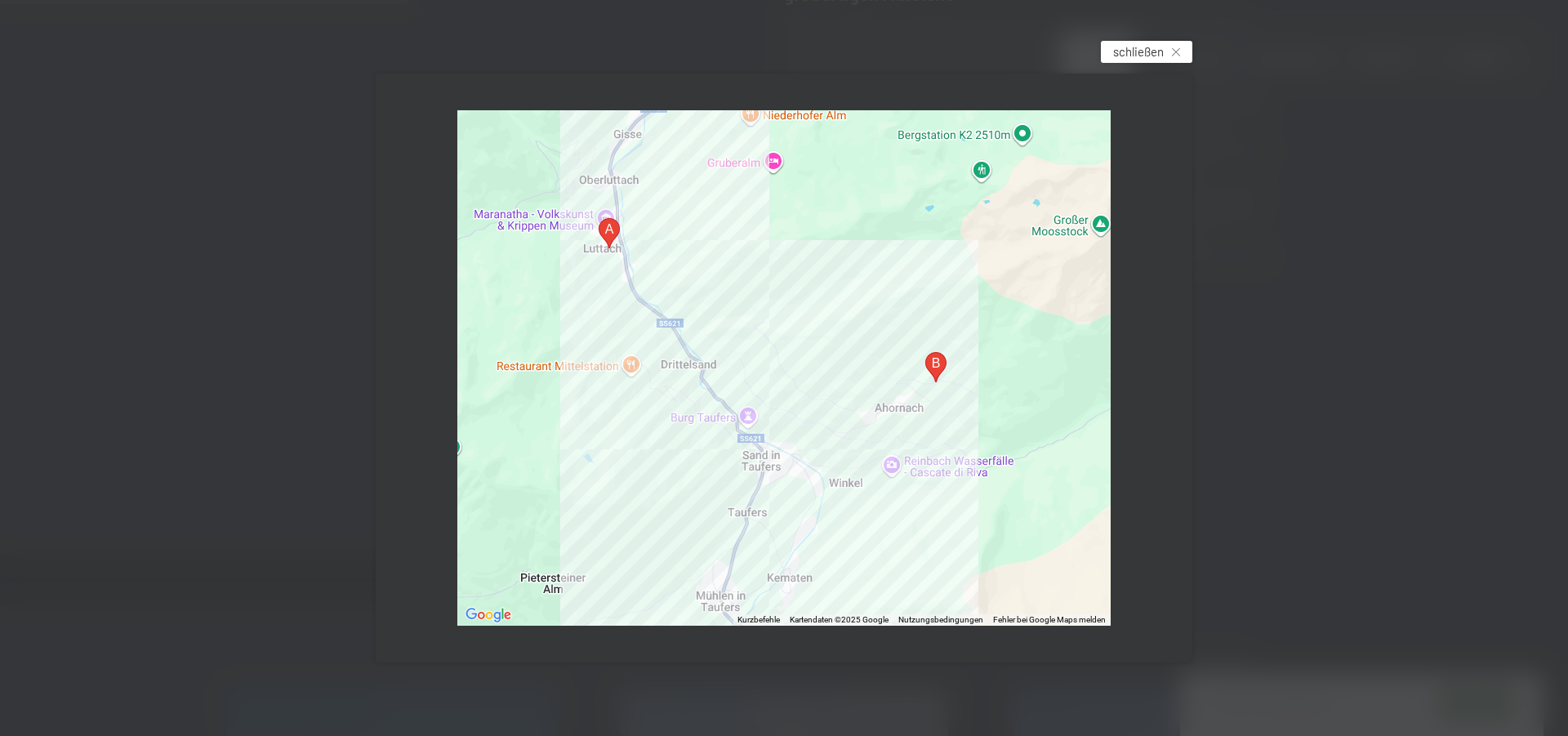
click at [1130, 50] on span "schließen" at bounding box center [1138, 51] width 50 height 17
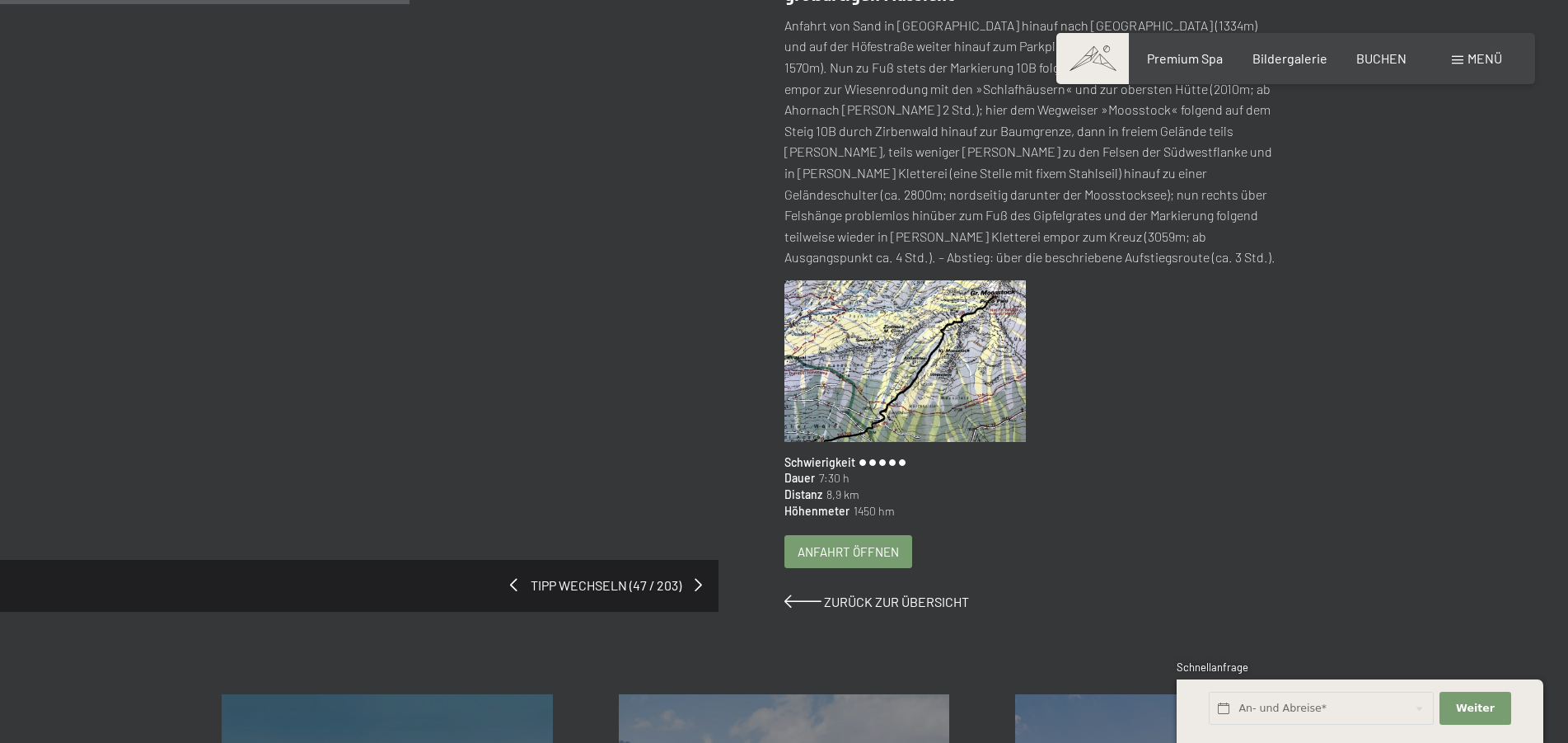
click at [903, 322] on img at bounding box center [905, 361] width 242 height 162
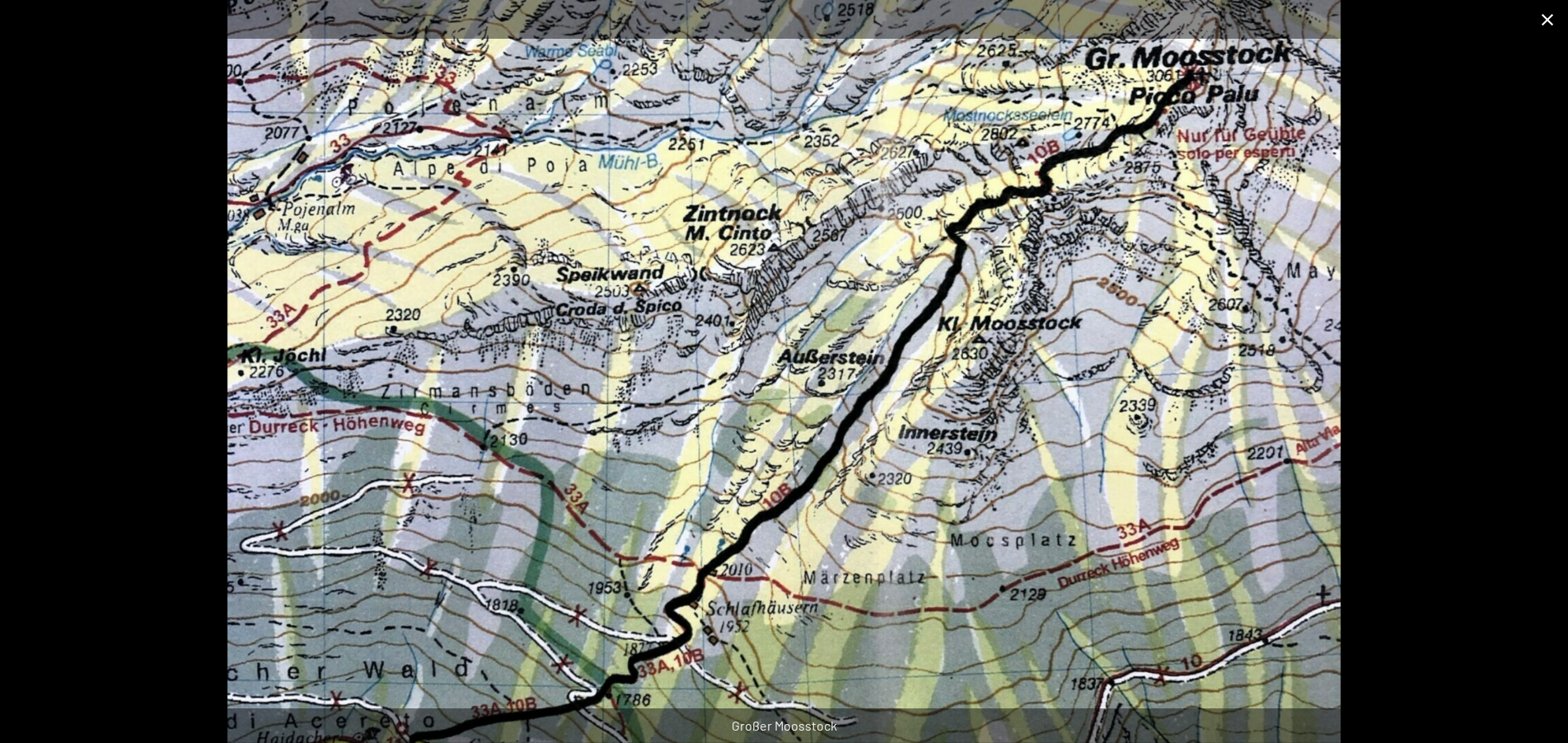
click at [1554, 15] on button "Close gallery" at bounding box center [1546, 19] width 41 height 39
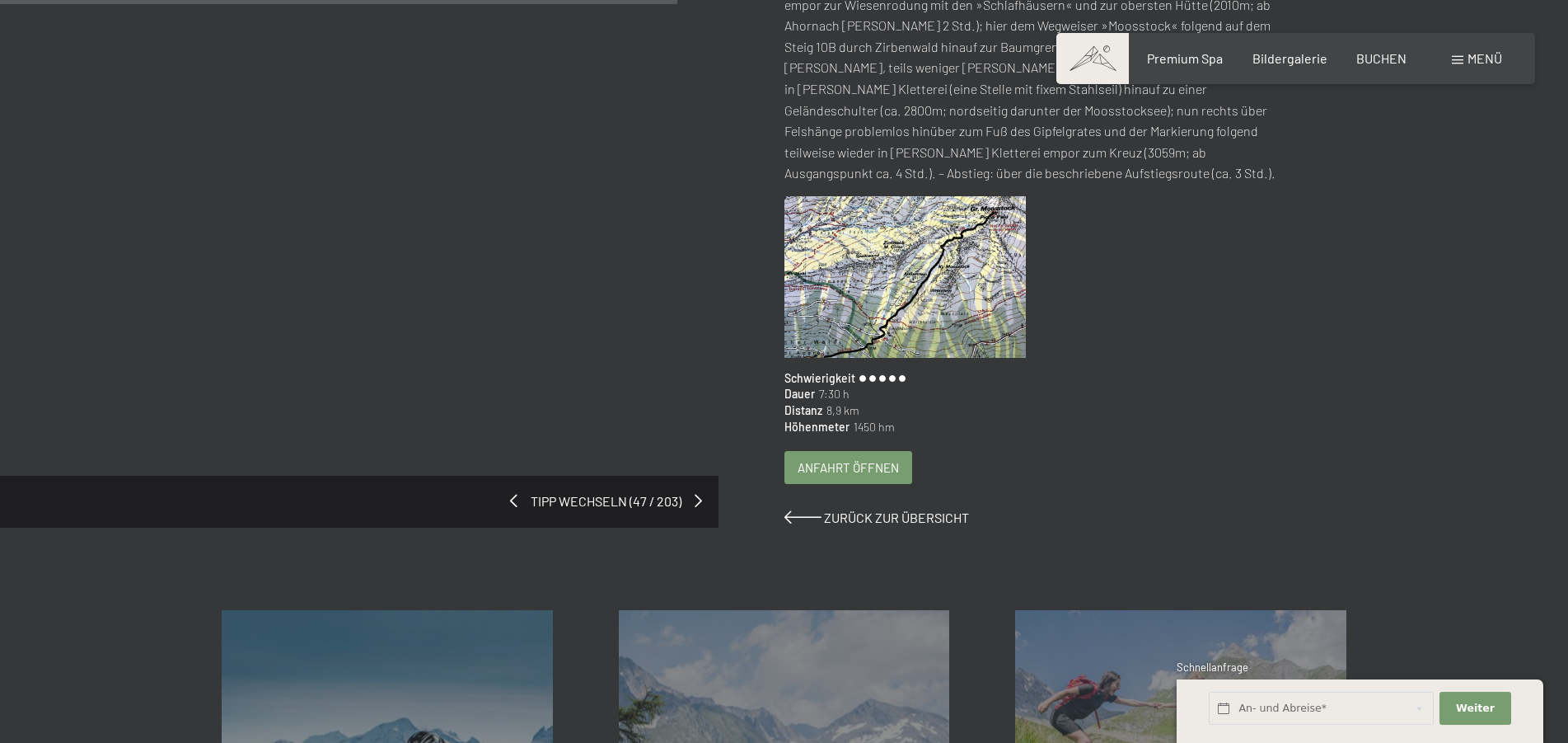
scroll to position [673, 0]
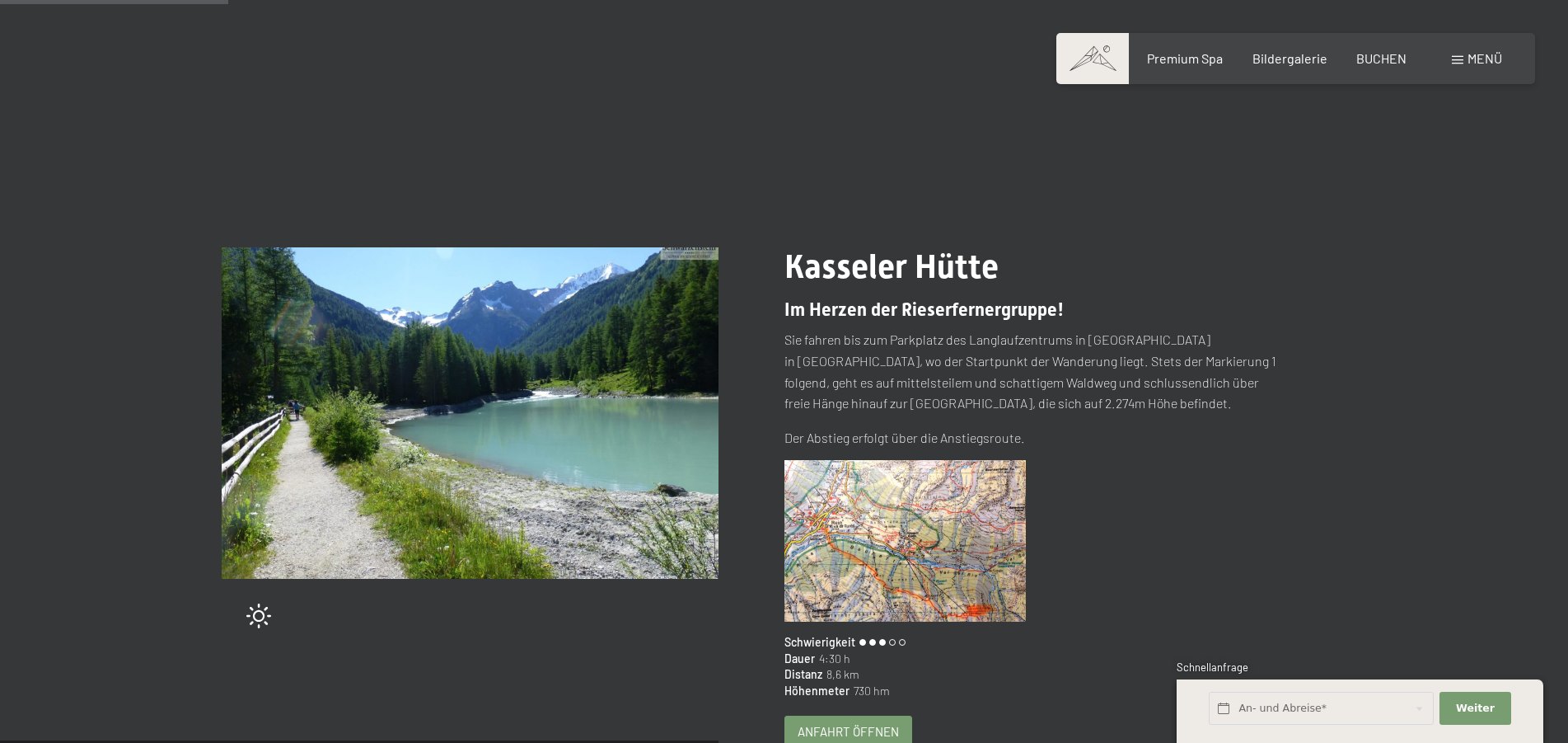
scroll to position [168, 0]
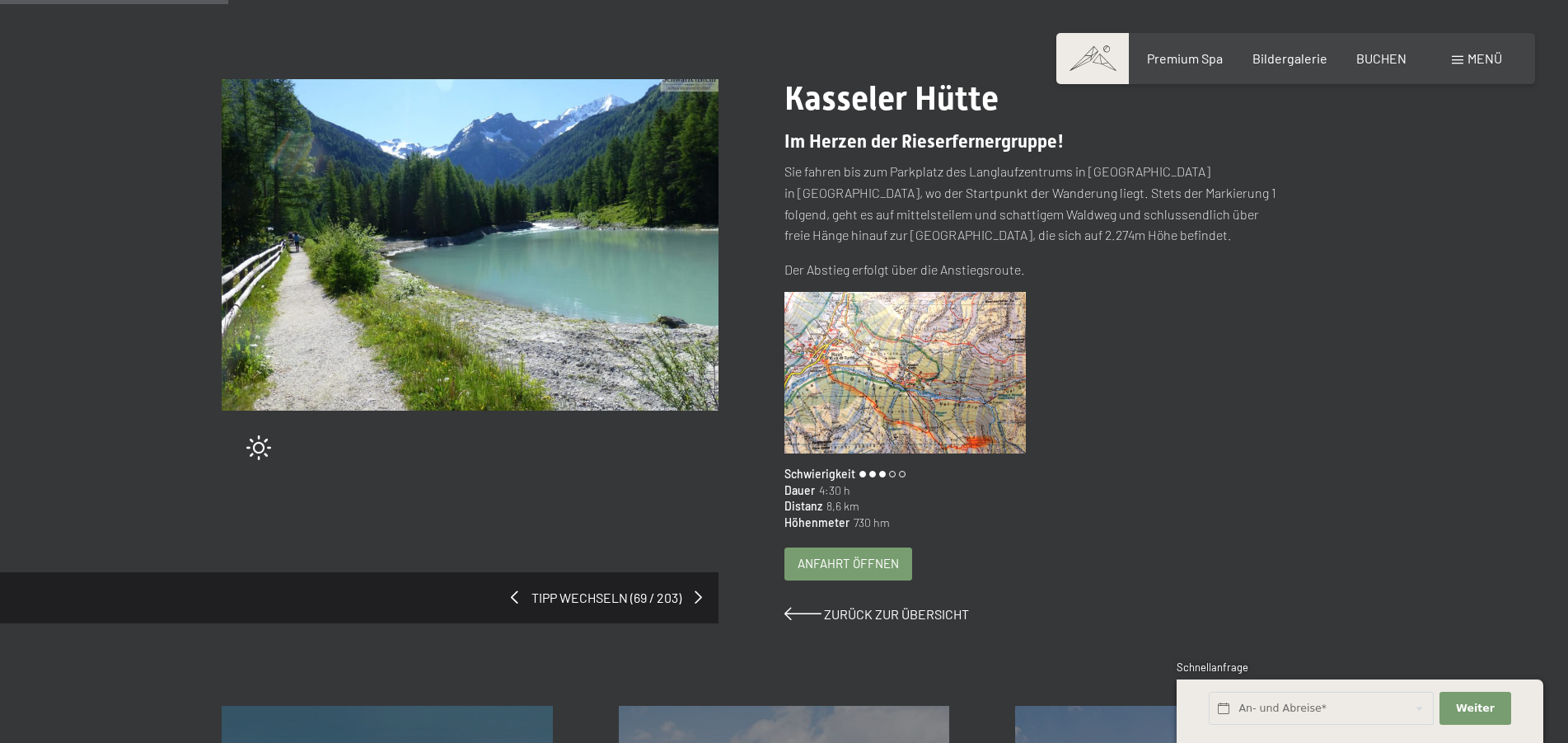
click at [864, 360] on img at bounding box center [905, 373] width 242 height 162
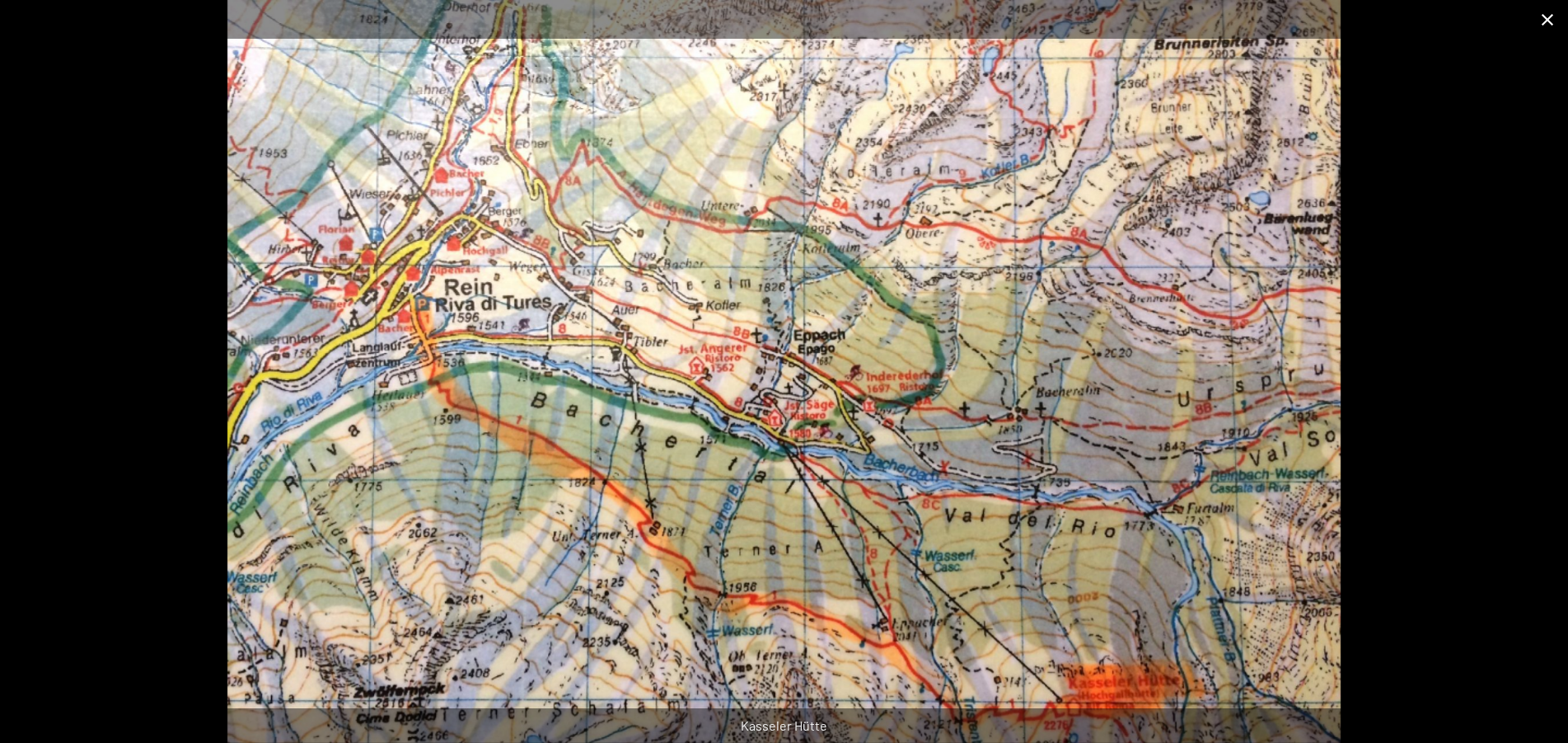
click at [1536, 26] on button "Close gallery" at bounding box center [1546, 19] width 41 height 39
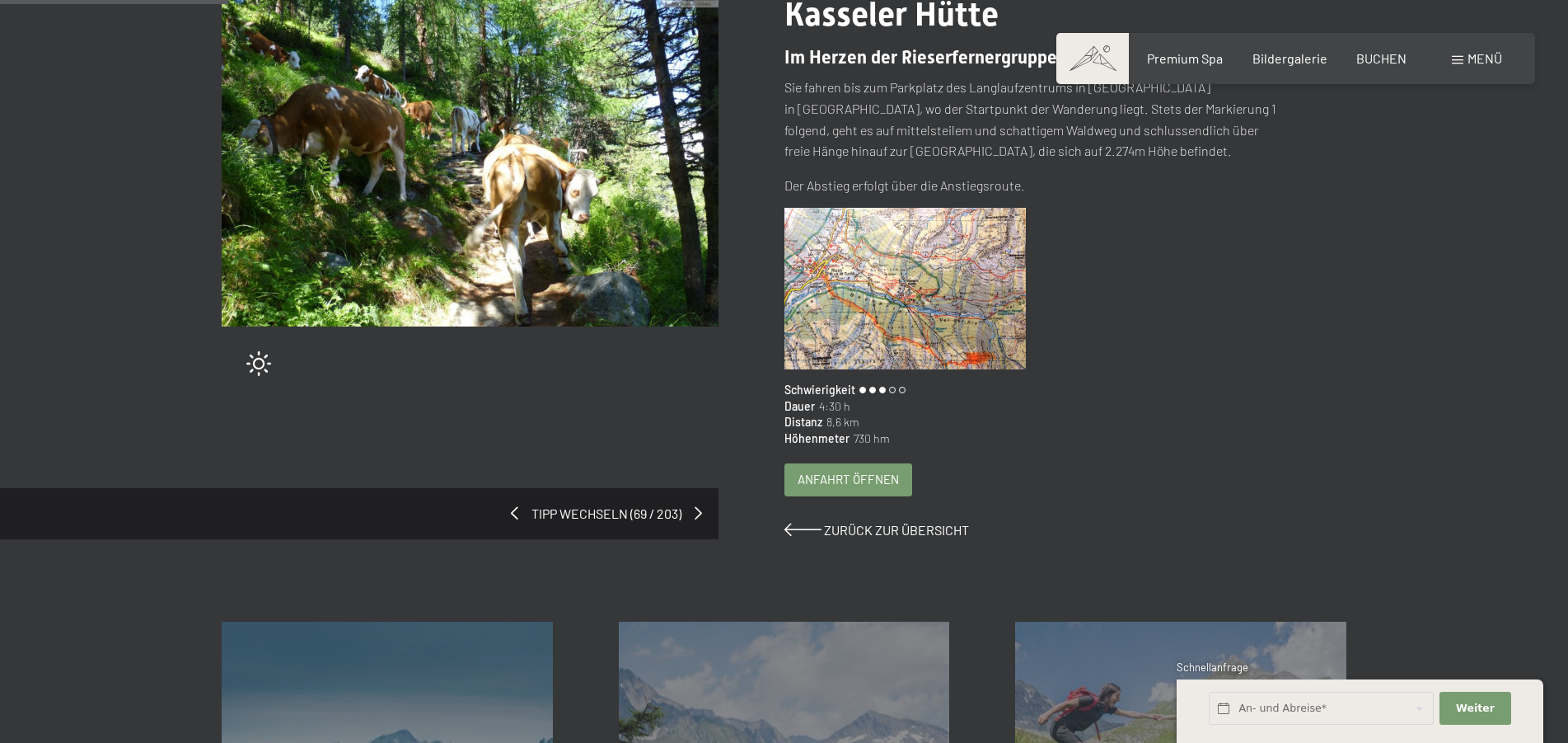
scroll to position [588, 0]
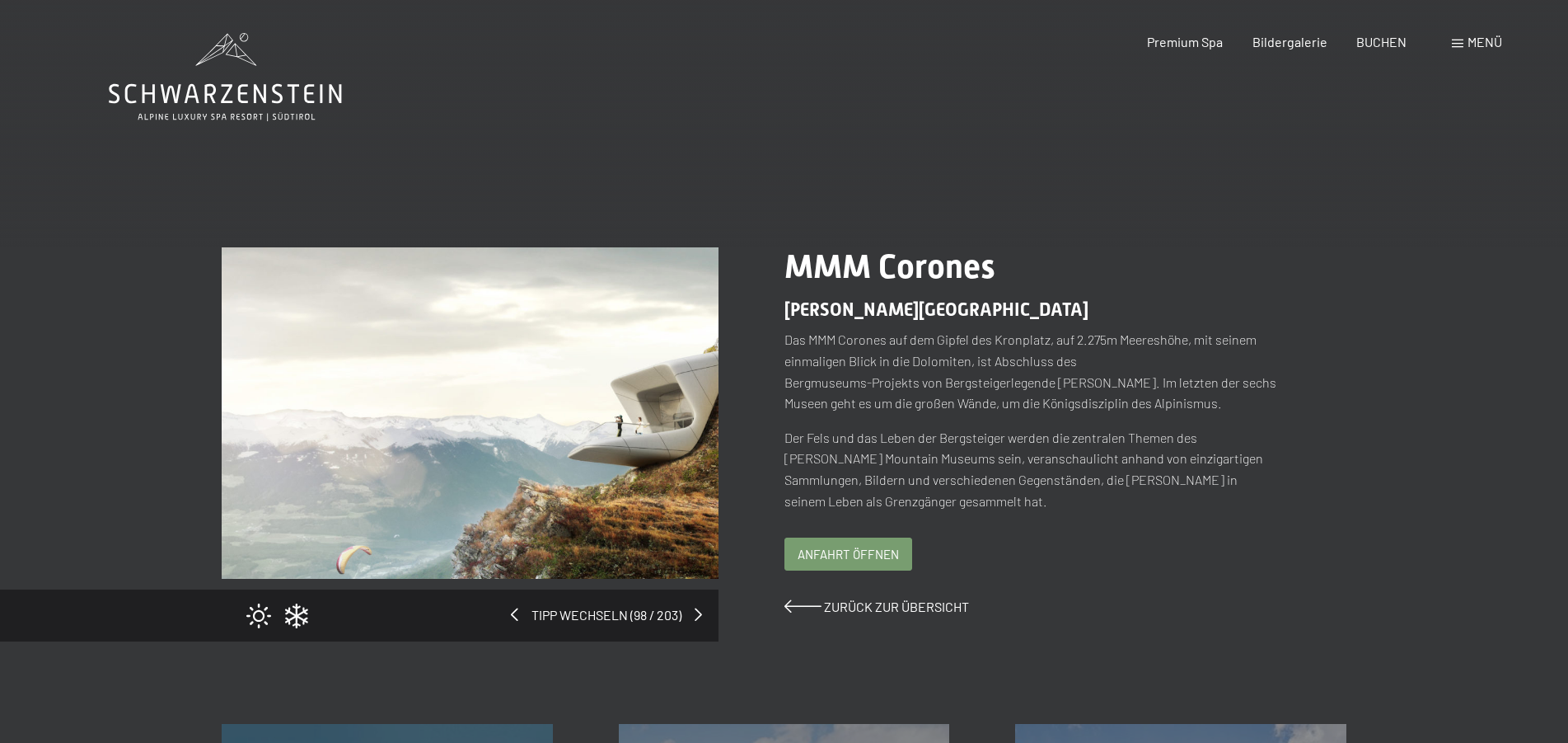
click at [842, 548] on span "Anfahrt öffnen" at bounding box center [847, 554] width 101 height 17
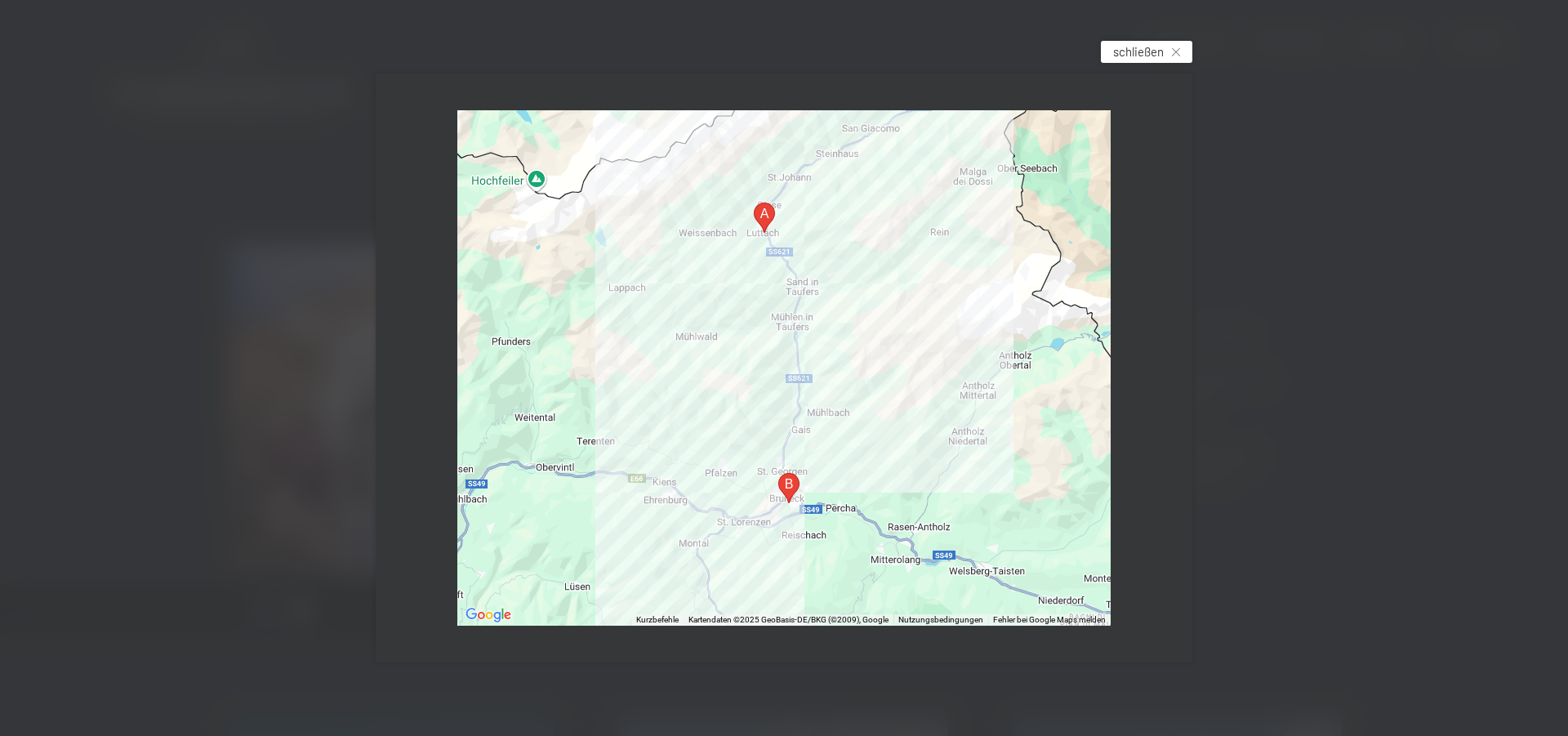
click at [1103, 53] on div "schließen" at bounding box center [1147, 51] width 92 height 22
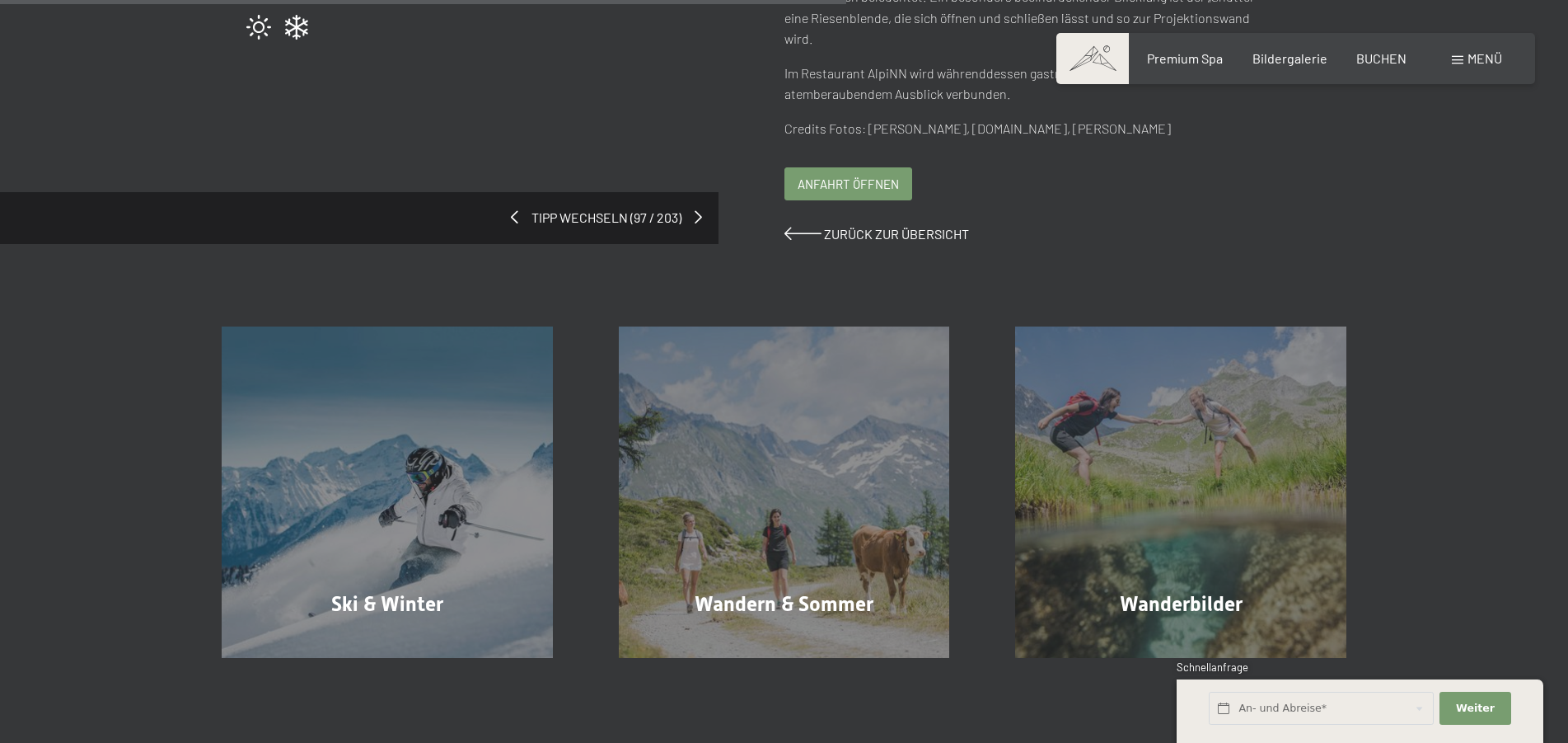
scroll to position [673, 0]
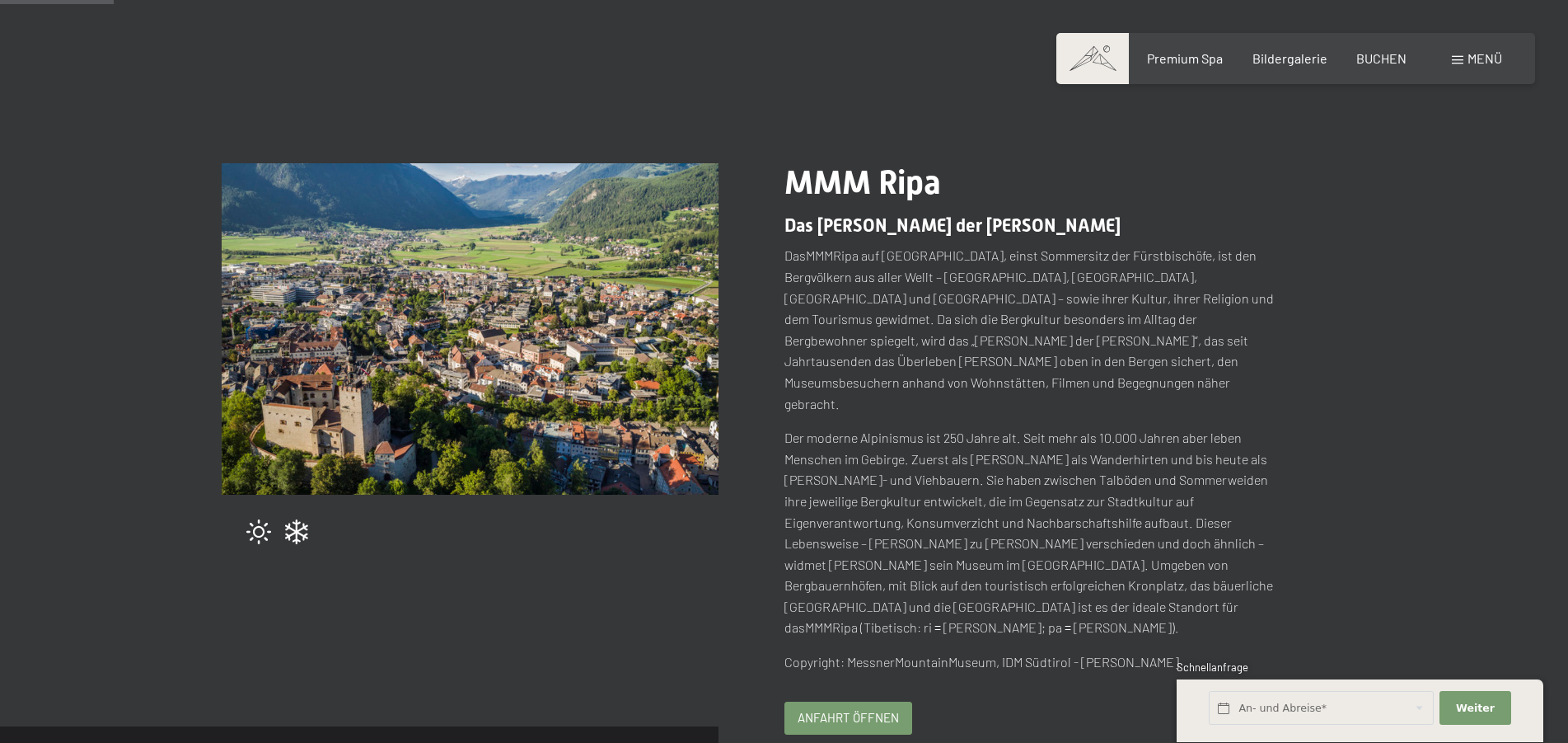
scroll to position [168, 0]
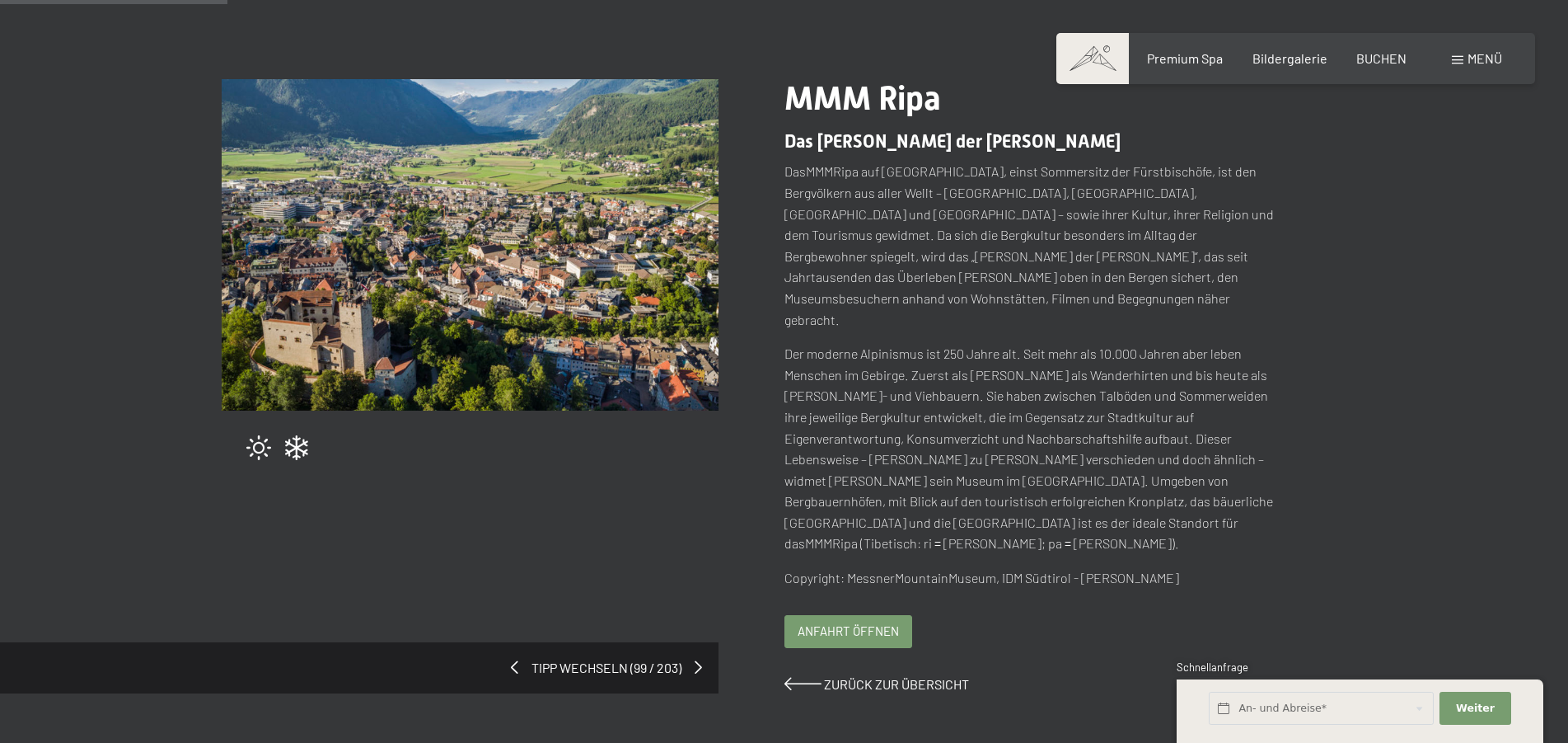
click at [855, 622] on span "Anfahrt öffnen" at bounding box center [847, 630] width 101 height 17
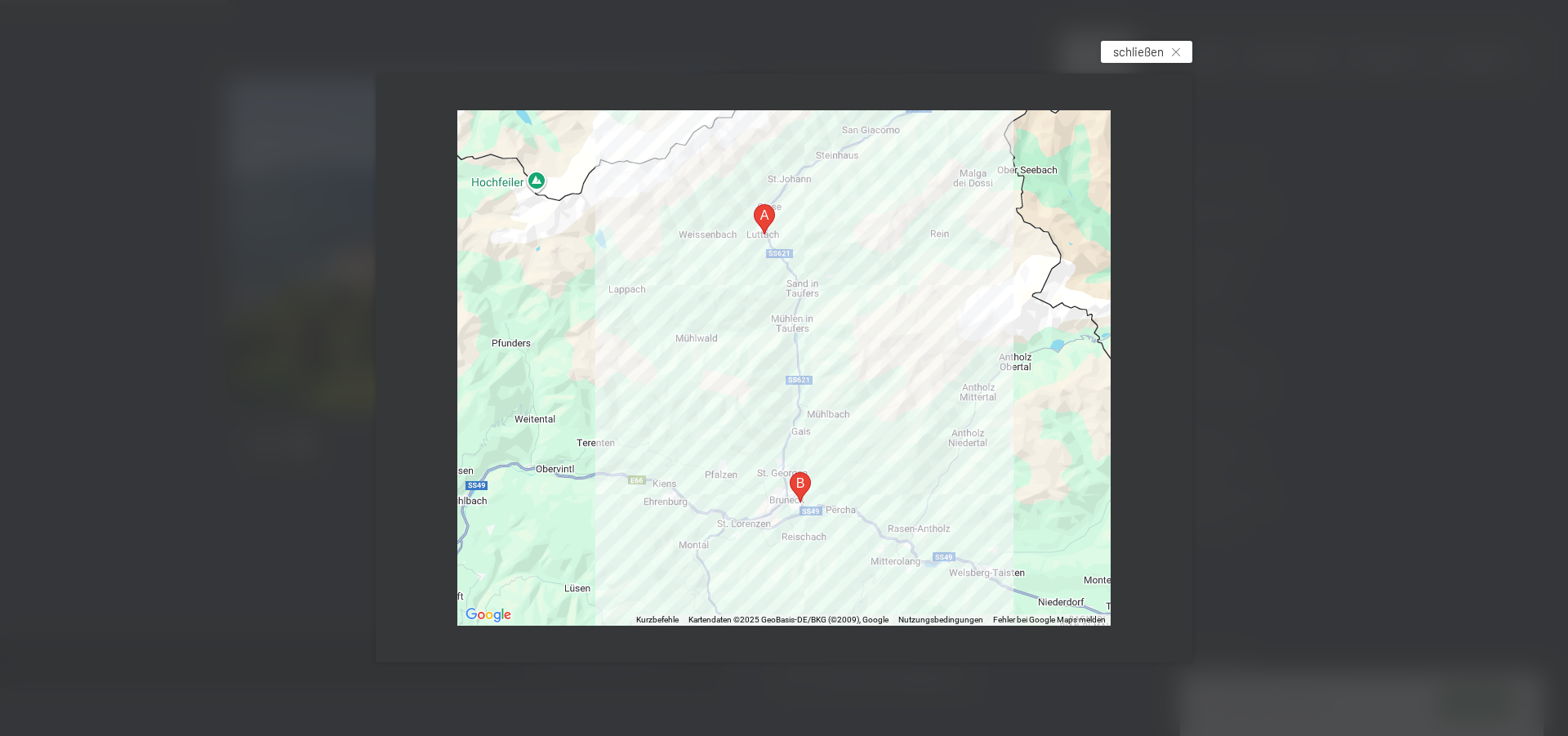
click at [1157, 52] on span "schließen" at bounding box center [1138, 51] width 50 height 17
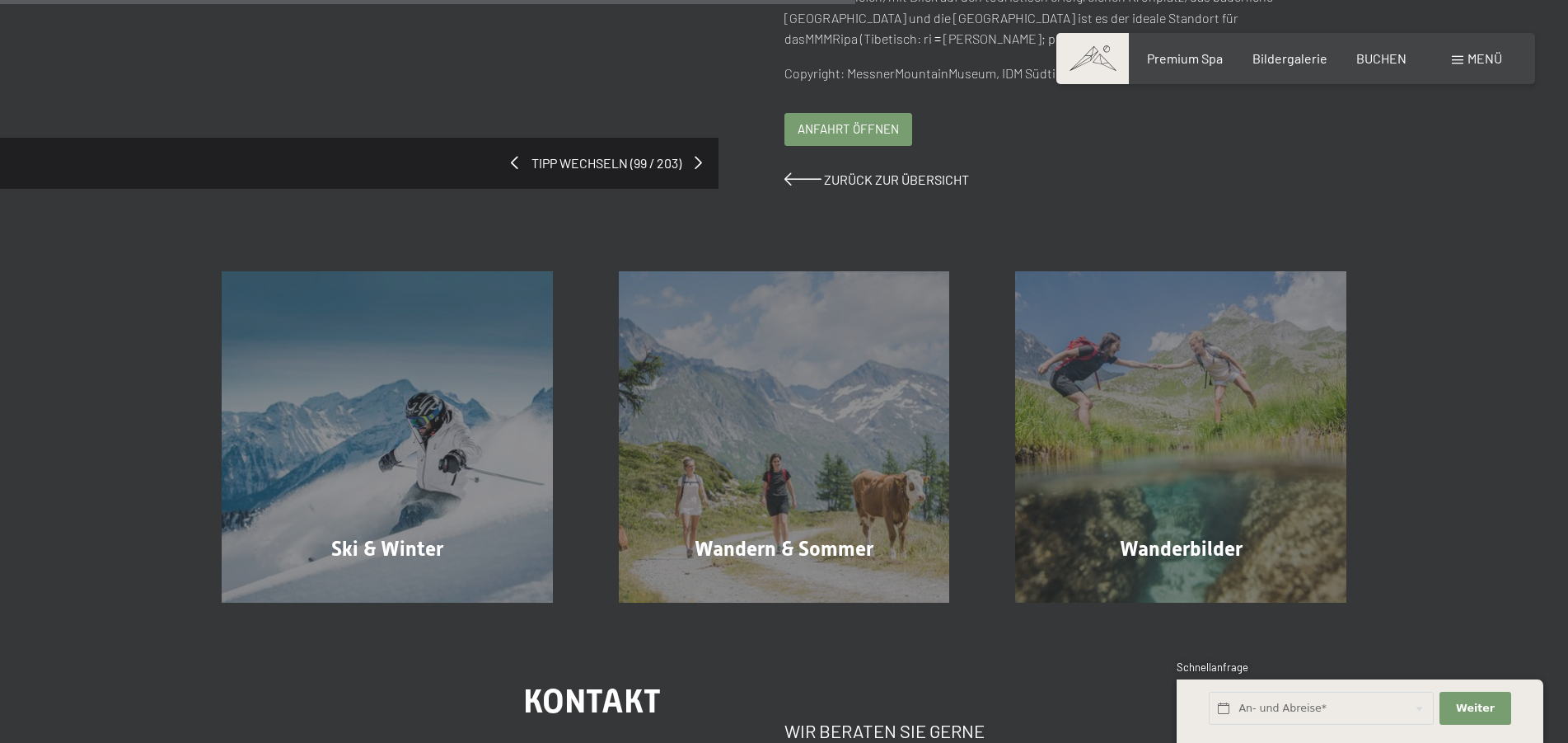
scroll to position [0, 0]
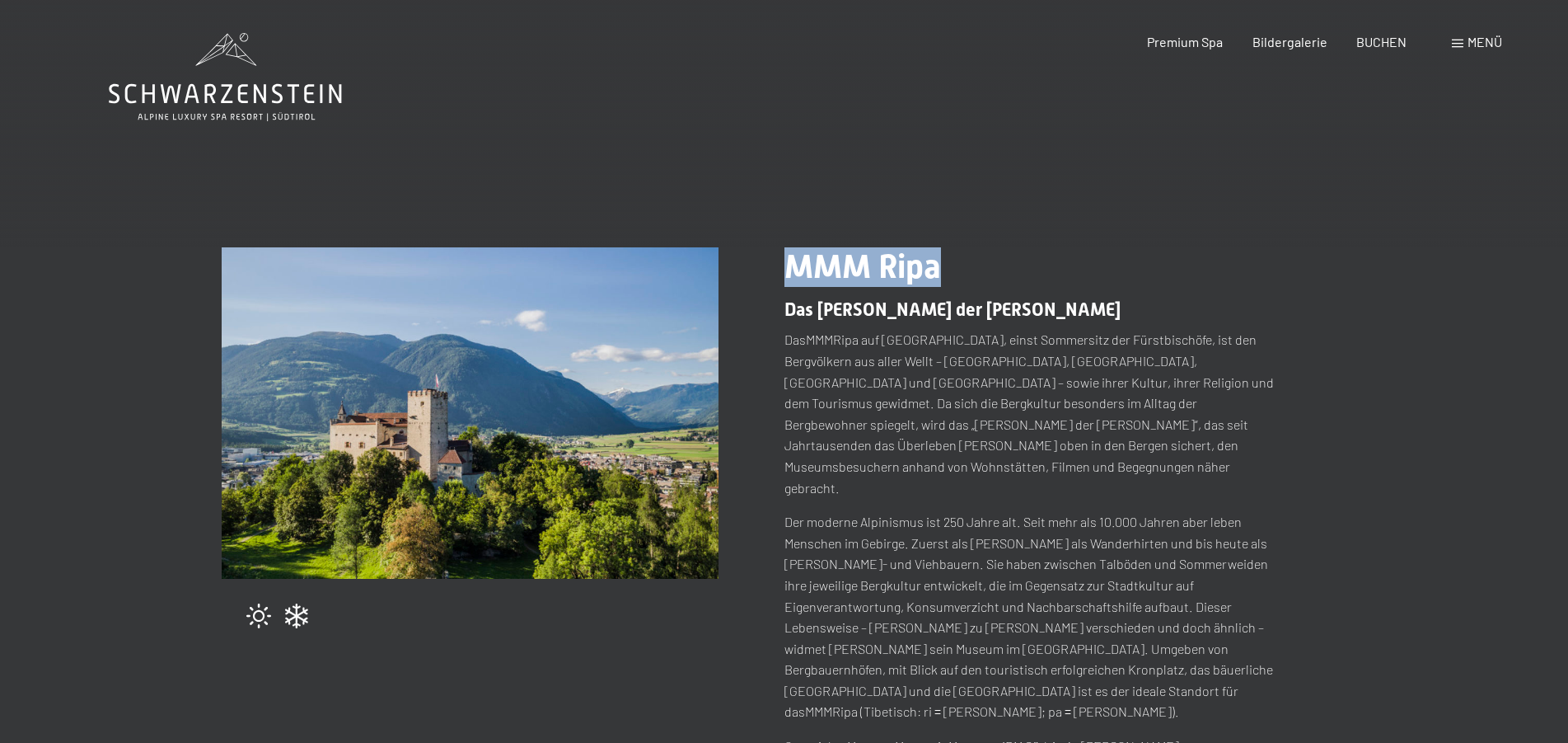
drag, startPoint x: 787, startPoint y: 259, endPoint x: 951, endPoint y: 260, distance: 164.0
click at [951, 260] on h1 "MMM Ripa" at bounding box center [1033, 267] width 497 height 40
copy span "MMM Ripa"
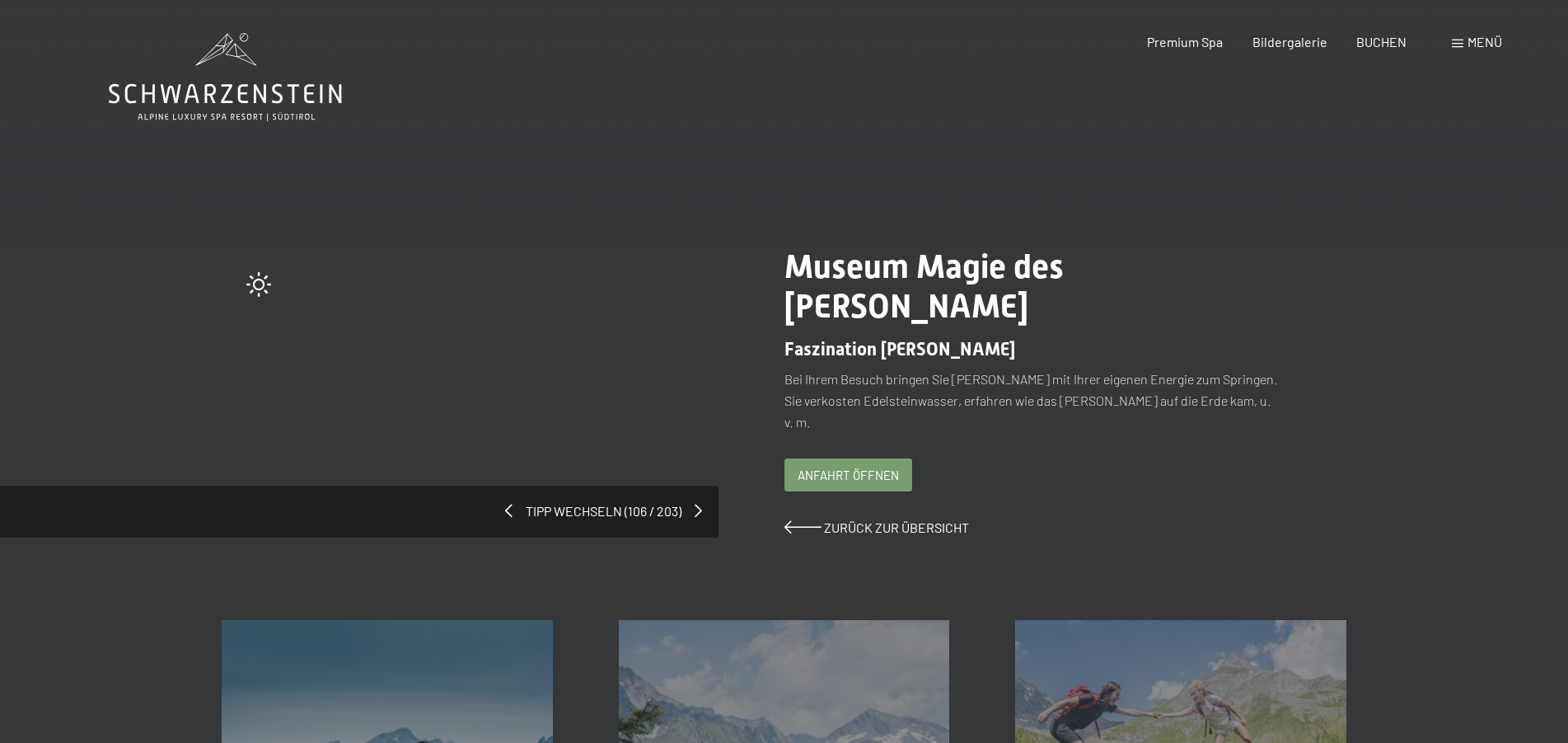
click at [834, 467] on span "Anfahrt öffnen" at bounding box center [847, 475] width 101 height 17
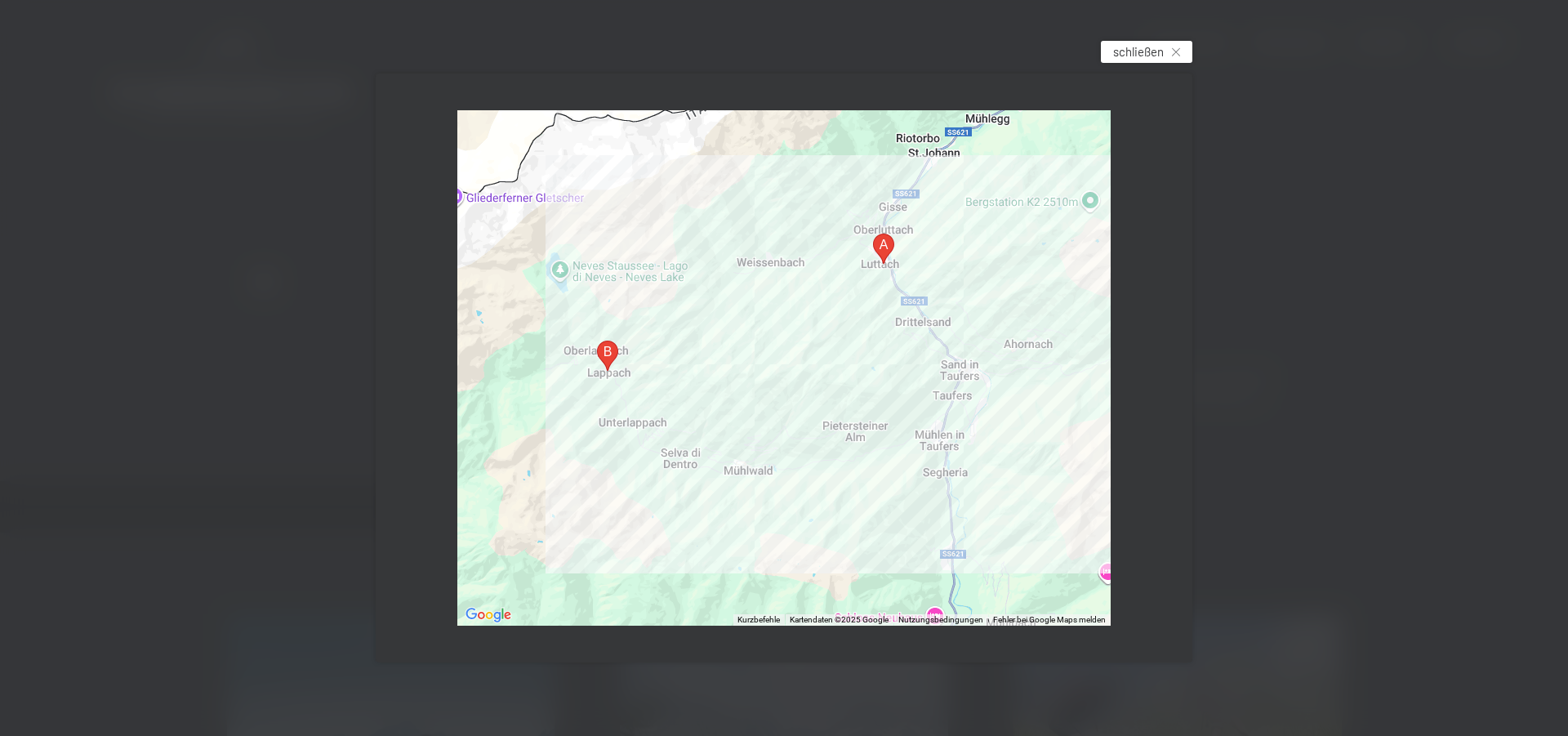
click at [1172, 50] on icon at bounding box center [1176, 51] width 8 height 8
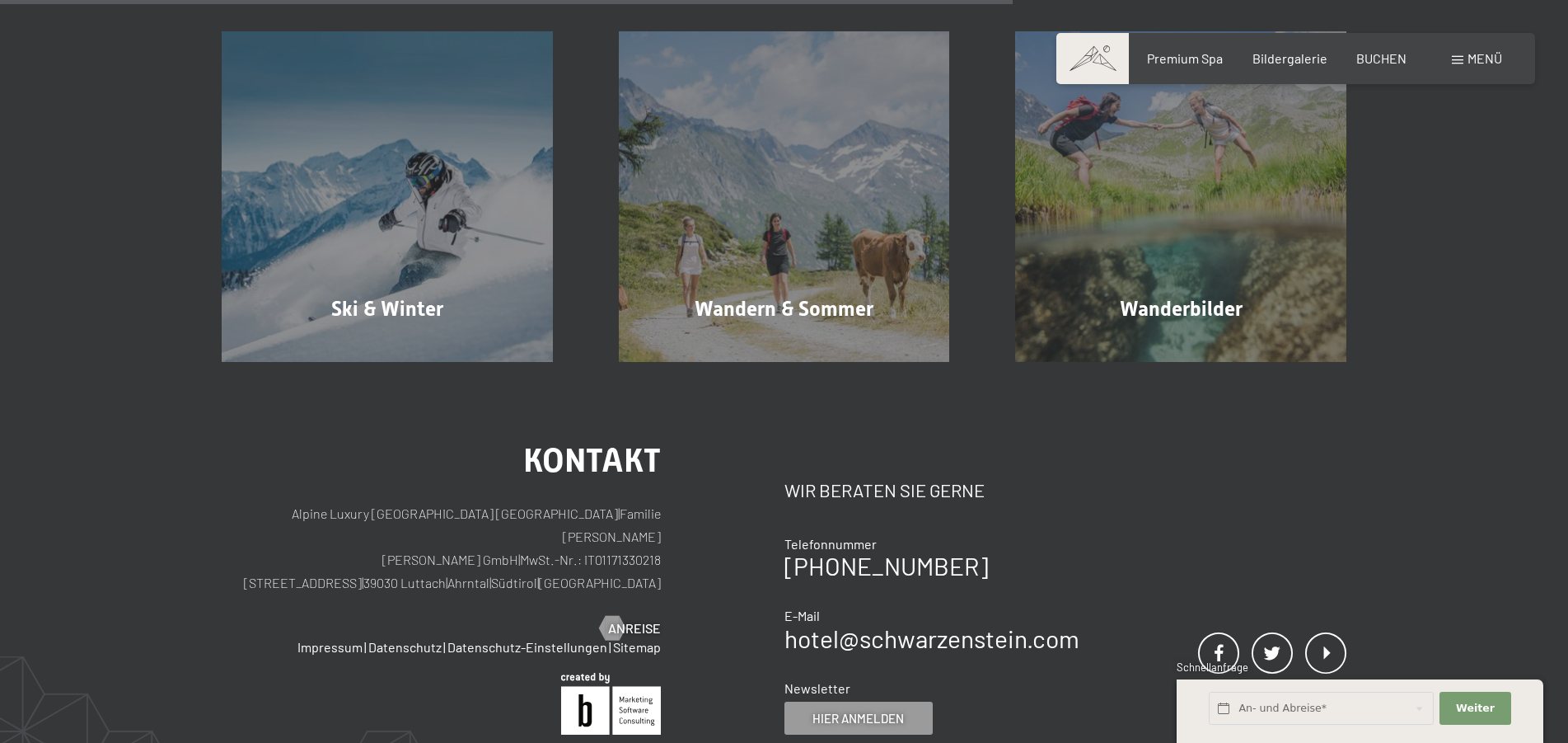
scroll to position [84, 0]
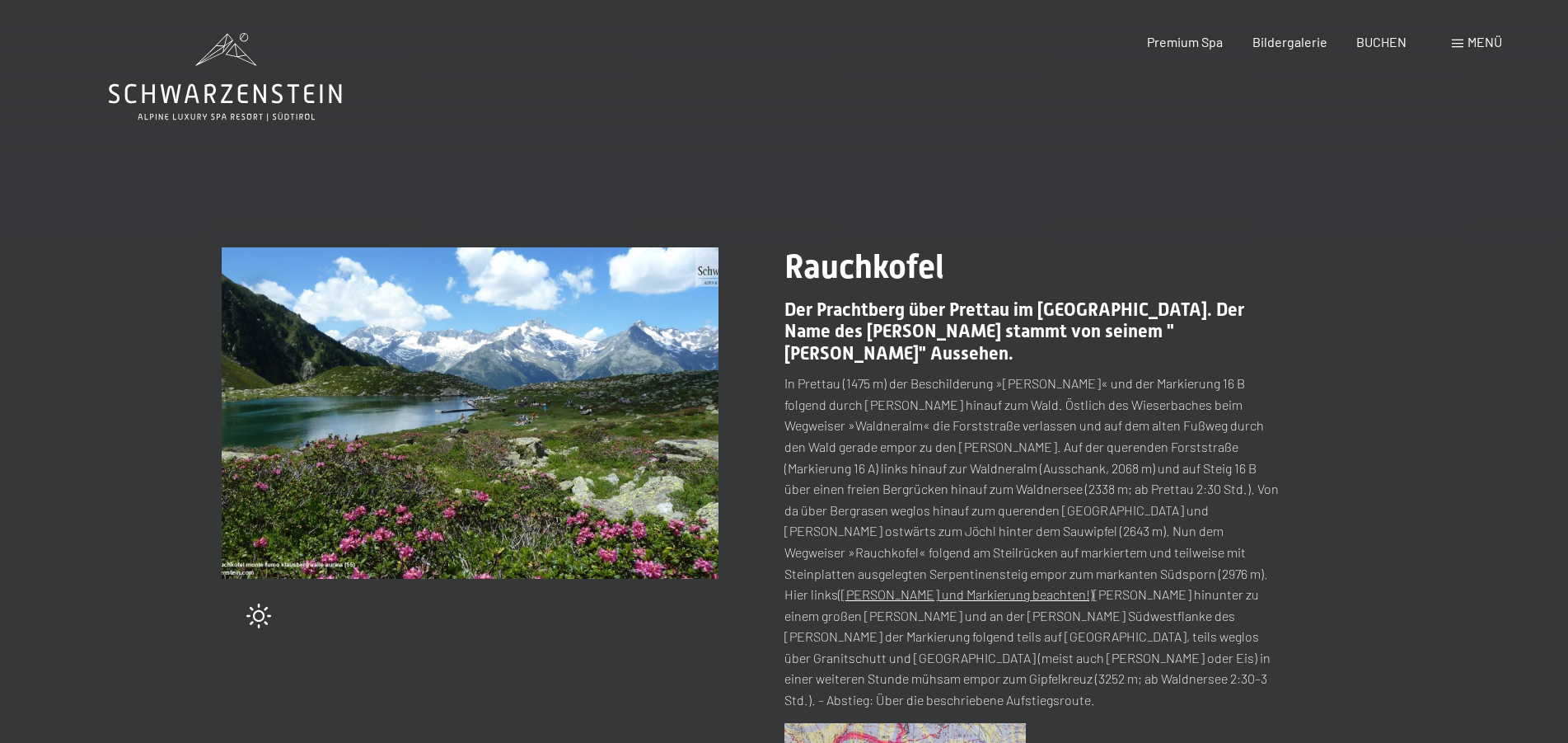
scroll to position [84, 0]
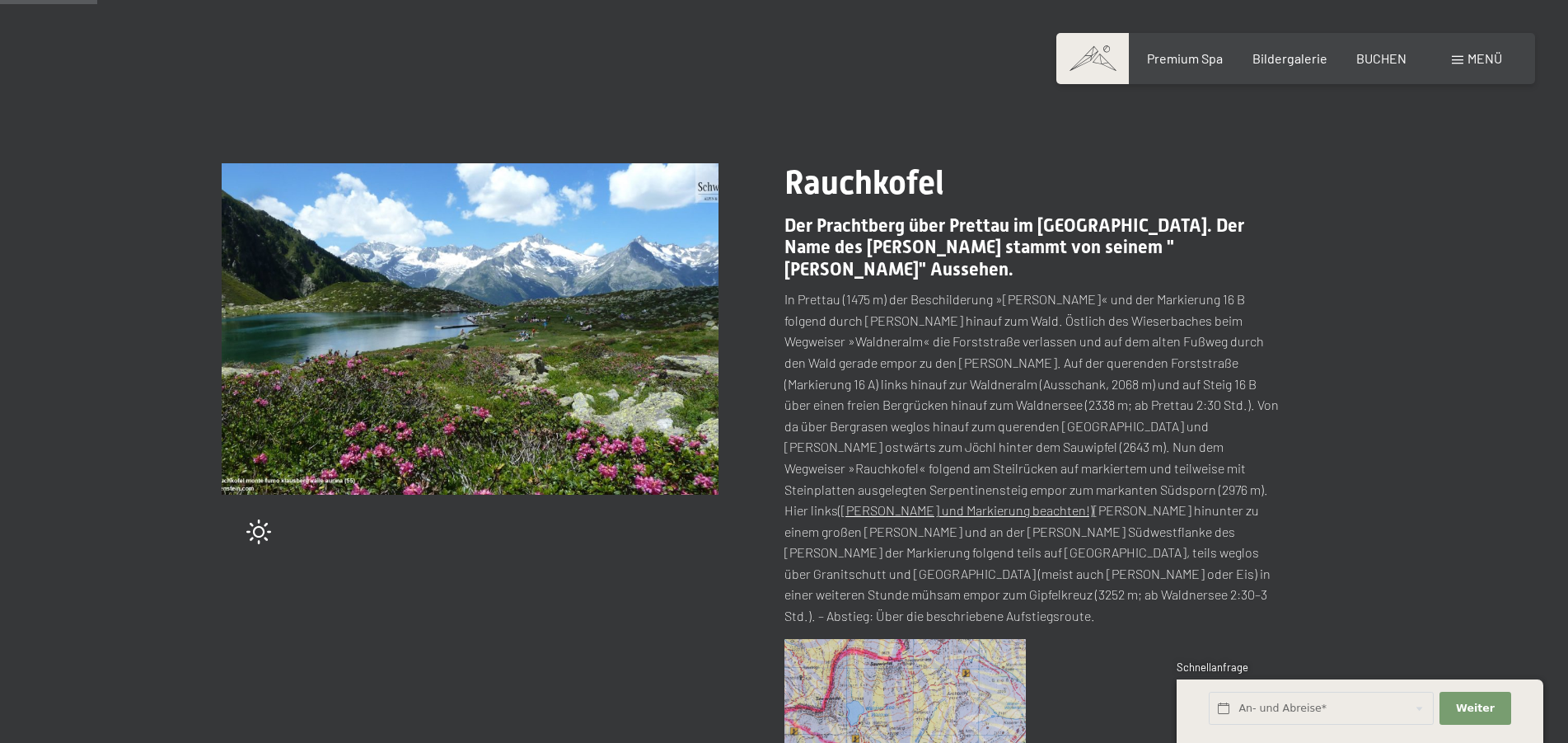
click at [936, 638] on img at bounding box center [905, 719] width 242 height 162
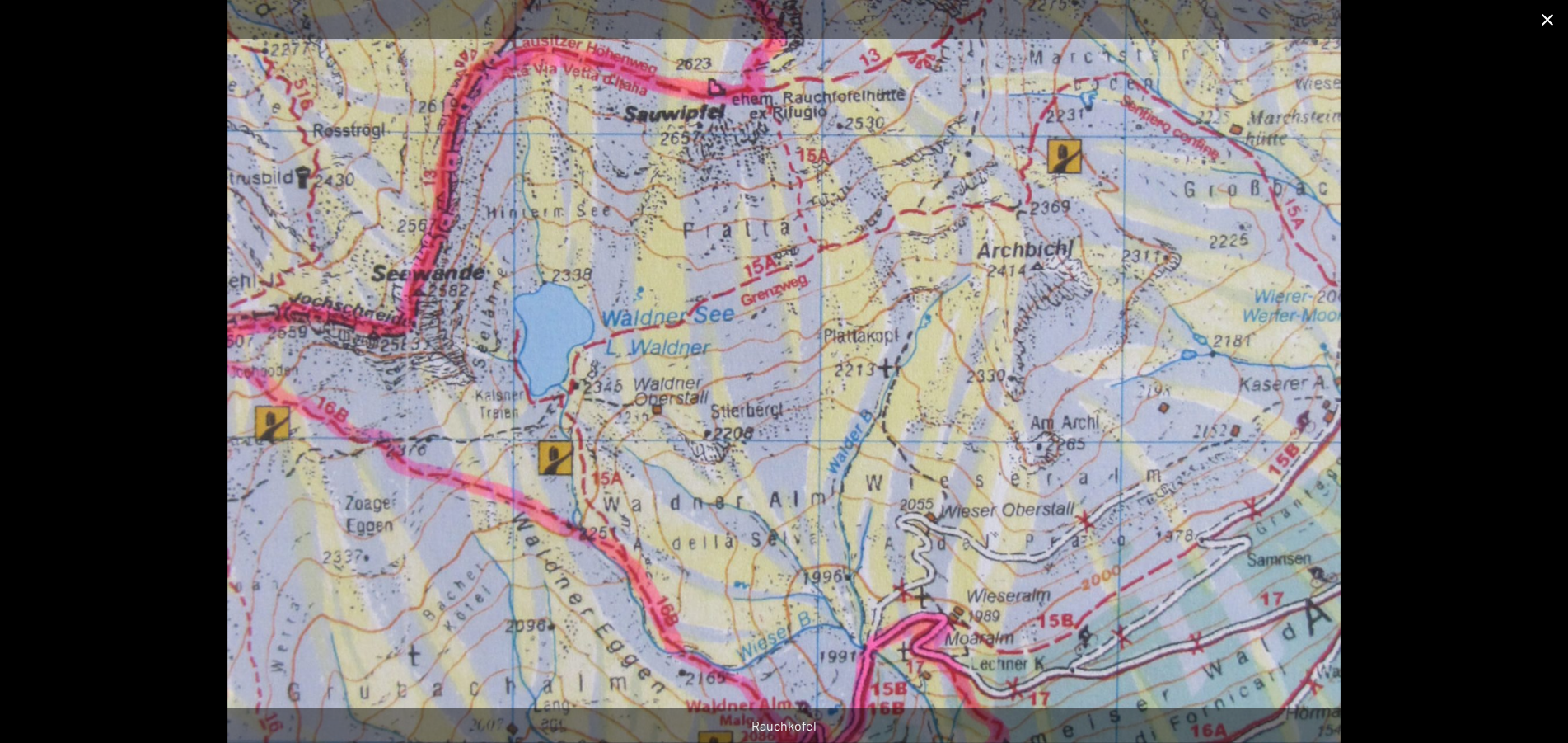
click at [1553, 15] on button "Close gallery" at bounding box center [1546, 19] width 41 height 39
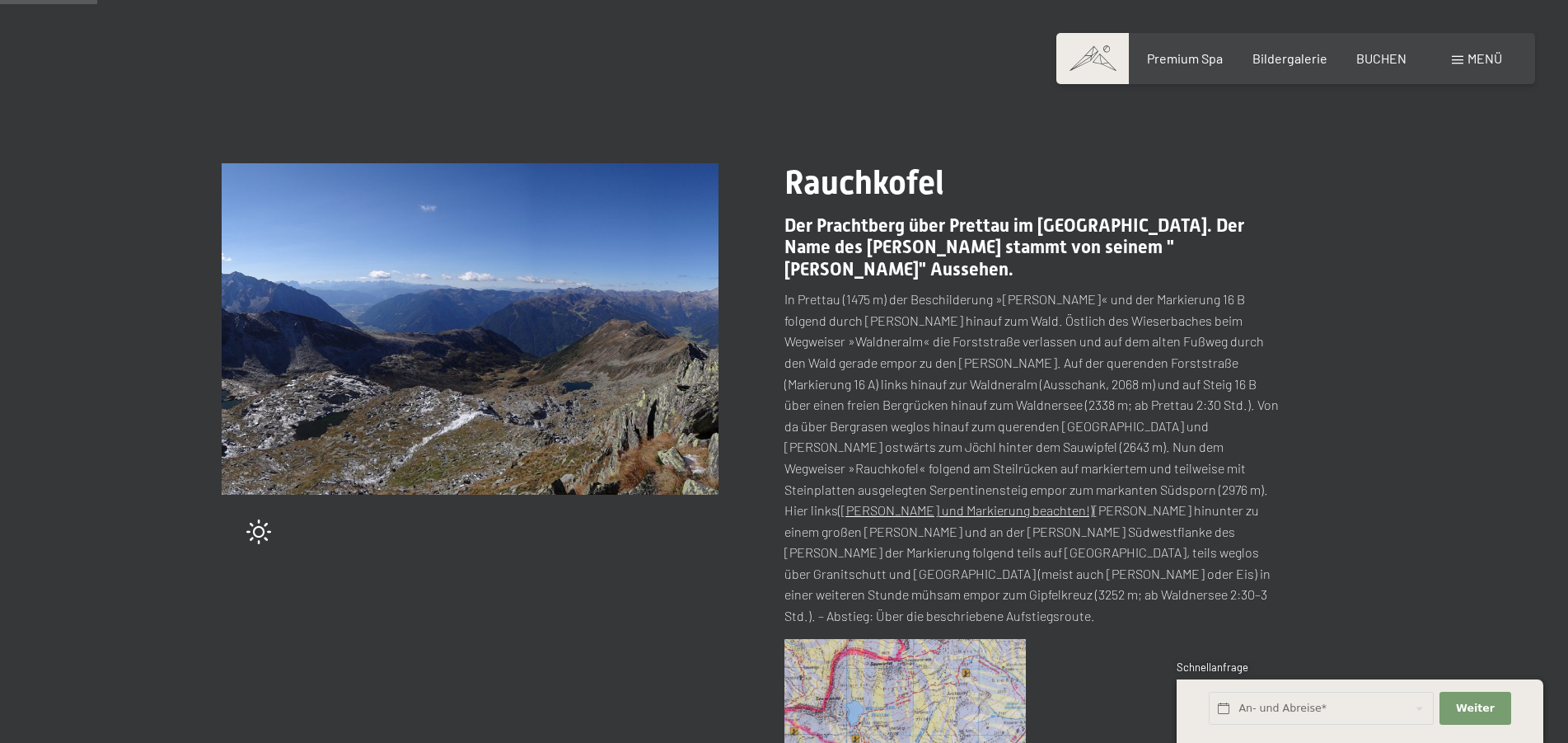
scroll to position [252, 0]
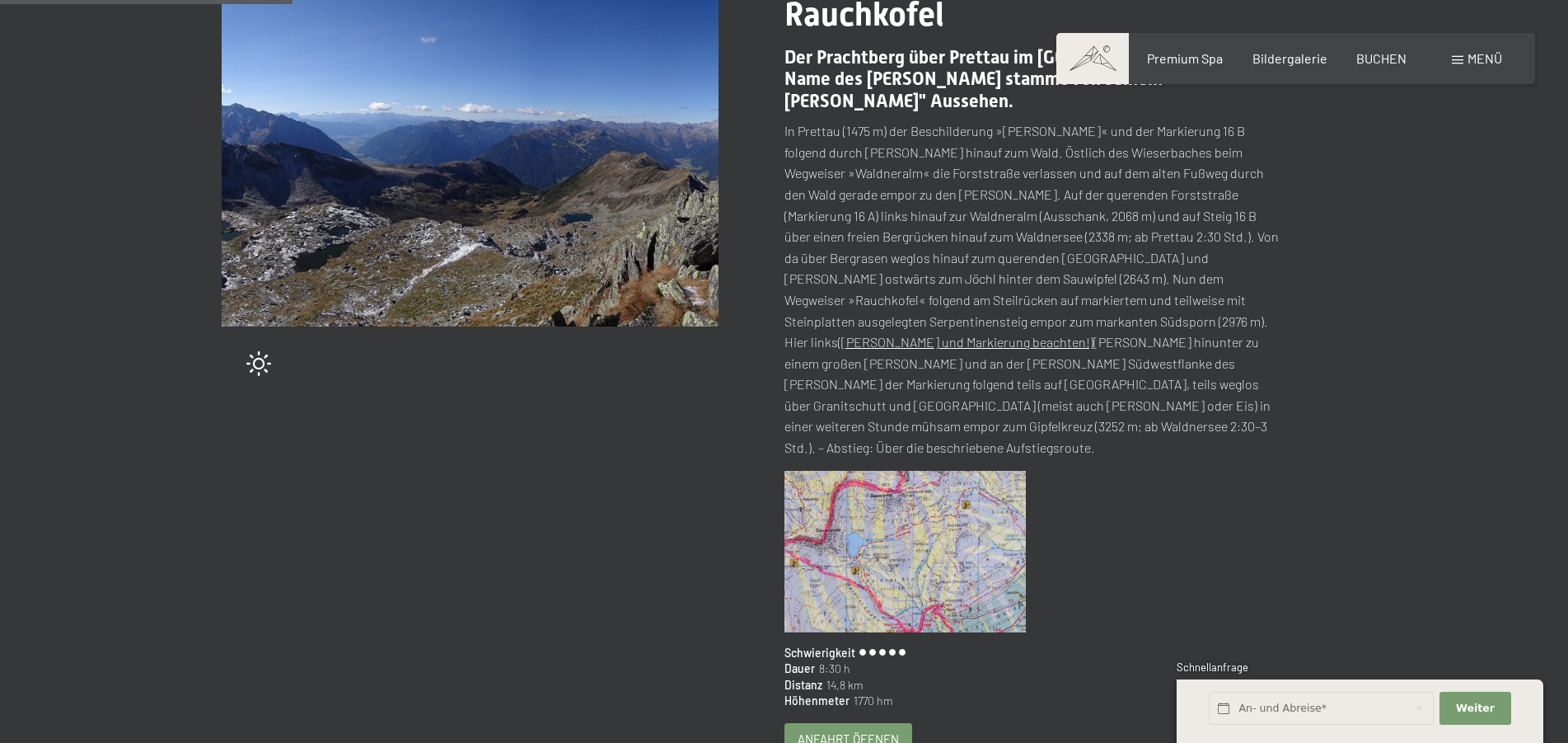
click at [857, 724] on div "Anfahrt öffnen" at bounding box center [848, 739] width 126 height 31
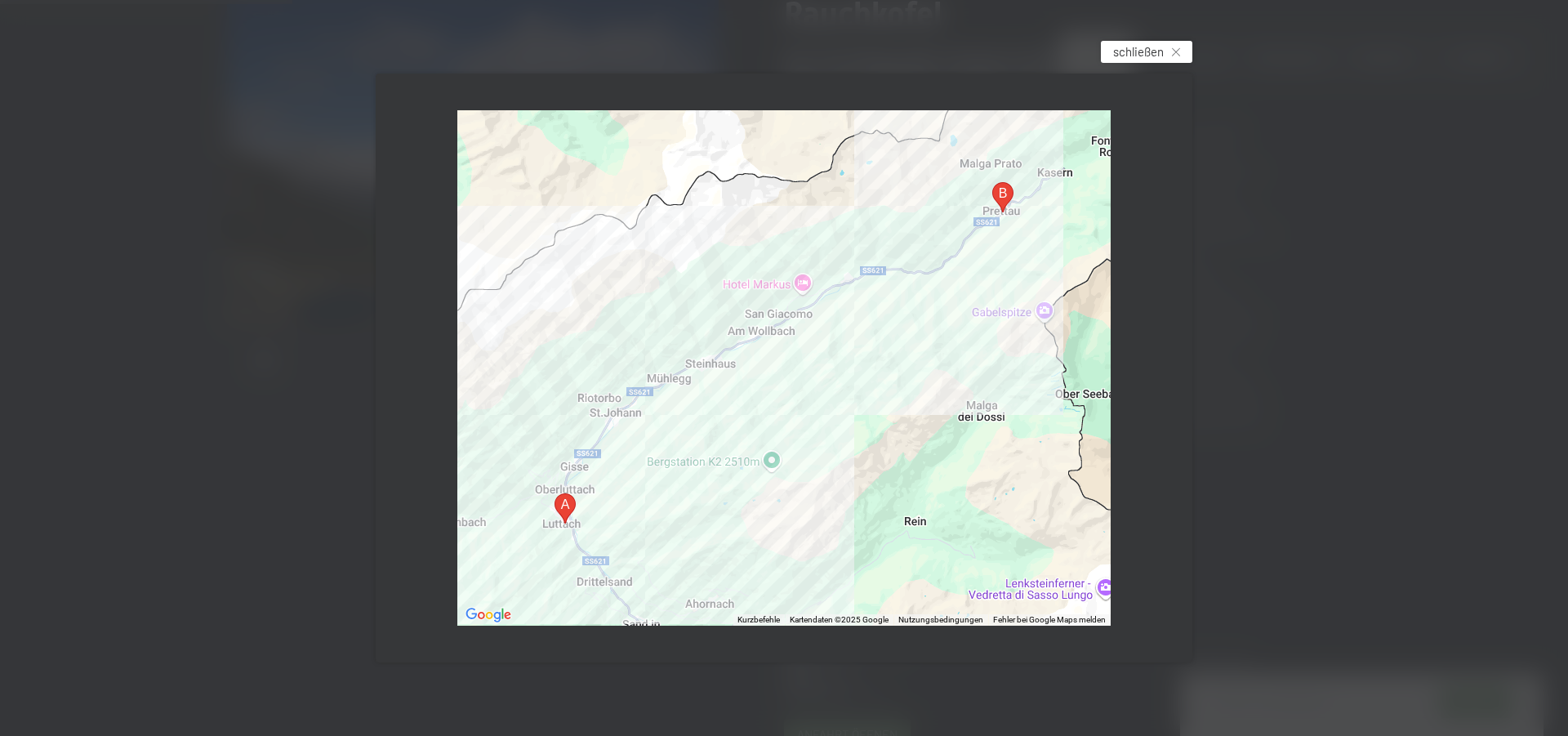
click at [1139, 53] on span "schließen" at bounding box center [1138, 51] width 50 height 17
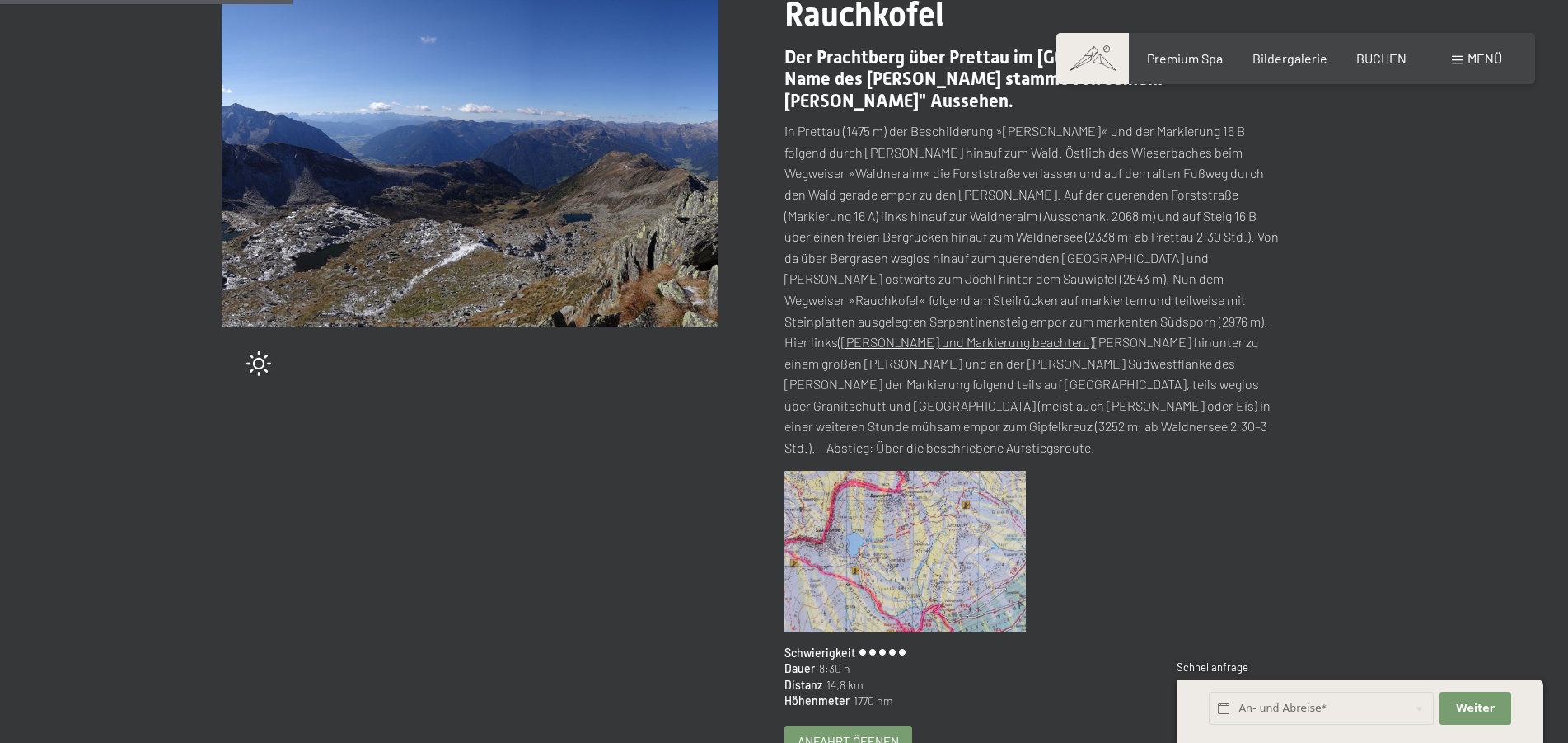
scroll to position [168, 0]
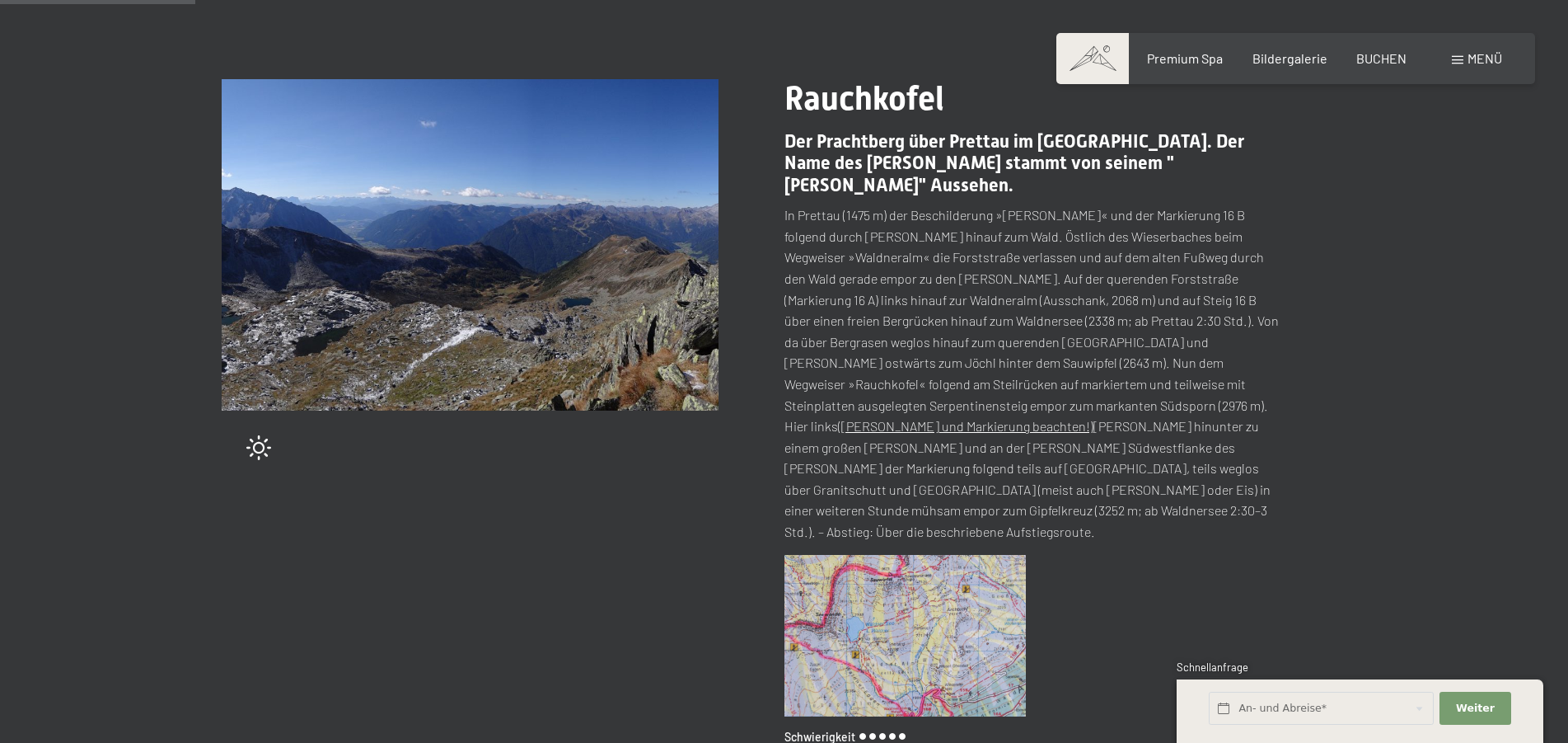
click at [868, 569] on img at bounding box center [905, 636] width 242 height 162
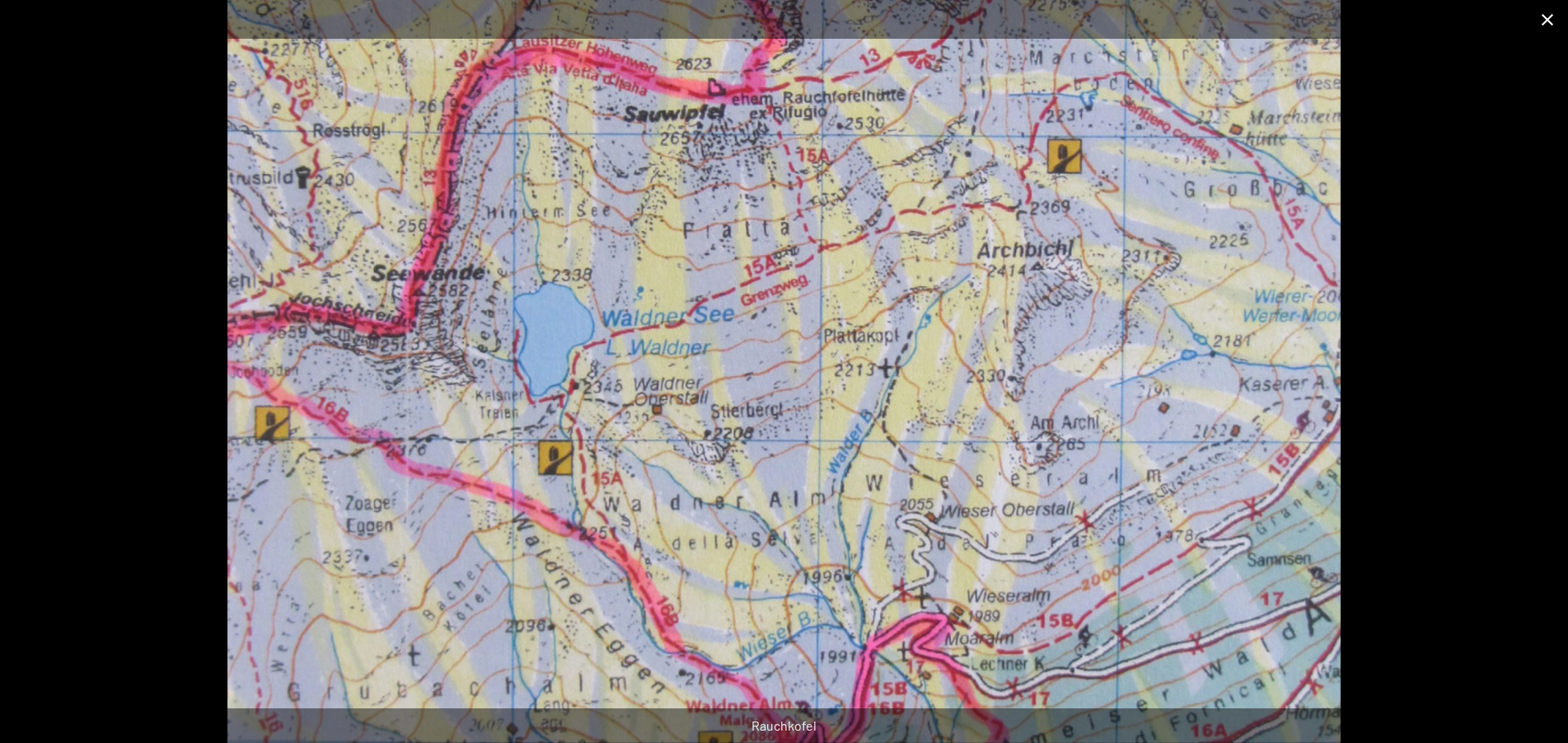
click at [1540, 18] on button "Close gallery" at bounding box center [1546, 19] width 41 height 39
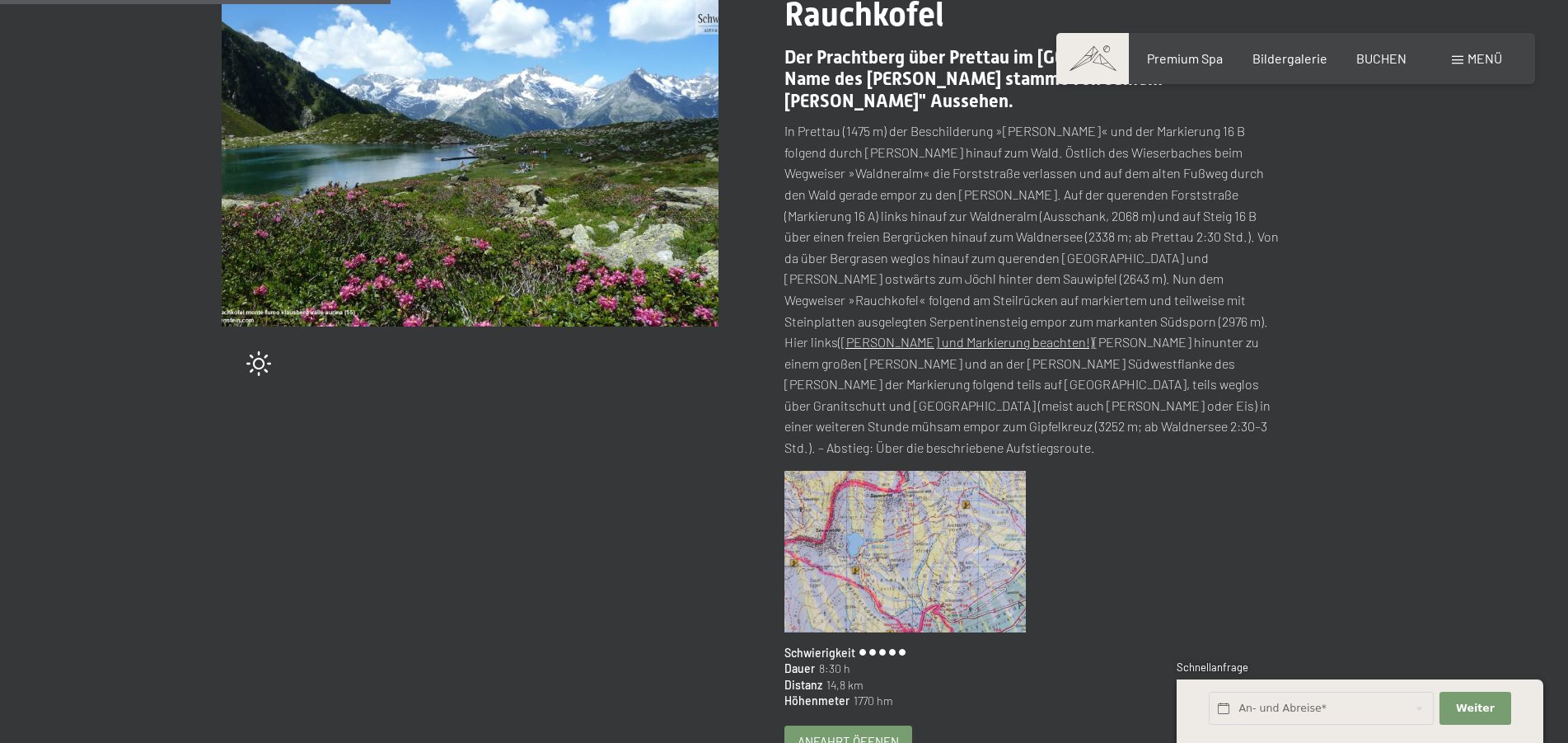
scroll to position [336, 0]
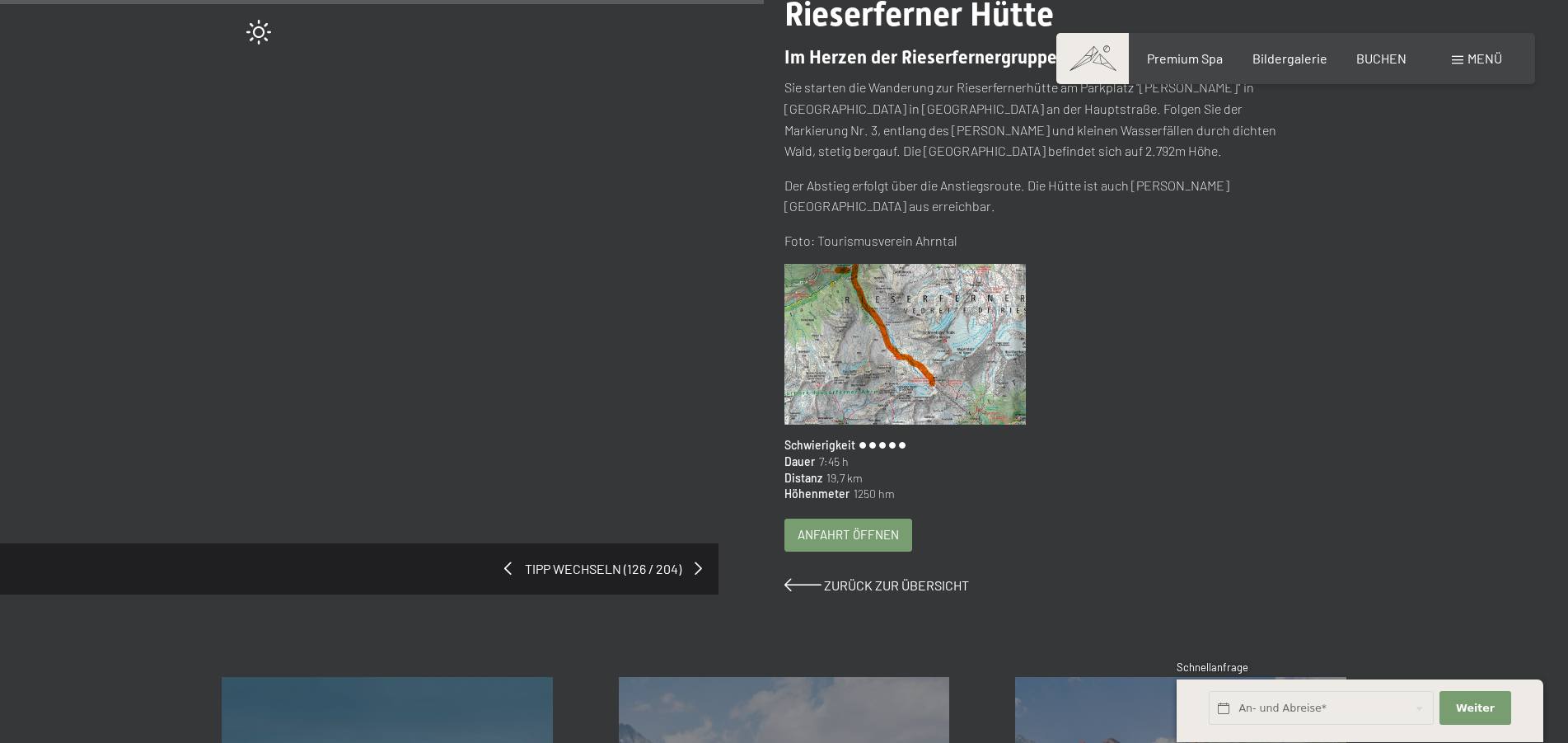
scroll to position [673, 0]
